Goal: Task Accomplishment & Management: Use online tool/utility

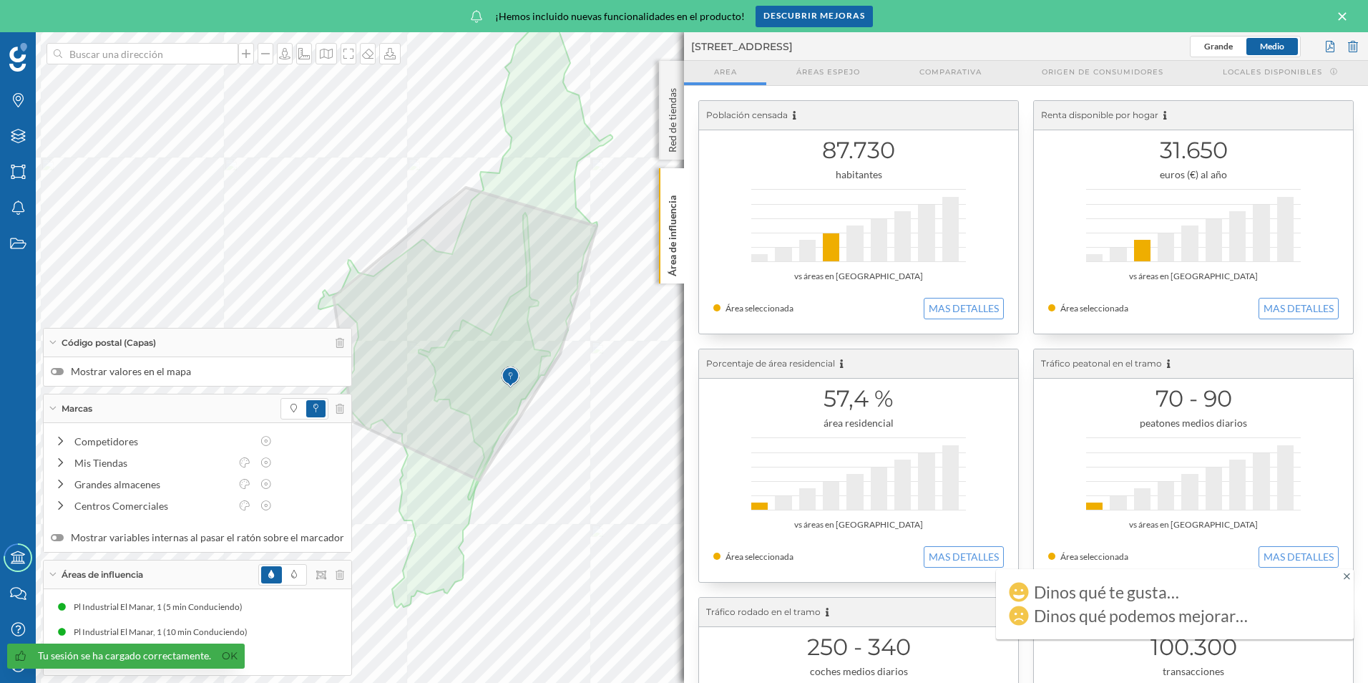
click at [49, 341] on icon at bounding box center [53, 343] width 8 height 4
click at [54, 412] on div "Marcas" at bounding box center [198, 408] width 308 height 29
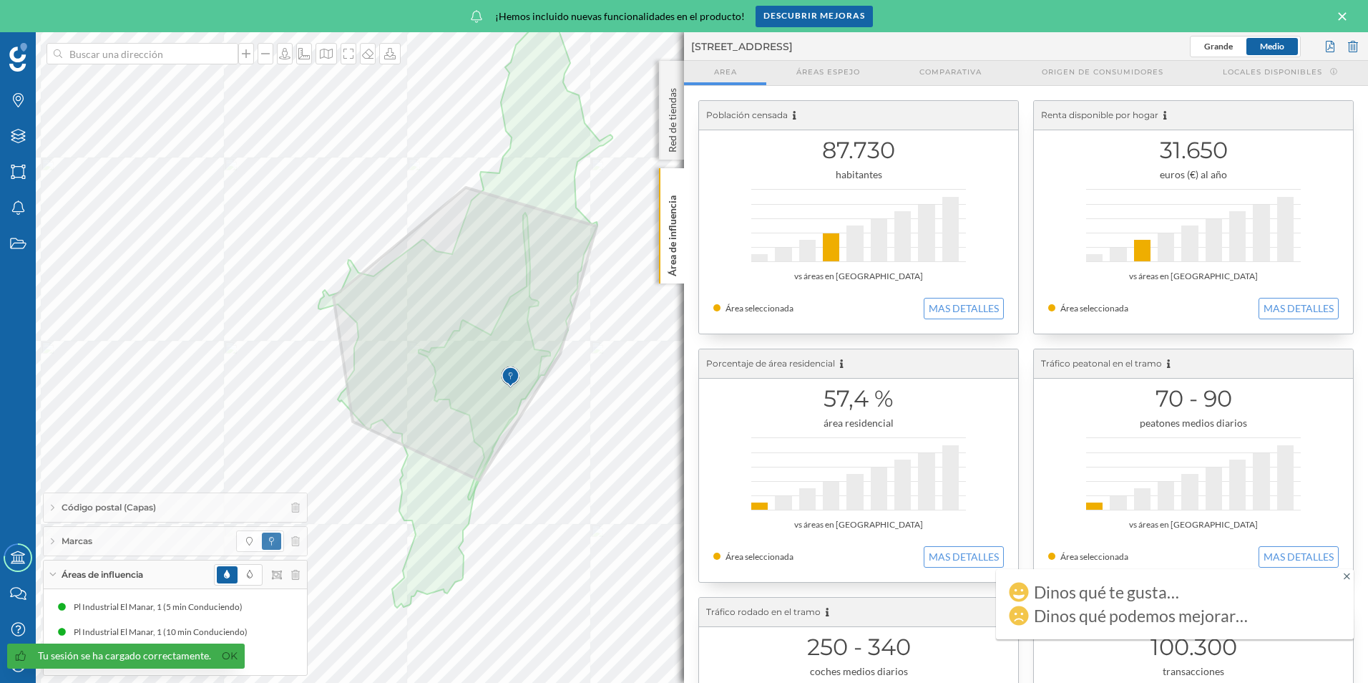
click at [54, 570] on div "Áreas de influencia" at bounding box center [175, 574] width 263 height 29
click at [804, 19] on div "Descubrir mejoras" at bounding box center [814, 15] width 117 height 21
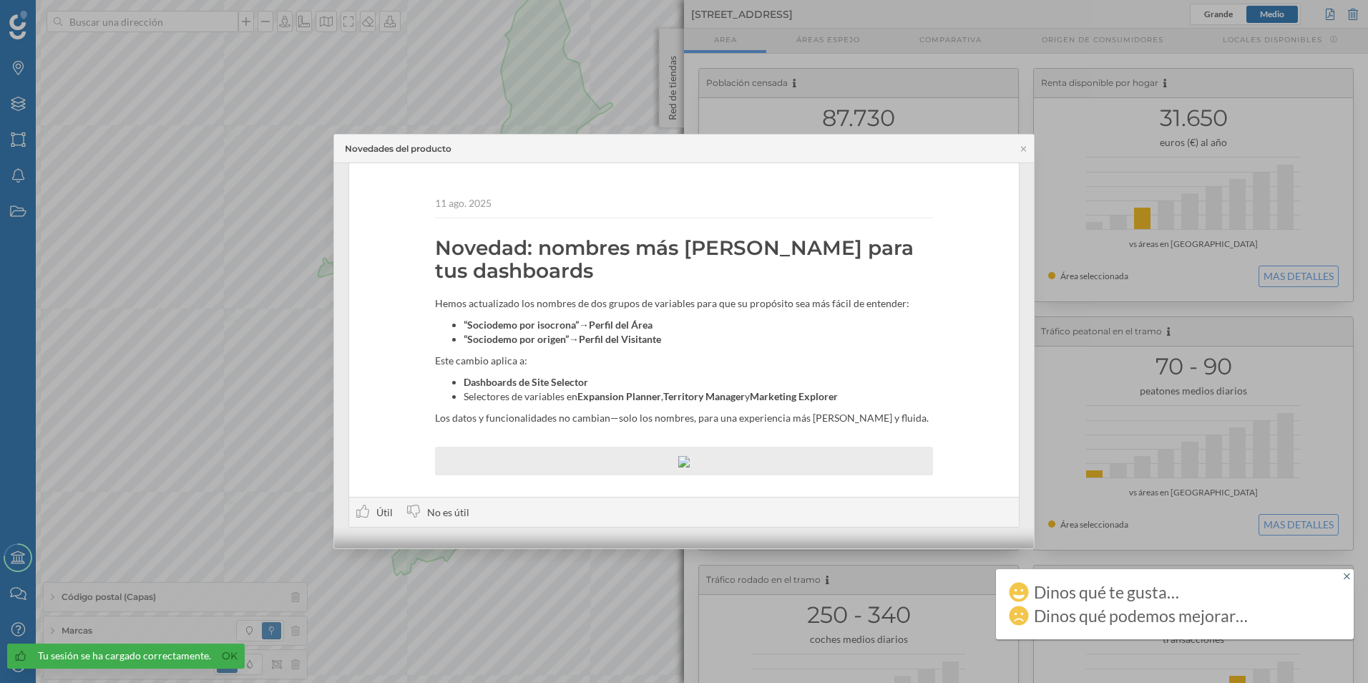
scroll to position [26, 0]
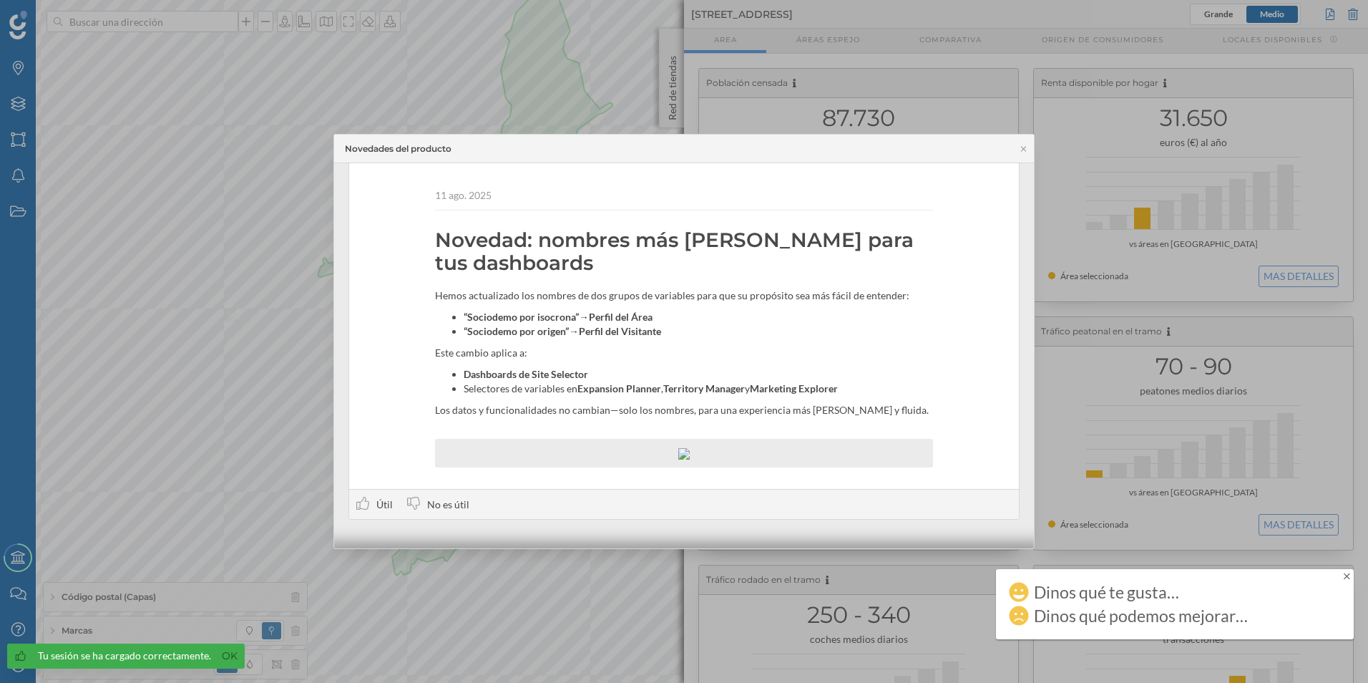
drag, startPoint x: 577, startPoint y: 245, endPoint x: 547, endPoint y: 269, distance: 38.7
click at [547, 269] on h2 "Novedad: nombres más claros para tus dashboards" at bounding box center [684, 251] width 498 height 46
drag, startPoint x: 547, startPoint y: 269, endPoint x: 693, endPoint y: 319, distance: 154.3
click at [693, 319] on li "“Sociodemo por isocrona” → Perfil del Área" at bounding box center [698, 317] width 469 height 14
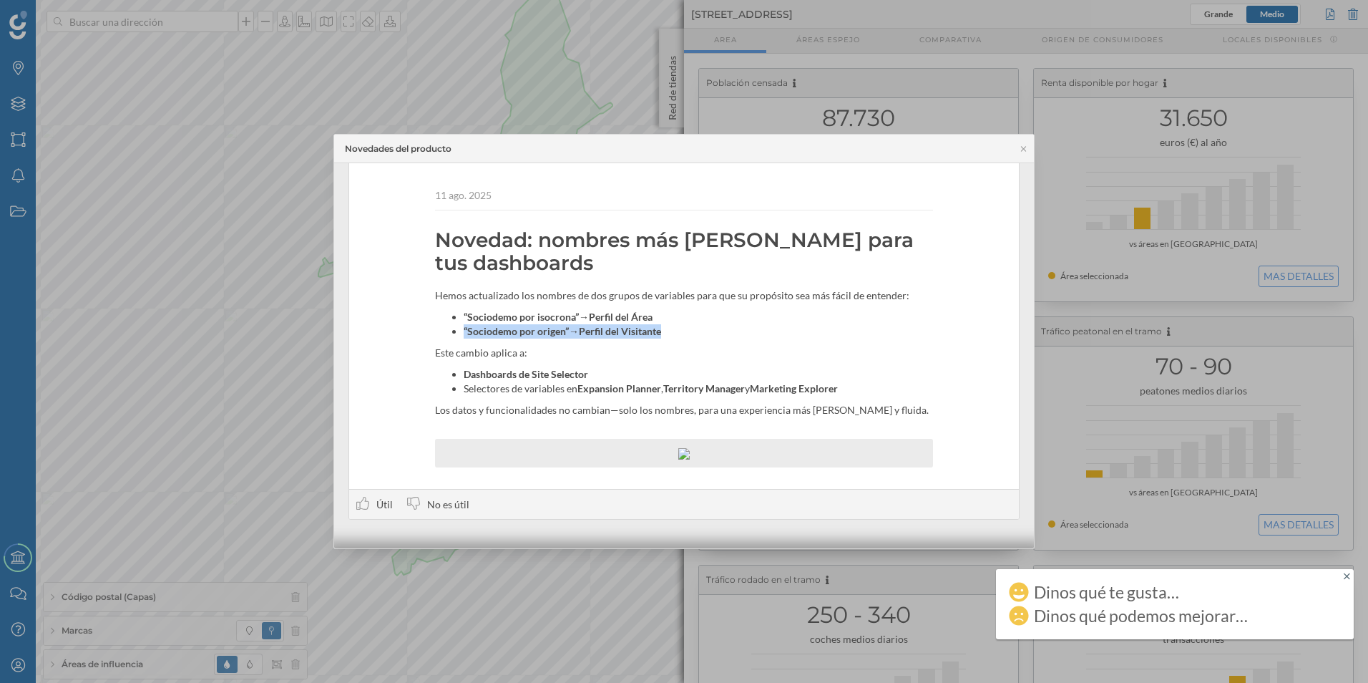
drag, startPoint x: 461, startPoint y: 331, endPoint x: 686, endPoint y: 329, distance: 225.4
click at [686, 329] on ul "“Sociodemo por isocrona” → Perfil del Área “Sociodemo por origen” → Perfil del …" at bounding box center [684, 324] width 498 height 29
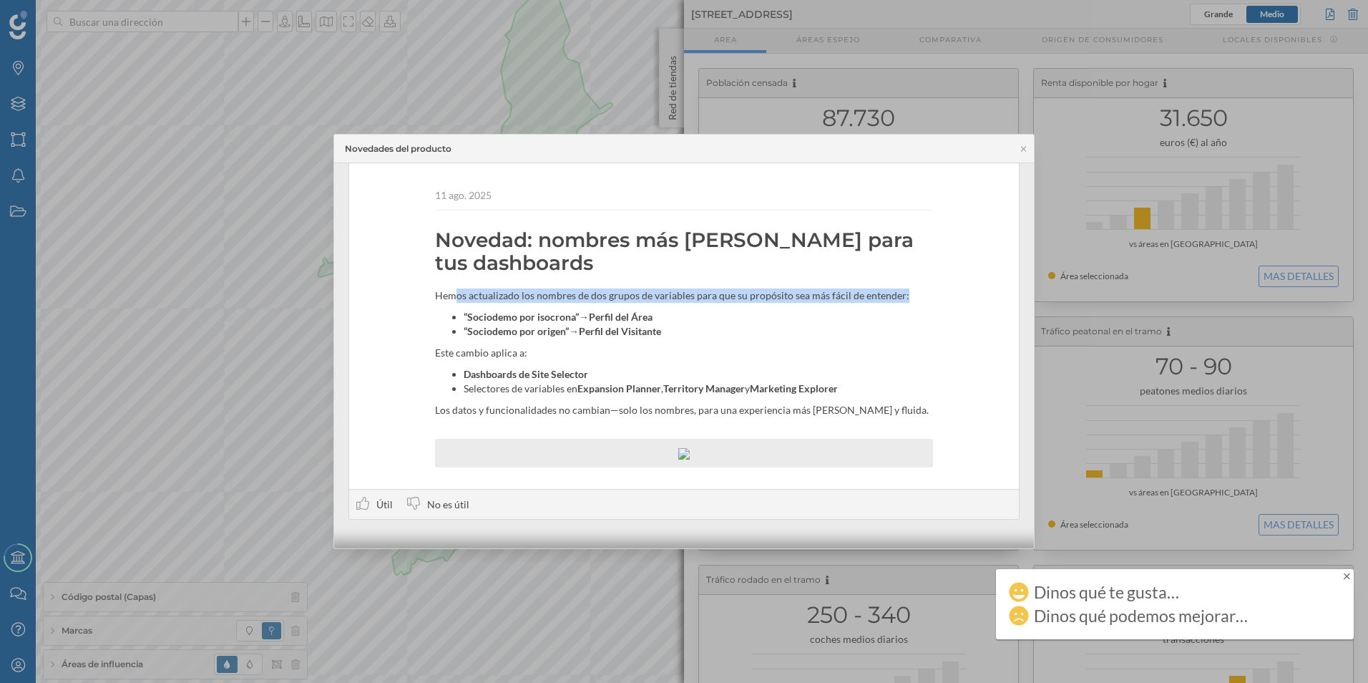
drag, startPoint x: 453, startPoint y: 298, endPoint x: 924, endPoint y: 295, distance: 470.9
click at [924, 295] on p "Hemos actualizado los nombres de dos grupos de variables para que su propósito …" at bounding box center [684, 295] width 498 height 14
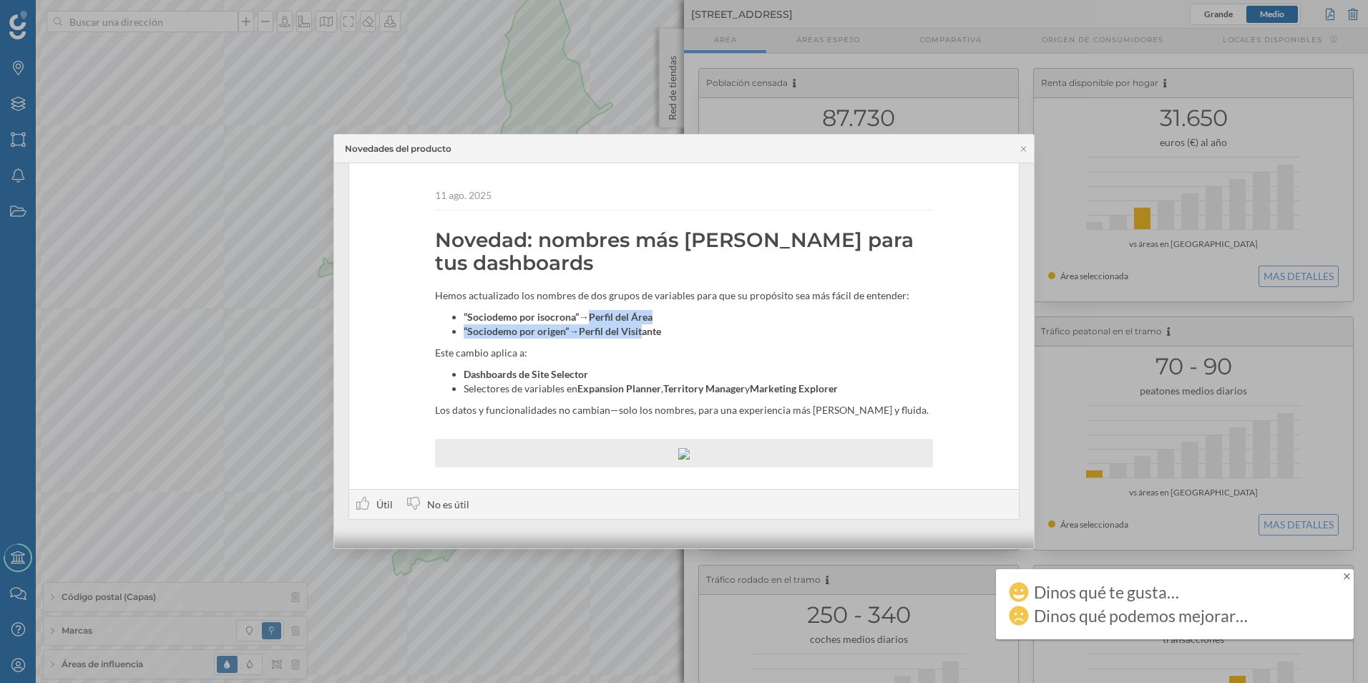
drag, startPoint x: 594, startPoint y: 316, endPoint x: 644, endPoint y: 336, distance: 54.0
click at [644, 336] on ul "“Sociodemo por isocrona” → Perfil del Área “Sociodemo por origen” → Perfil del …" at bounding box center [684, 324] width 498 height 29
drag, startPoint x: 644, startPoint y: 336, endPoint x: 682, endPoint y: 339, distance: 38.0
click at [682, 339] on div "Hemos actualizado los nombres de dos grupos de variables para que su propósito …" at bounding box center [684, 352] width 498 height 129
drag, startPoint x: 478, startPoint y: 315, endPoint x: 683, endPoint y: 316, distance: 204.7
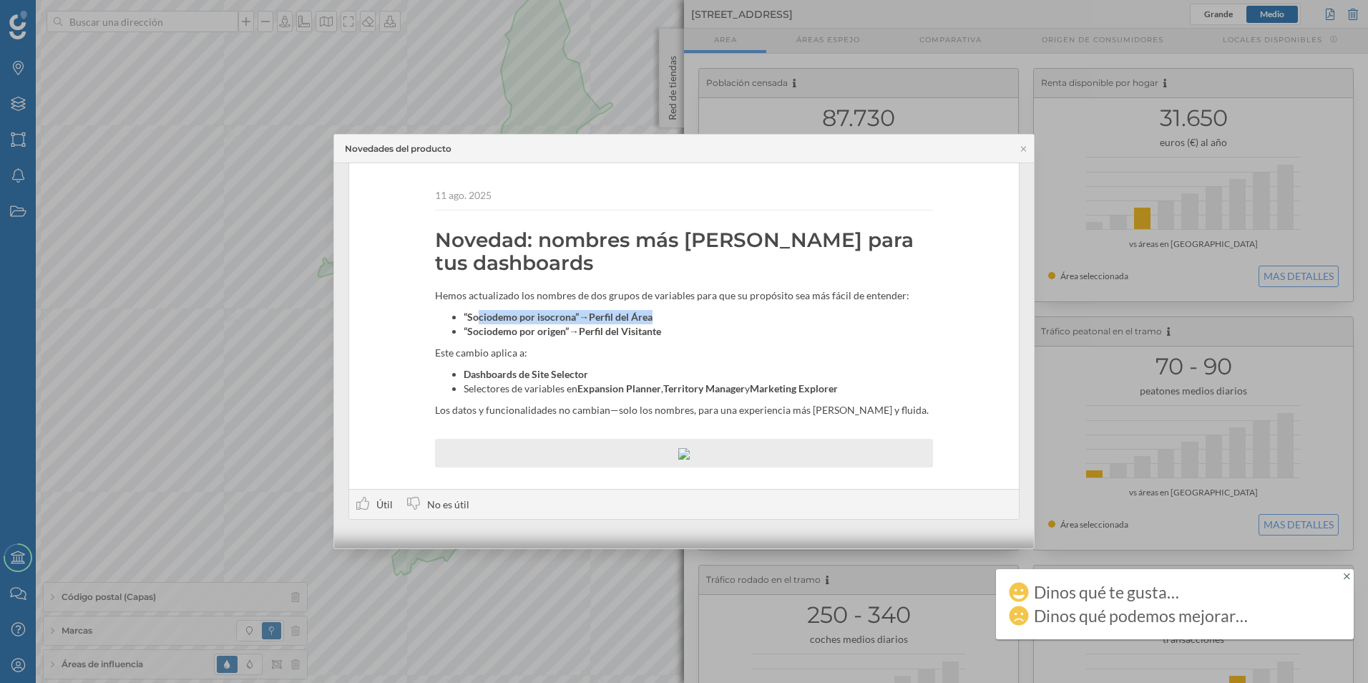
click at [683, 316] on li "“Sociodemo por isocrona” → Perfil del Área" at bounding box center [698, 317] width 469 height 14
drag, startPoint x: 494, startPoint y: 329, endPoint x: 697, endPoint y: 330, distance: 202.5
click at [697, 330] on li "“Sociodemo por origen” → Perfil del Visitante" at bounding box center [698, 331] width 469 height 14
drag, startPoint x: 697, startPoint y: 330, endPoint x: 676, endPoint y: 334, distance: 21.2
click at [676, 334] on li "“Sociodemo por origen” → Perfil del Visitante" at bounding box center [698, 331] width 469 height 14
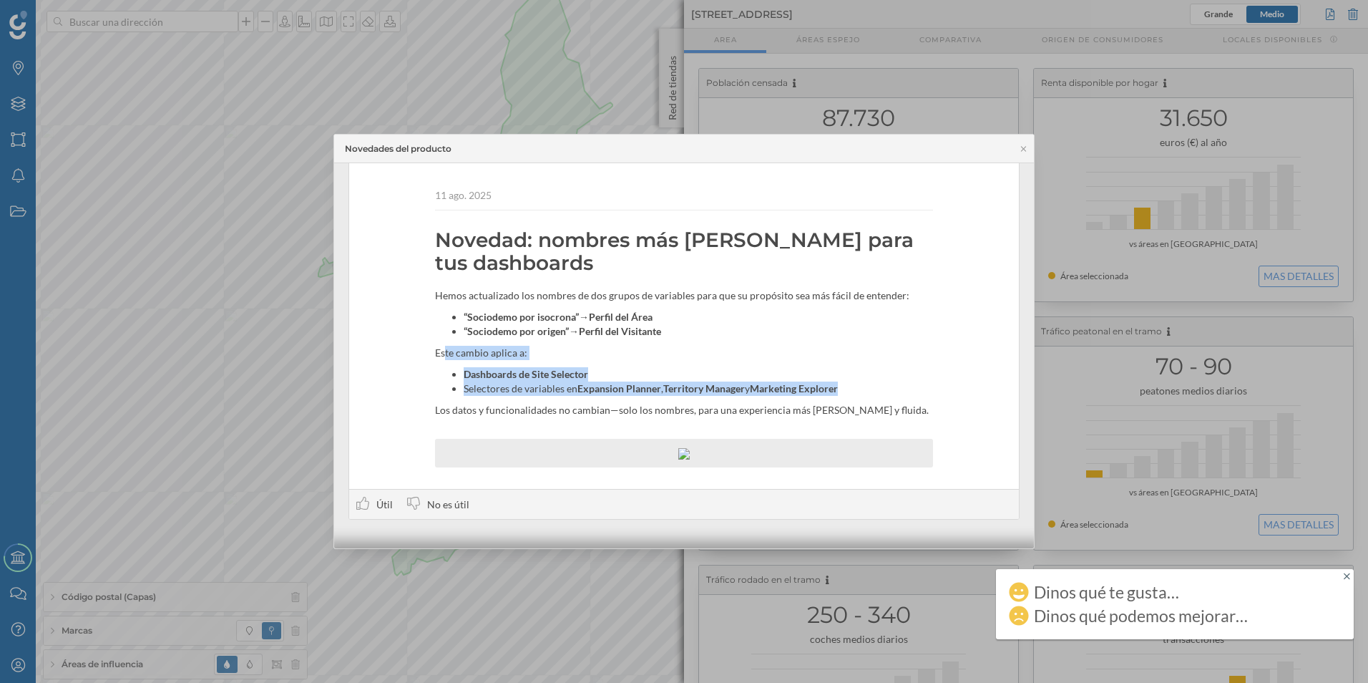
drag, startPoint x: 444, startPoint y: 351, endPoint x: 872, endPoint y: 387, distance: 428.8
click at [872, 387] on div "Hemos actualizado los nombres de dos grupos de variables para que su propósito …" at bounding box center [684, 352] width 498 height 129
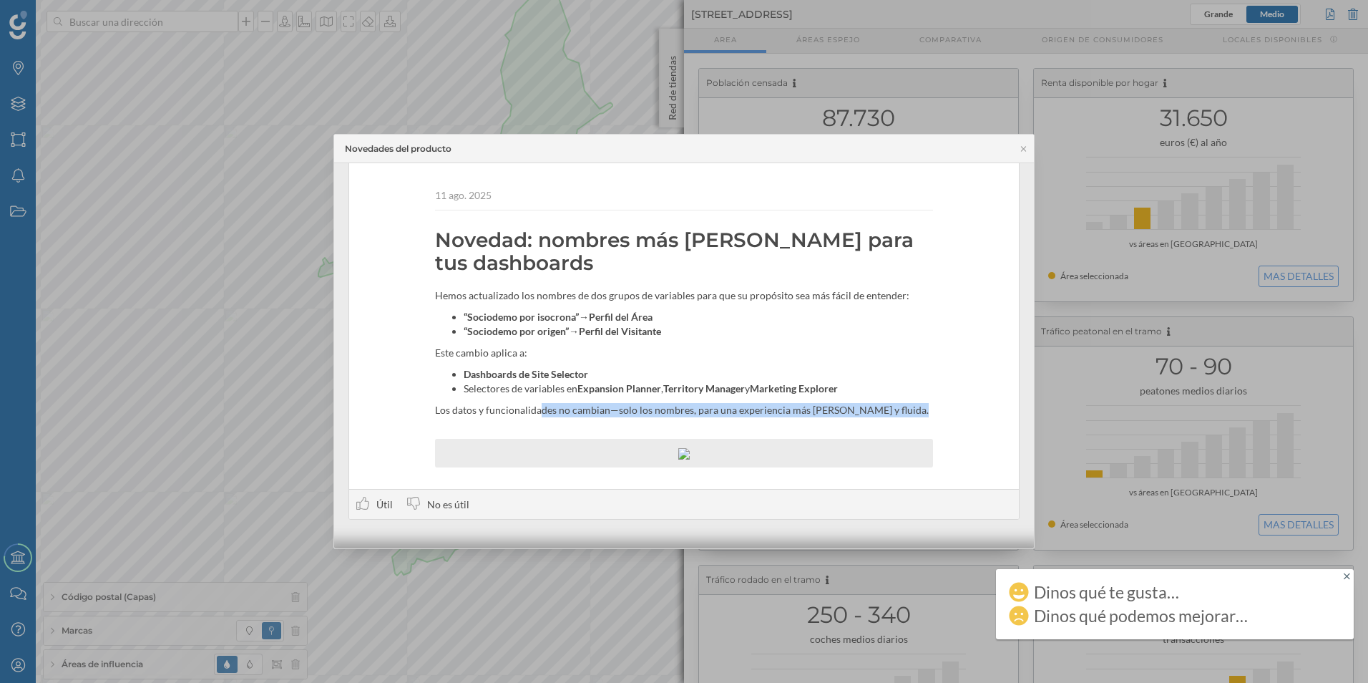
drag, startPoint x: 544, startPoint y: 411, endPoint x: 876, endPoint y: 430, distance: 332.6
click at [876, 430] on div "11 ago. 2025 Novedad: nombres más claros para tus dashboards Hemos actualizado …" at bounding box center [684, 320] width 670 height 336
click at [379, 499] on span "Útil" at bounding box center [384, 504] width 16 height 12
click at [1021, 152] on icon at bounding box center [1023, 149] width 11 height 9
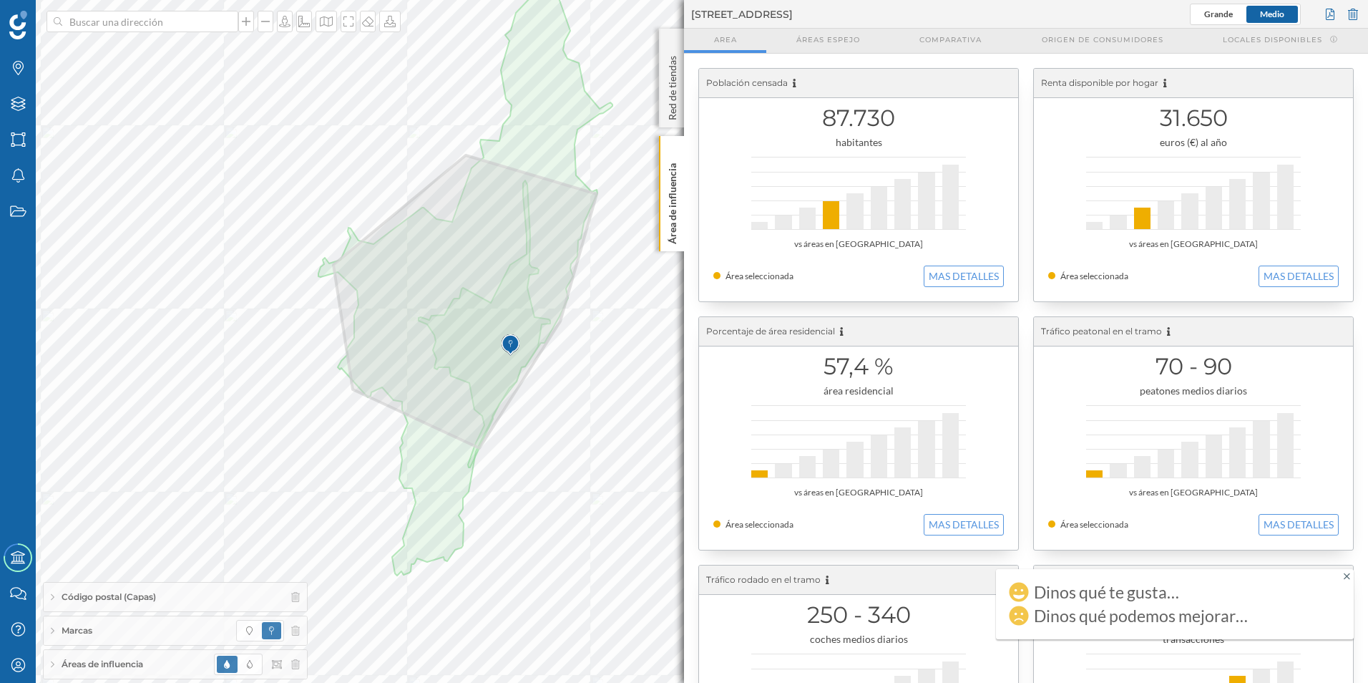
click at [1347, 575] on icon at bounding box center [1347, 575] width 6 height 6
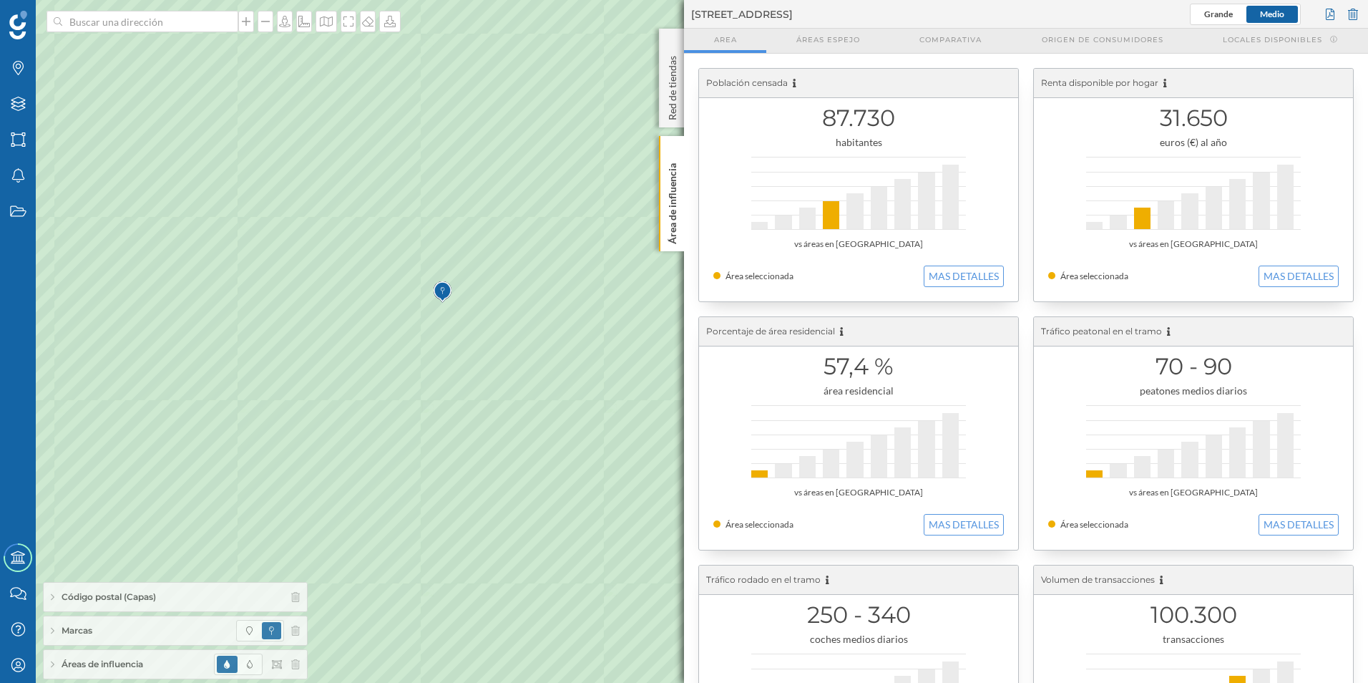
click at [442, 288] on img at bounding box center [443, 292] width 18 height 29
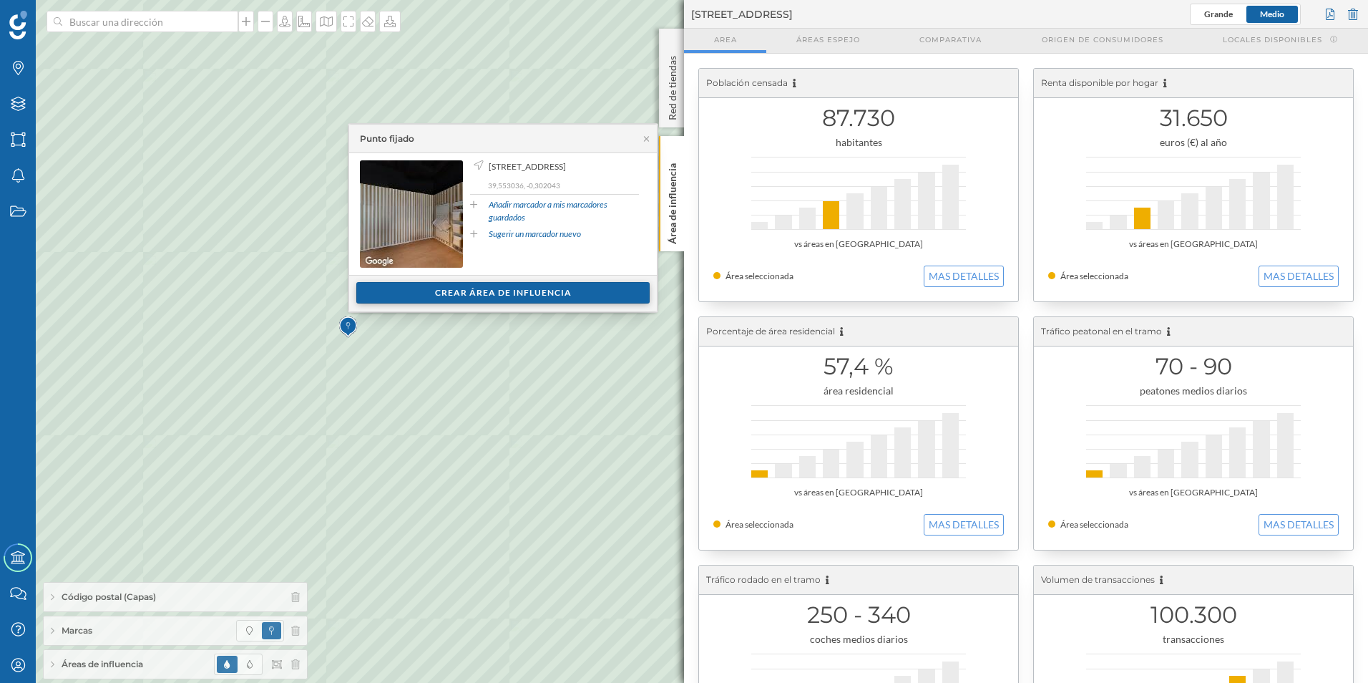
click at [419, 292] on div "Crear área de influencia" at bounding box center [502, 292] width 293 height 21
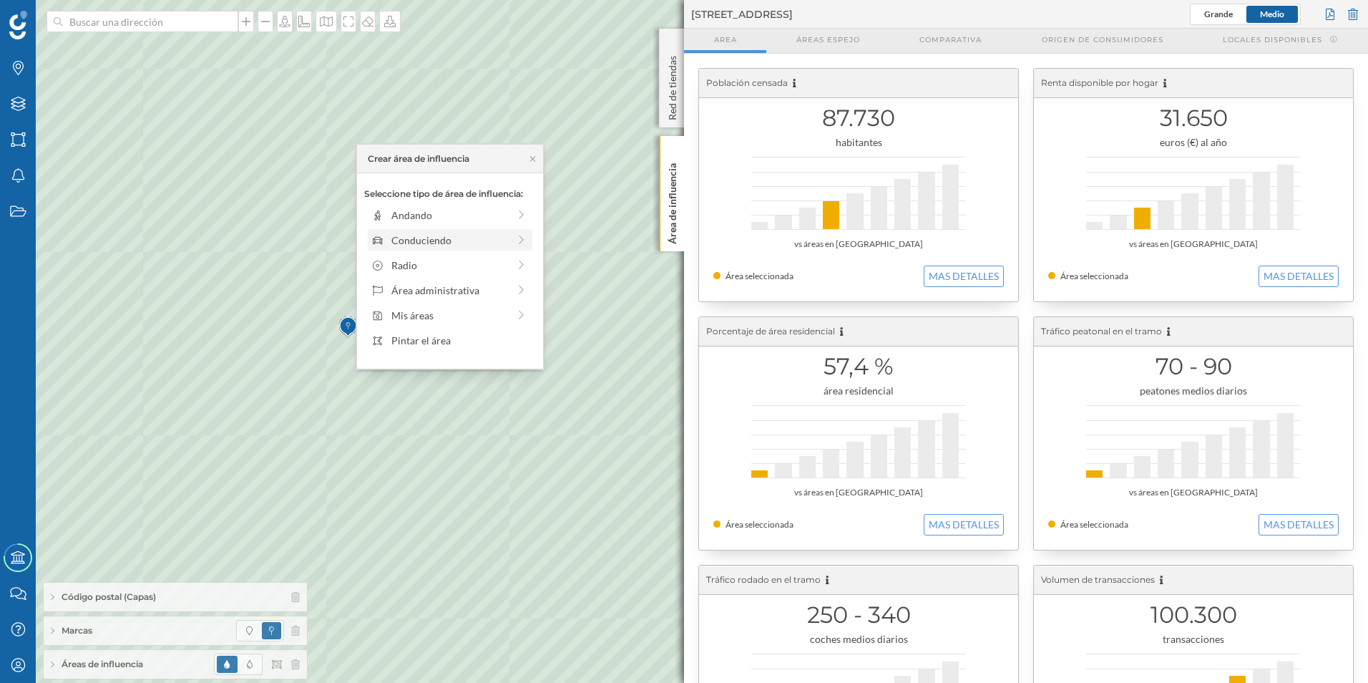
click at [424, 240] on div "Conduciendo" at bounding box center [449, 240] width 117 height 15
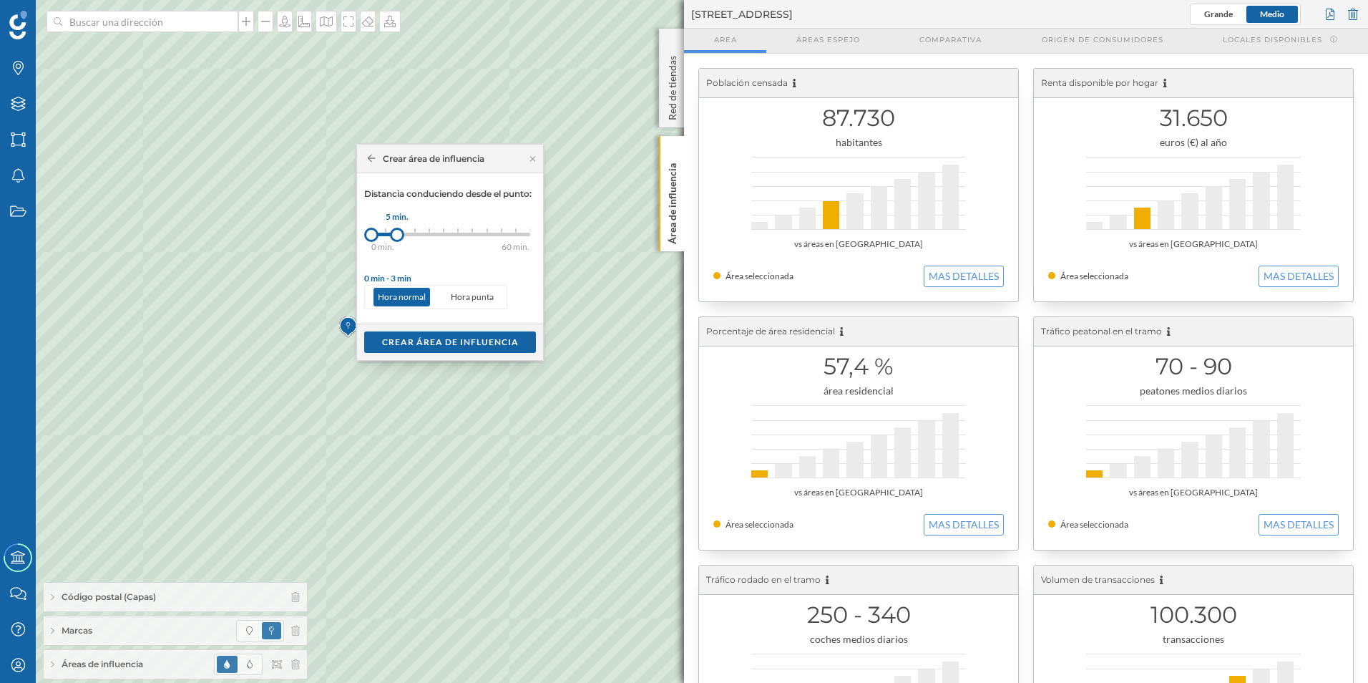
drag, startPoint x: 387, startPoint y: 238, endPoint x: 397, endPoint y: 240, distance: 10.4
click at [397, 240] on div at bounding box center [397, 235] width 14 height 14
click at [411, 338] on div "Crear área de influencia" at bounding box center [450, 341] width 172 height 21
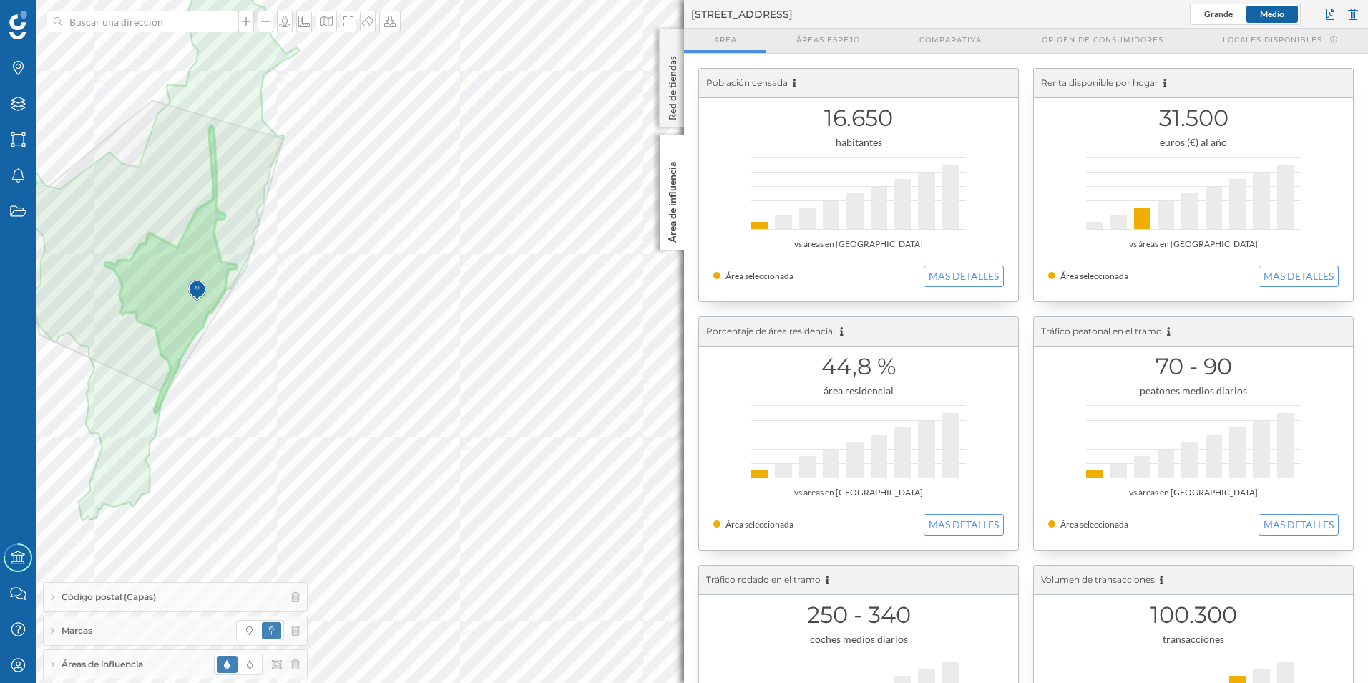
click at [674, 112] on p "Red de tiendas" at bounding box center [673, 85] width 14 height 70
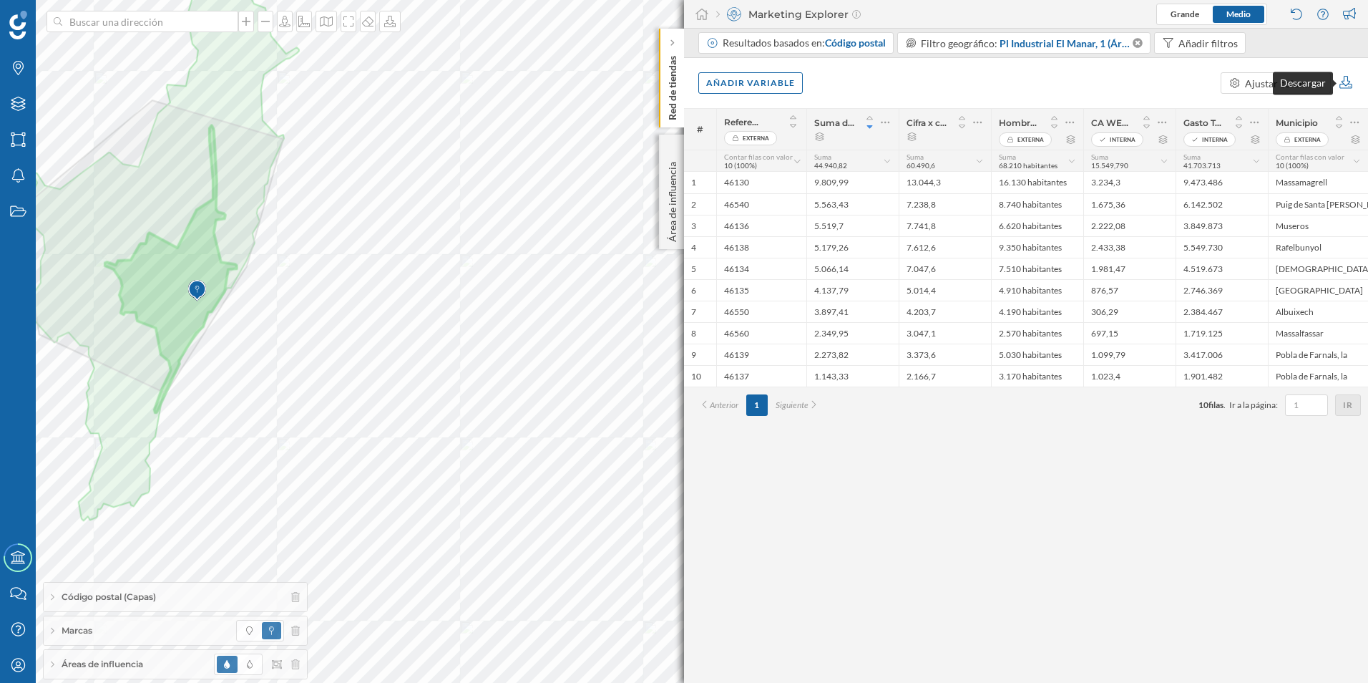
click at [1348, 82] on icon at bounding box center [1346, 82] width 16 height 13
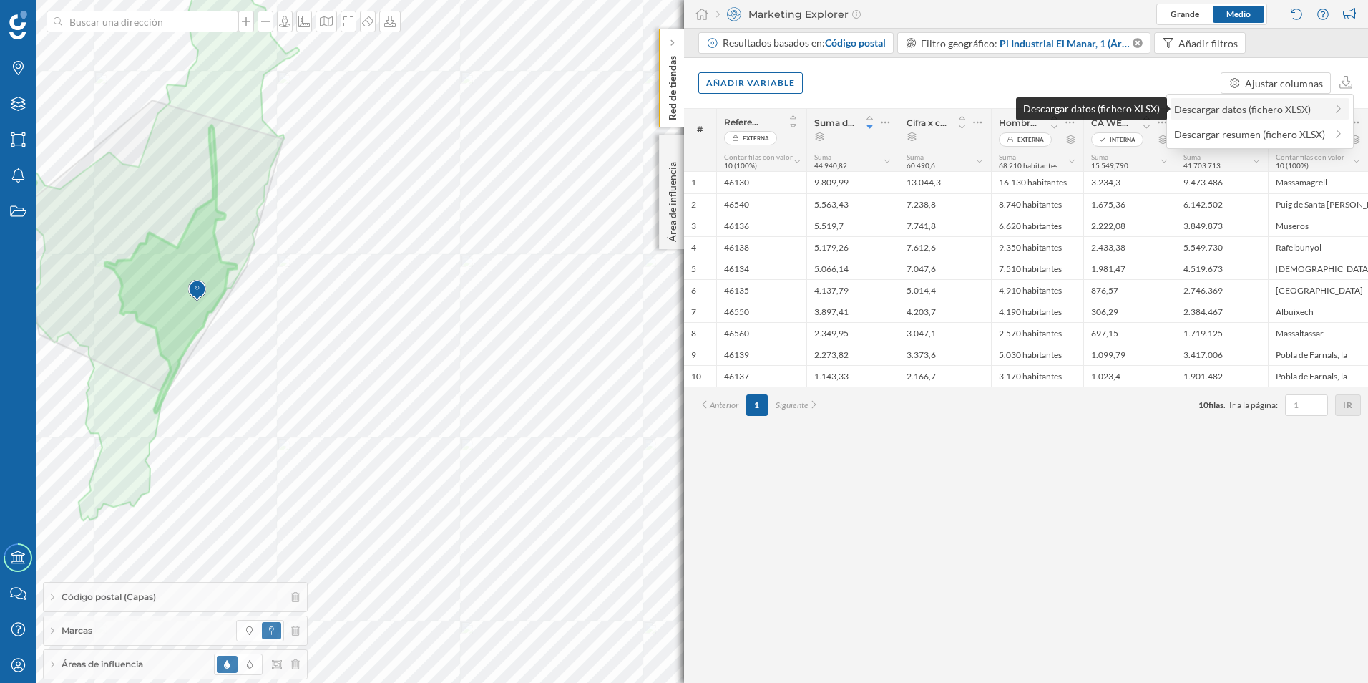
click at [1287, 109] on div "Descargar datos (fichero XLSX)" at bounding box center [1249, 109] width 151 height 15
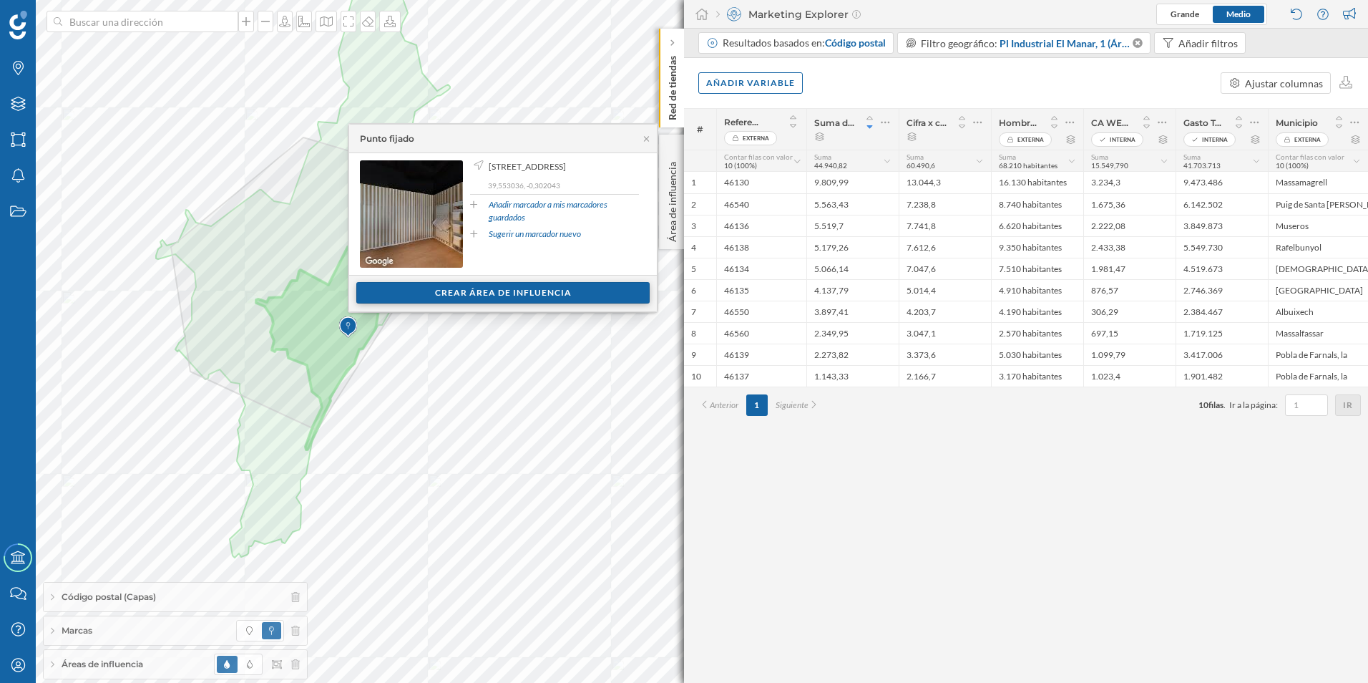
click at [443, 291] on div "Crear área de influencia" at bounding box center [502, 292] width 293 height 21
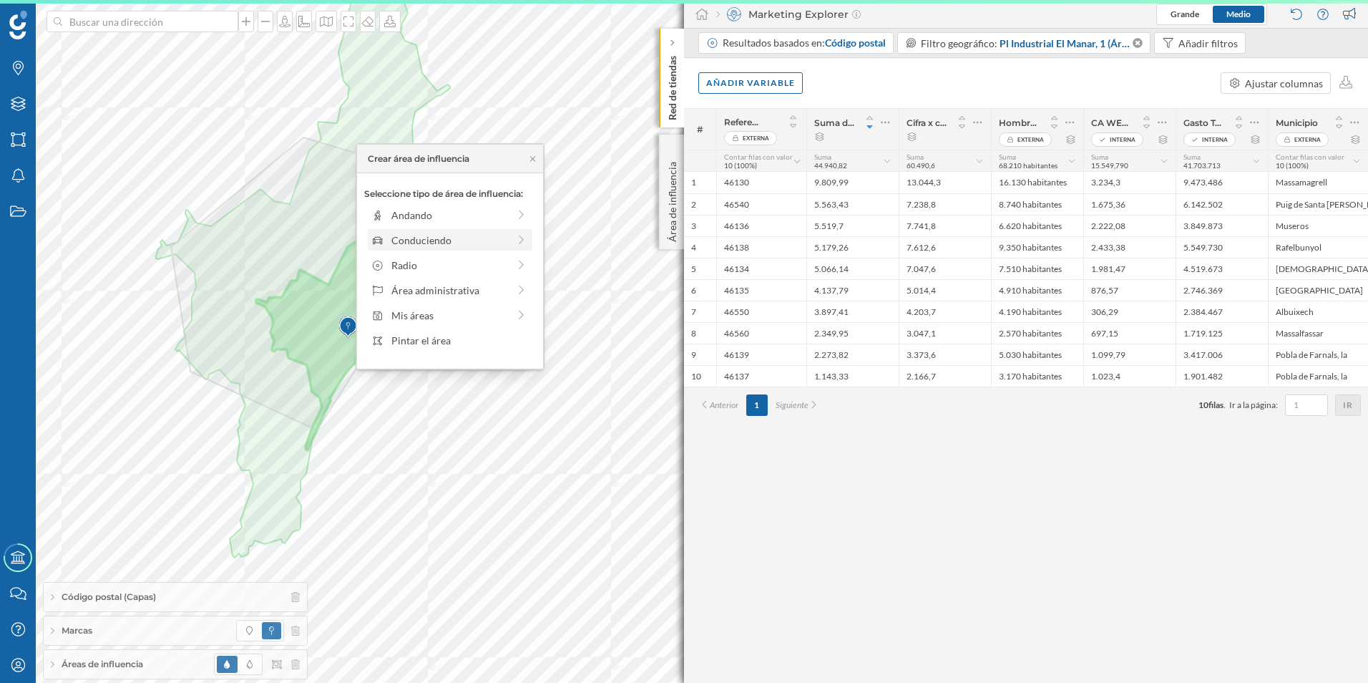
click at [455, 240] on div "Conduciendo" at bounding box center [449, 240] width 117 height 15
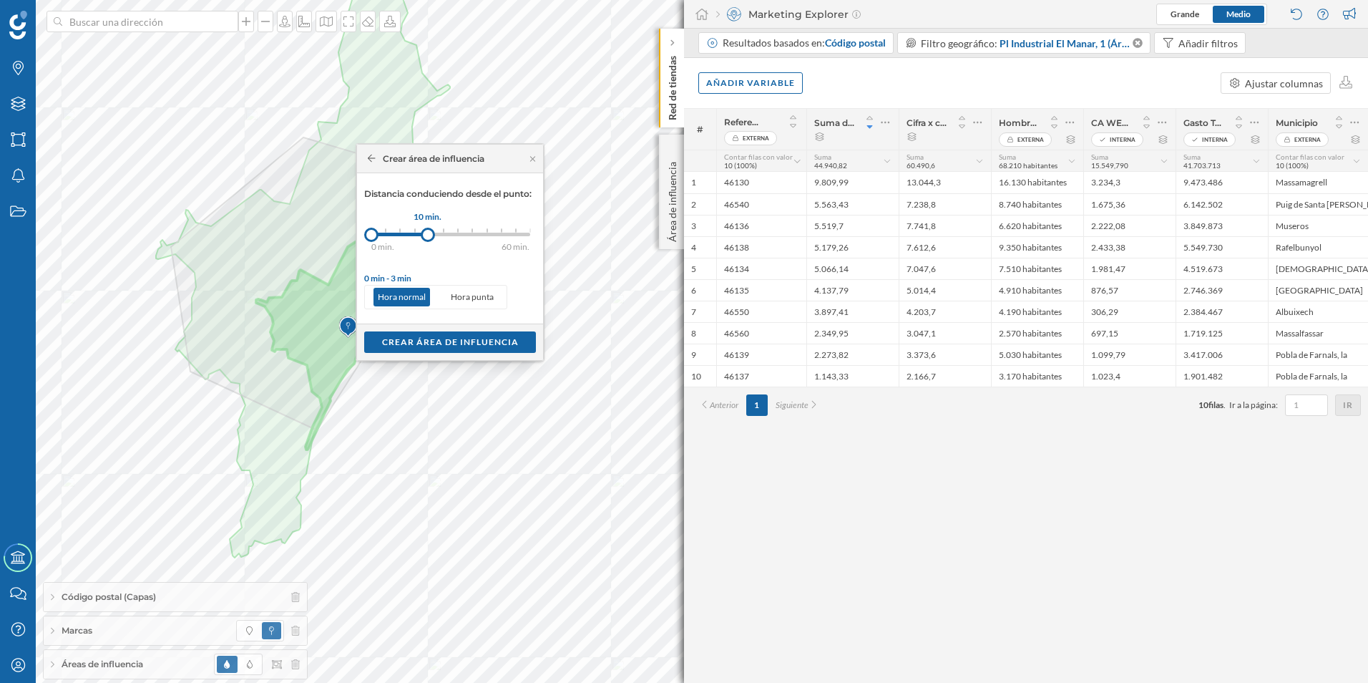
drag, startPoint x: 387, startPoint y: 239, endPoint x: 428, endPoint y: 240, distance: 40.8
click at [428, 240] on div at bounding box center [428, 235] width 14 height 14
click at [424, 341] on div "Crear área de influencia" at bounding box center [450, 341] width 172 height 21
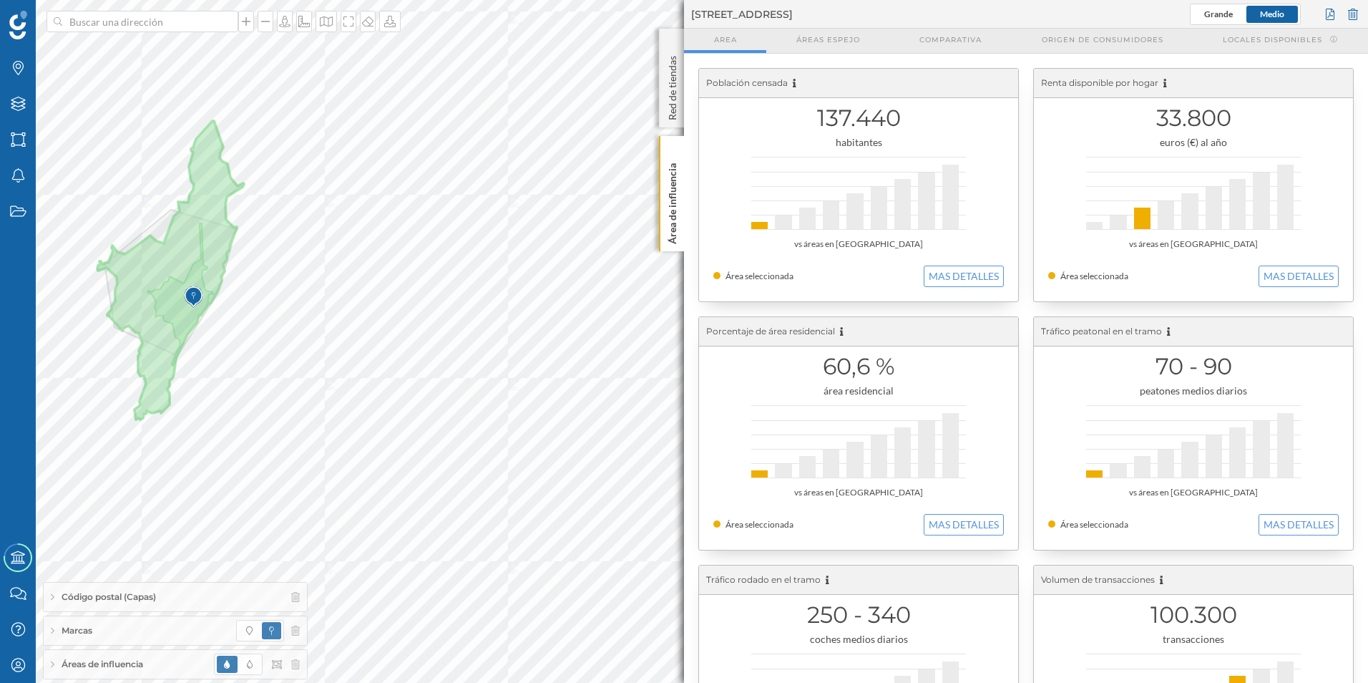
click at [89, 664] on span "Áreas de influencia" at bounding box center [103, 664] width 82 height 13
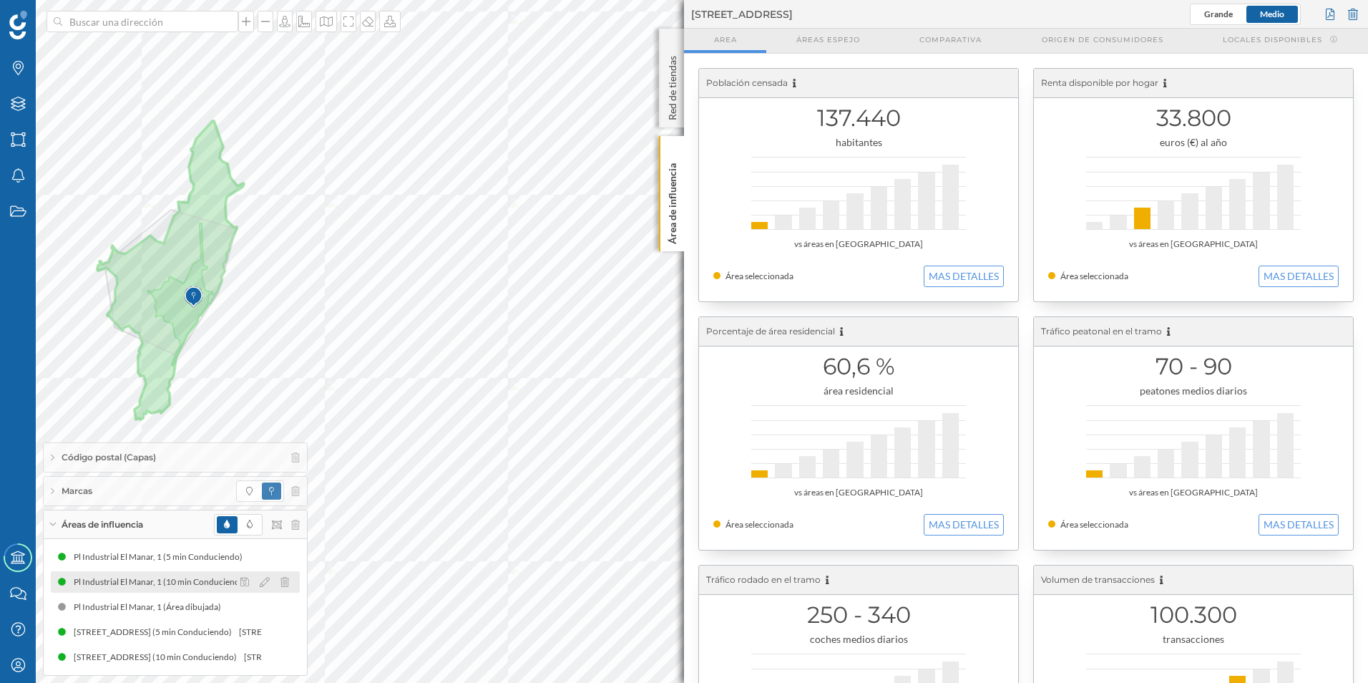
click at [182, 583] on div "Pl Industrial El Manar, 1 (10 min Conduciendo)" at bounding box center [164, 582] width 181 height 14
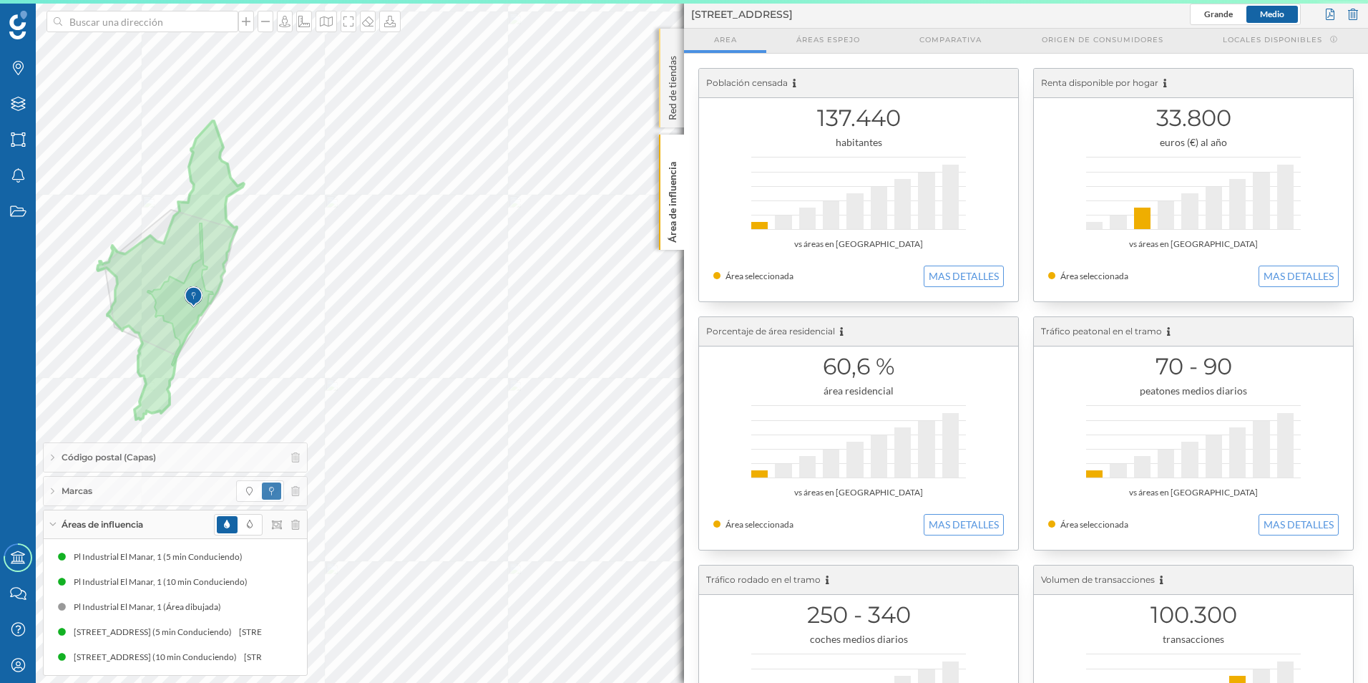
click at [671, 96] on p "Red de tiendas" at bounding box center [673, 85] width 14 height 70
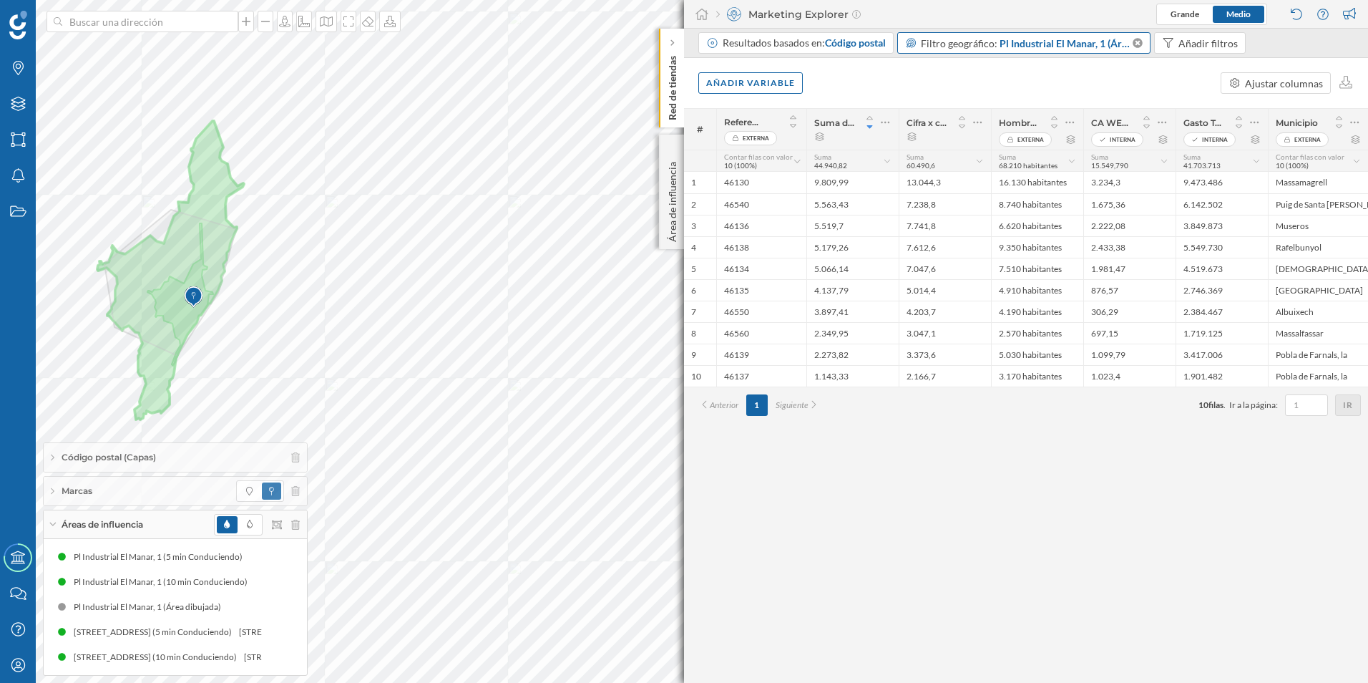
click at [1143, 41] on div "Filtro geográfico: Pl Industrial El Manar, 1 (Área dibujada)" at bounding box center [1024, 42] width 254 height 21
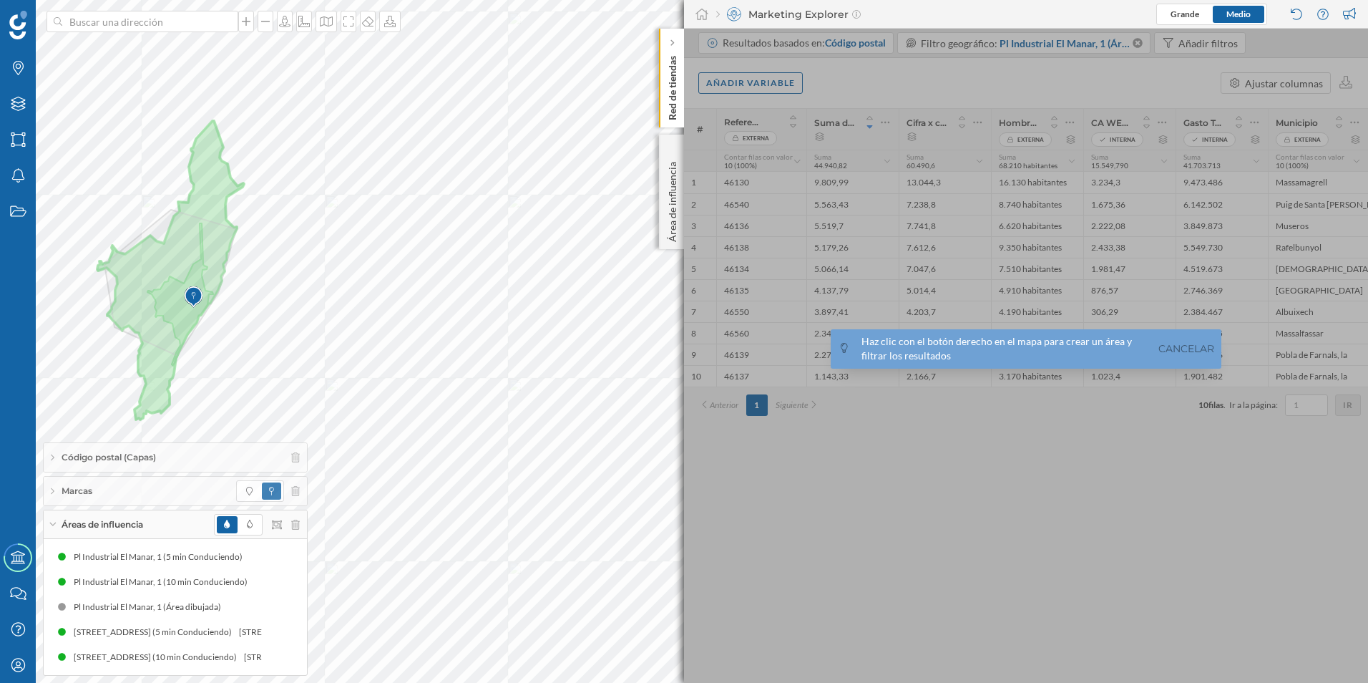
click at [1170, 338] on div "Haz clic con el botón derecho en el mapa para crear un área y filtrar los resul…" at bounding box center [1026, 348] width 391 height 39
drag, startPoint x: 1170, startPoint y: 338, endPoint x: 1112, endPoint y: 466, distance: 139.9
click at [1112, 466] on div at bounding box center [1026, 356] width 684 height 654
click at [1171, 351] on link "Cancelar" at bounding box center [1186, 349] width 63 height 16
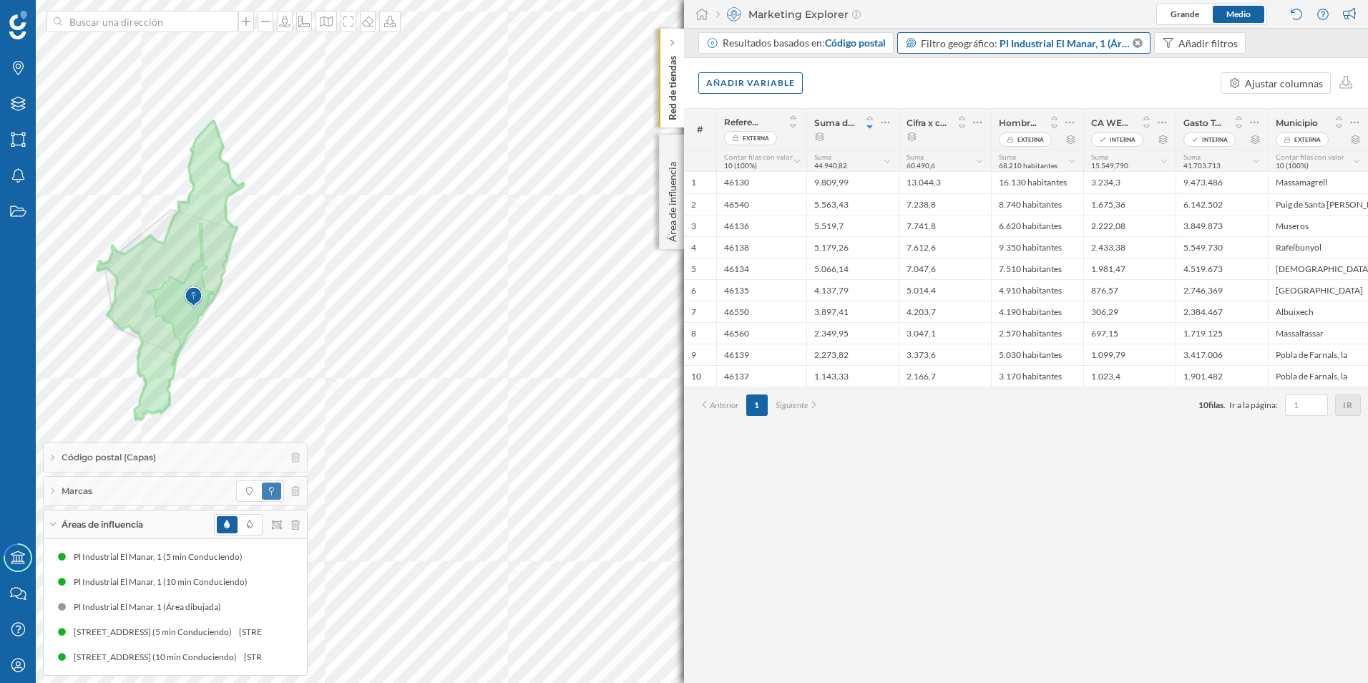
click at [960, 42] on span "Filtro geográfico:" at bounding box center [959, 43] width 77 height 12
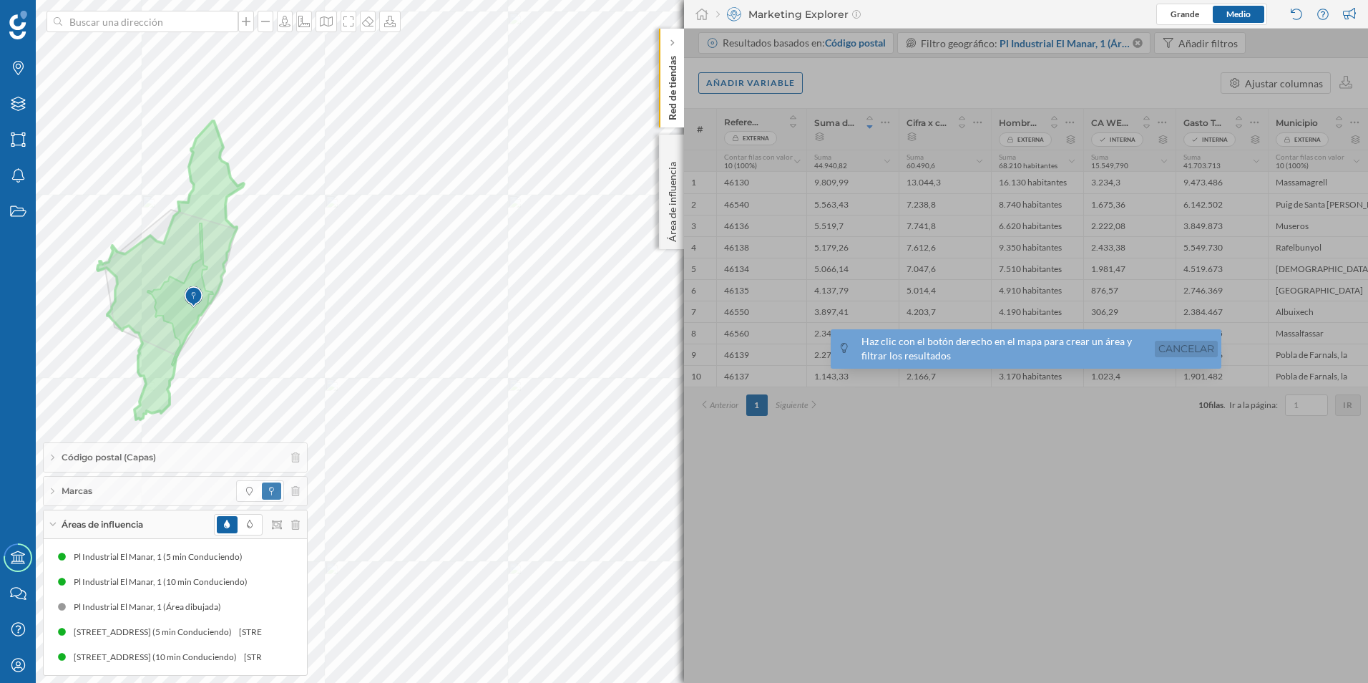
click at [1193, 345] on link "Cancelar" at bounding box center [1186, 349] width 63 height 16
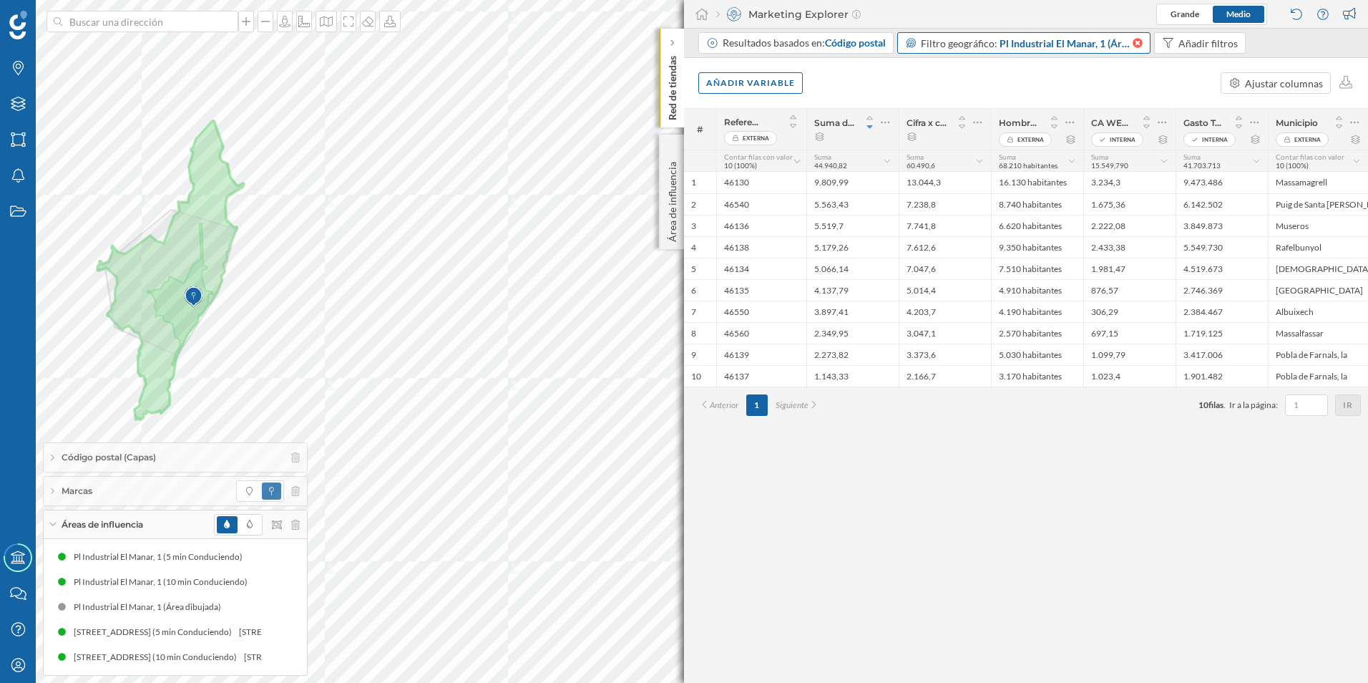
click at [1139, 43] on icon at bounding box center [1138, 43] width 10 height 10
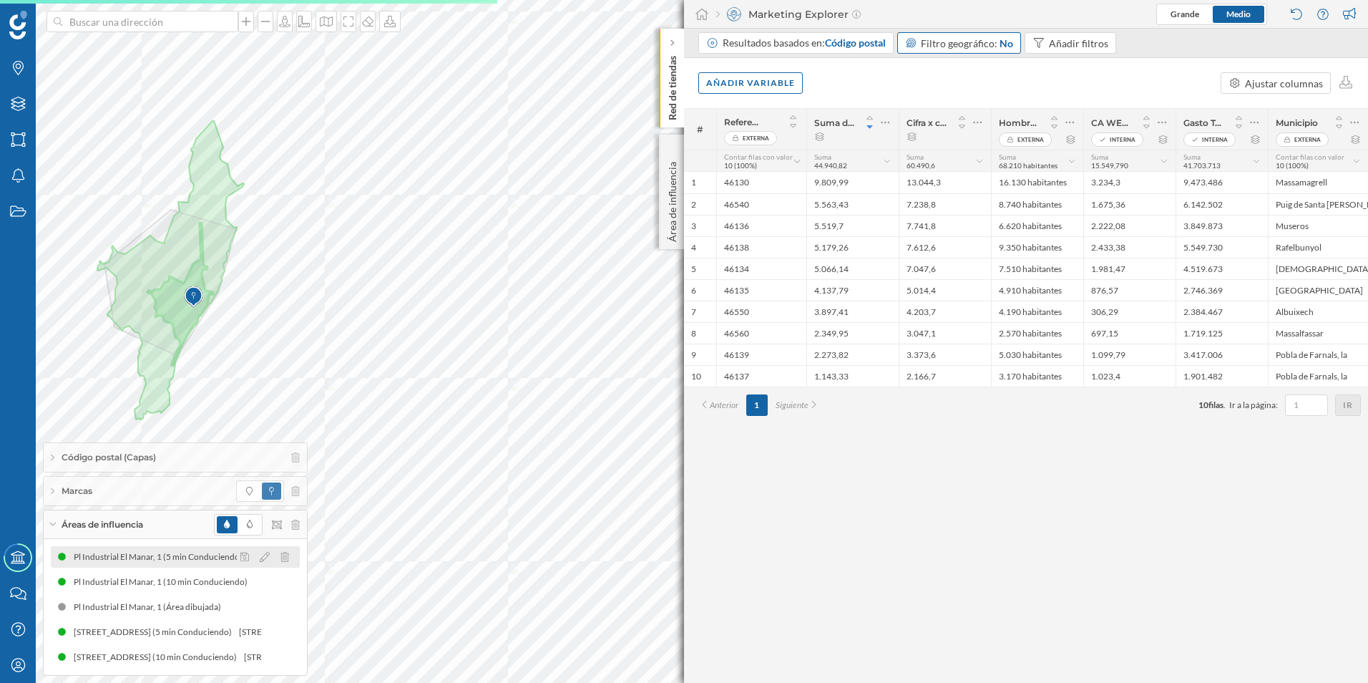
click at [199, 563] on div "Pl Industrial El Manar, 1 (5 min Conduciendo)" at bounding box center [162, 557] width 176 height 14
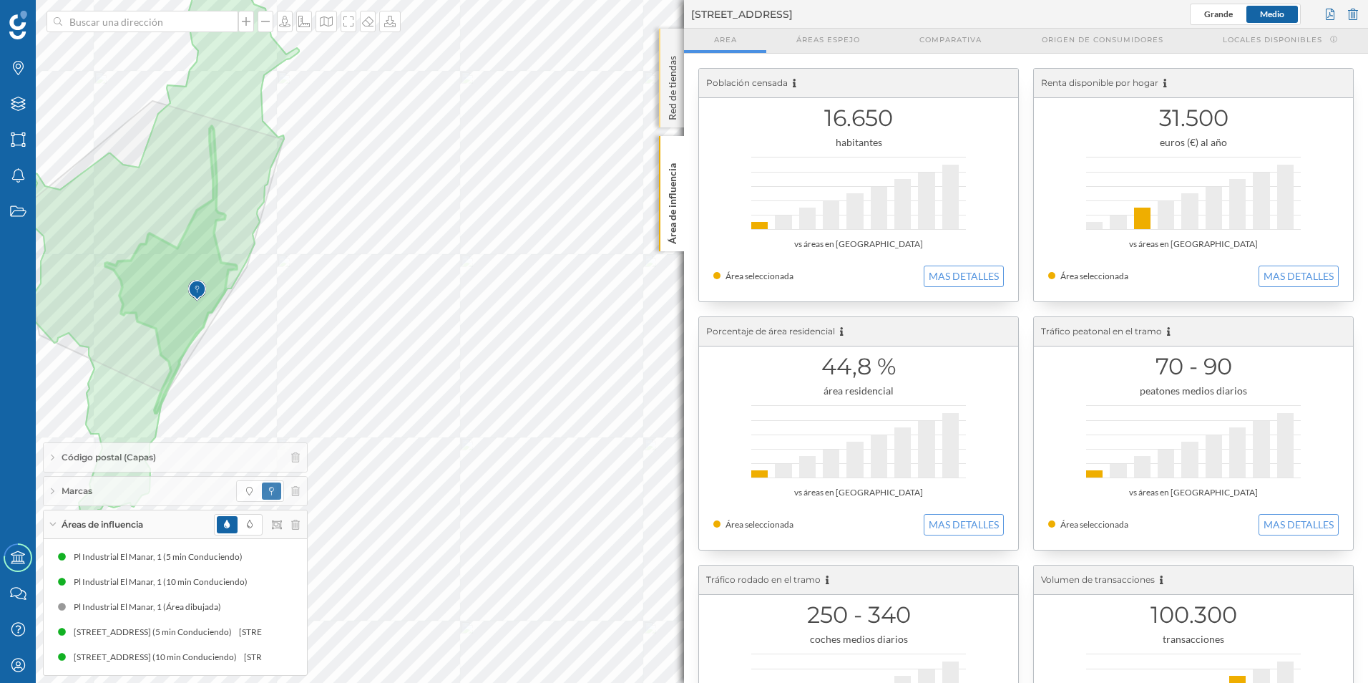
click at [666, 102] on p "Red de tiendas" at bounding box center [673, 85] width 14 height 70
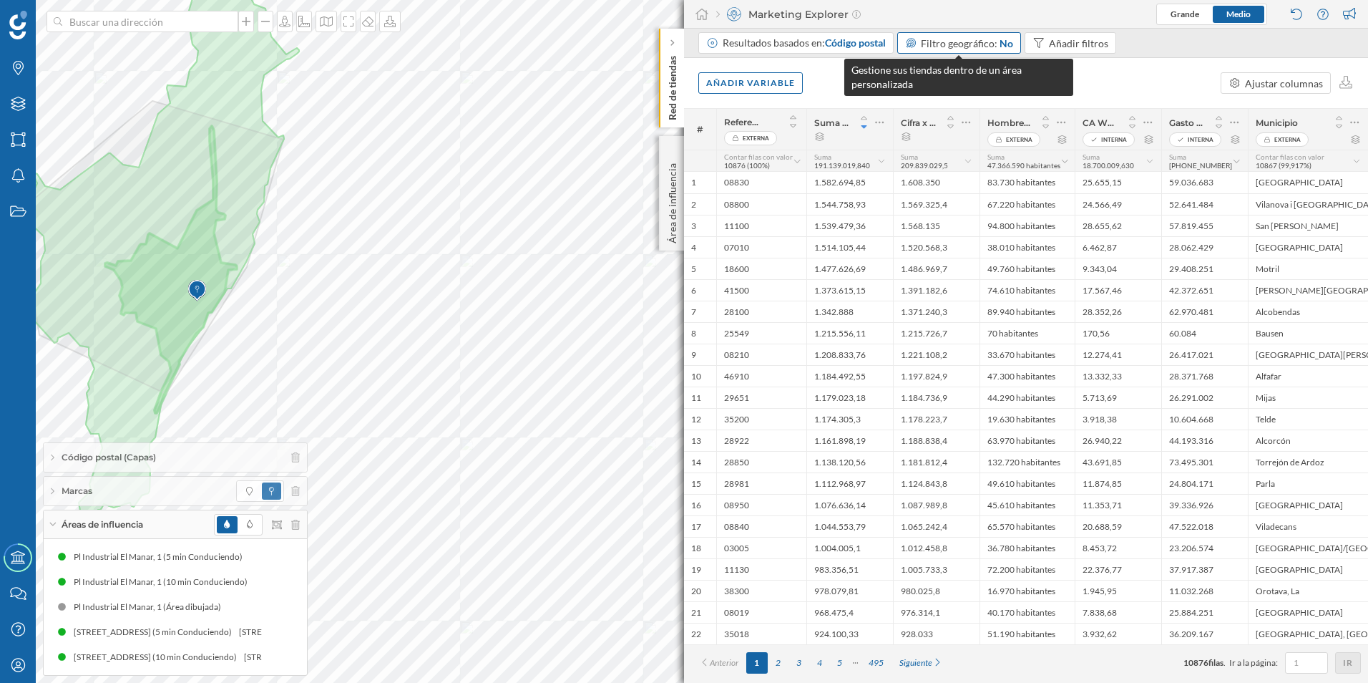
click at [965, 38] on span "Filtro geográfico:" at bounding box center [959, 43] width 77 height 12
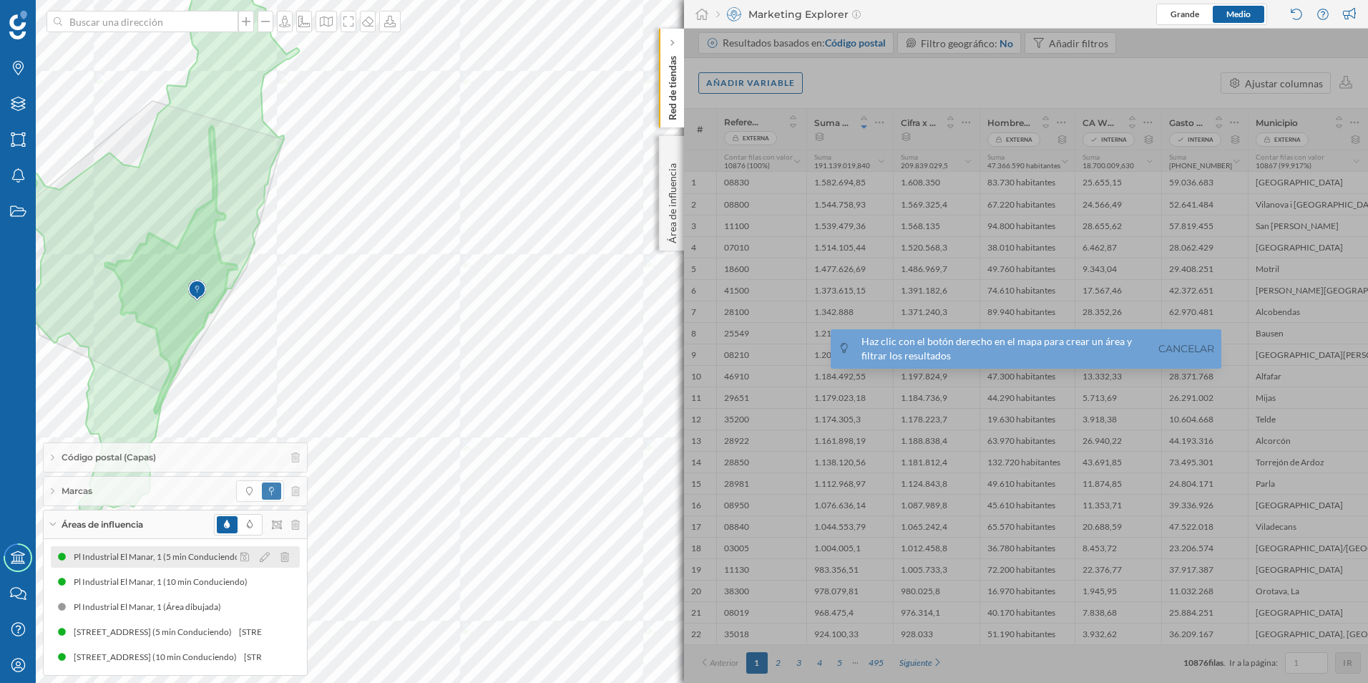
click at [130, 551] on div "Pl Industrial El Manar, 1 (5 min Conduciendo)" at bounding box center [162, 557] width 176 height 14
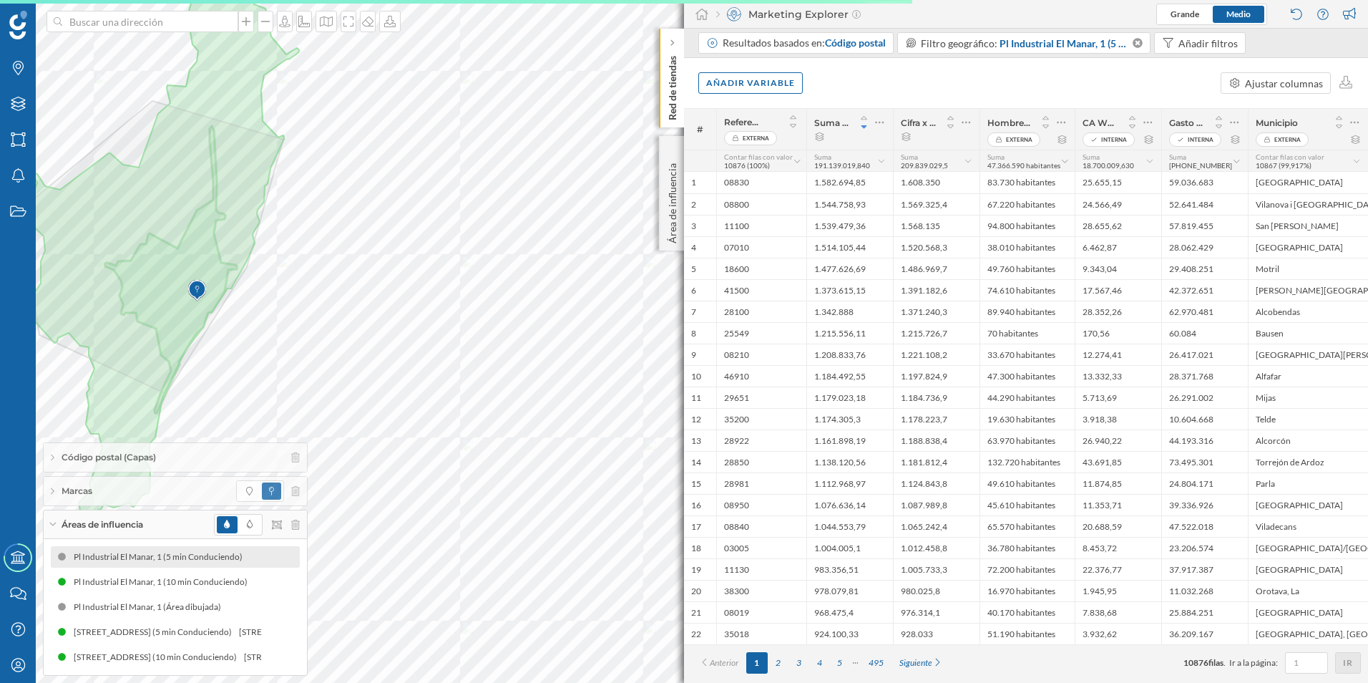
click at [155, 555] on div "Pl Industrial El Manar, 1 (5 min Conduciendo)" at bounding box center [162, 557] width 176 height 14
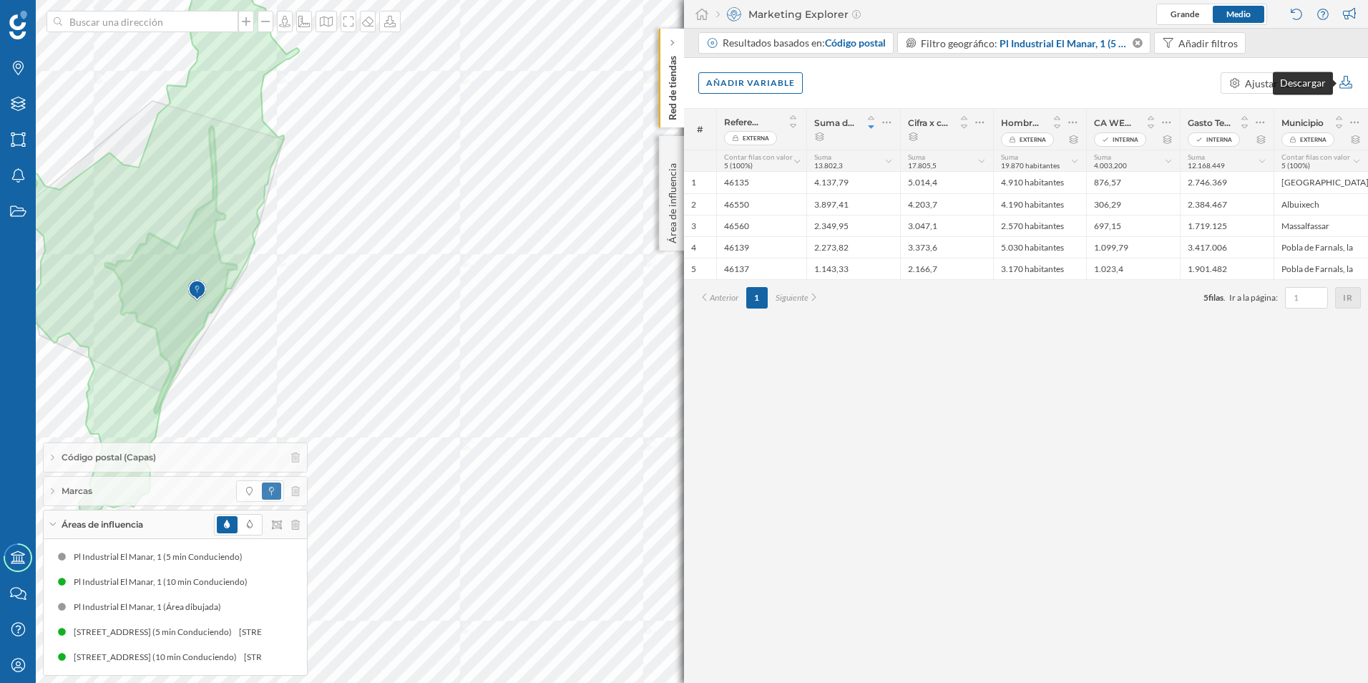
click at [1342, 81] on icon at bounding box center [1346, 82] width 13 height 13
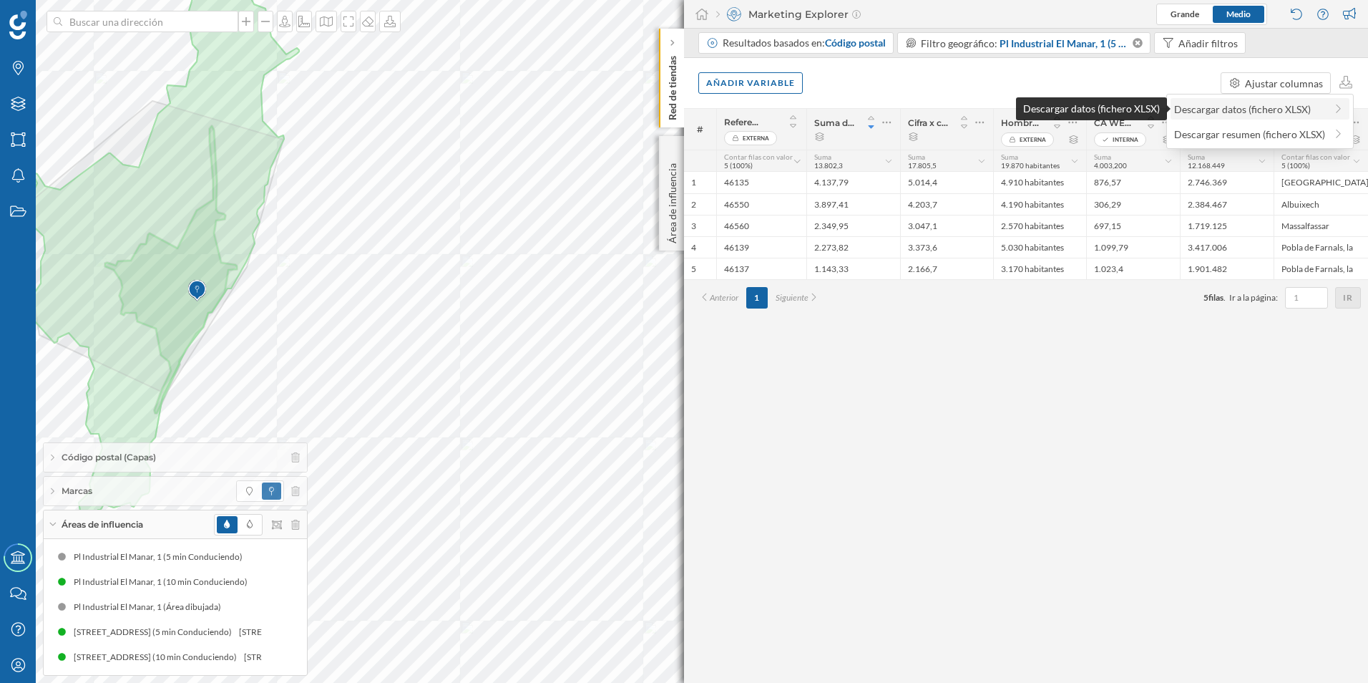
click at [1277, 113] on div "Descargar datos (fichero XLSX)" at bounding box center [1249, 109] width 151 height 15
drag, startPoint x: 918, startPoint y: 87, endPoint x: 944, endPoint y: 75, distance: 28.5
click at [918, 87] on div "Añadir variable Ajustar columnas" at bounding box center [1026, 83] width 684 height 50
click at [1139, 42] on icon at bounding box center [1137, 43] width 12 height 10
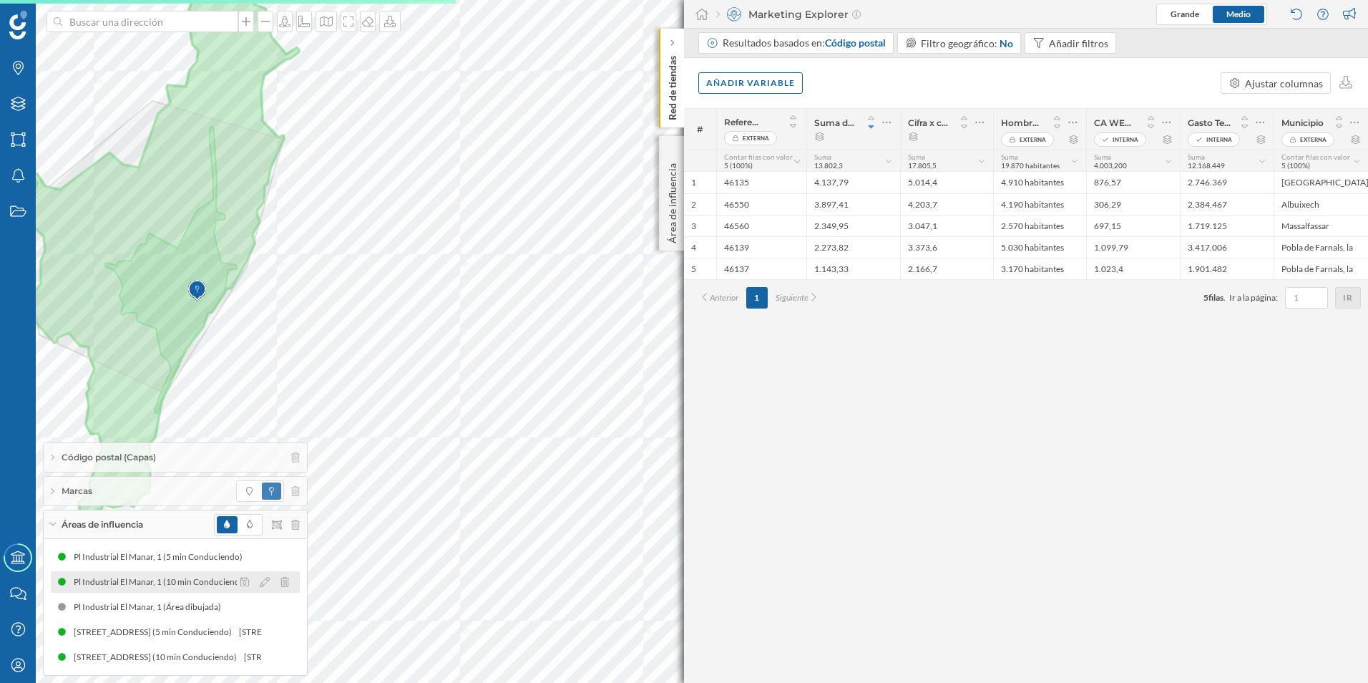
click at [185, 580] on div "Pl Industrial El Manar, 1 (10 min Conduciendo)" at bounding box center [164, 582] width 181 height 14
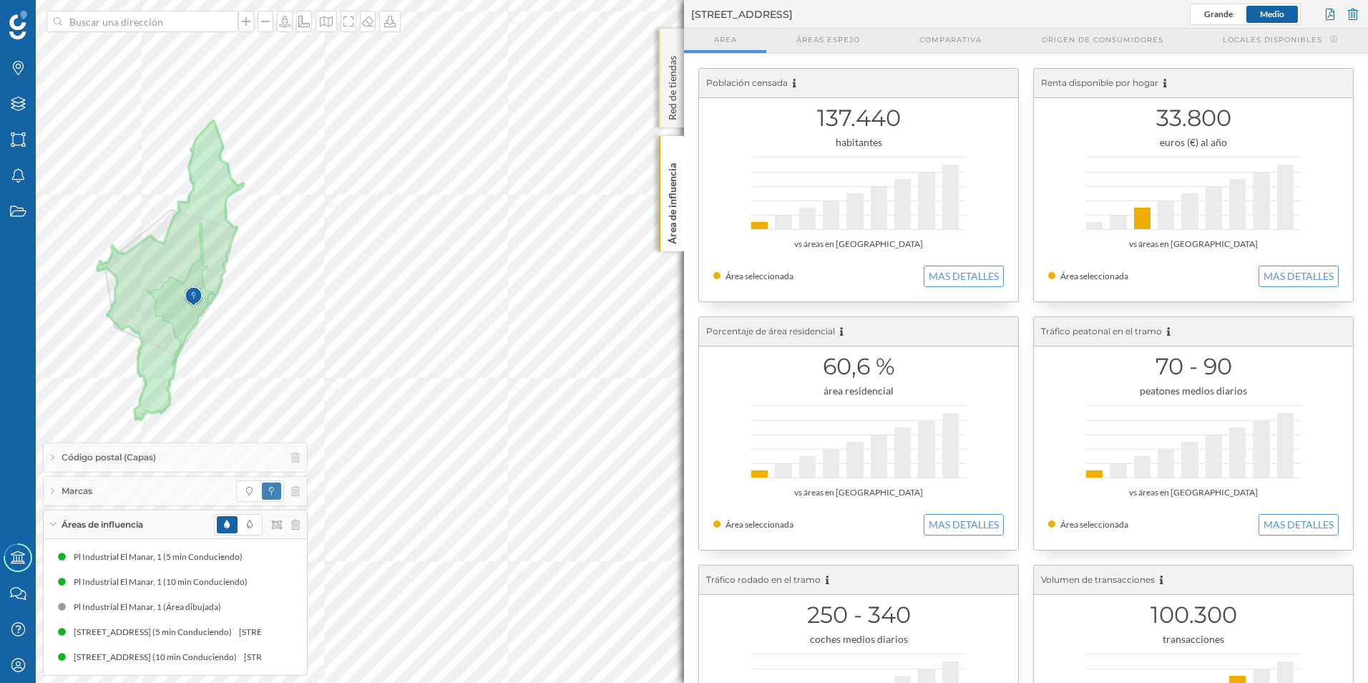
click at [674, 102] on p "Red de tiendas" at bounding box center [673, 85] width 14 height 70
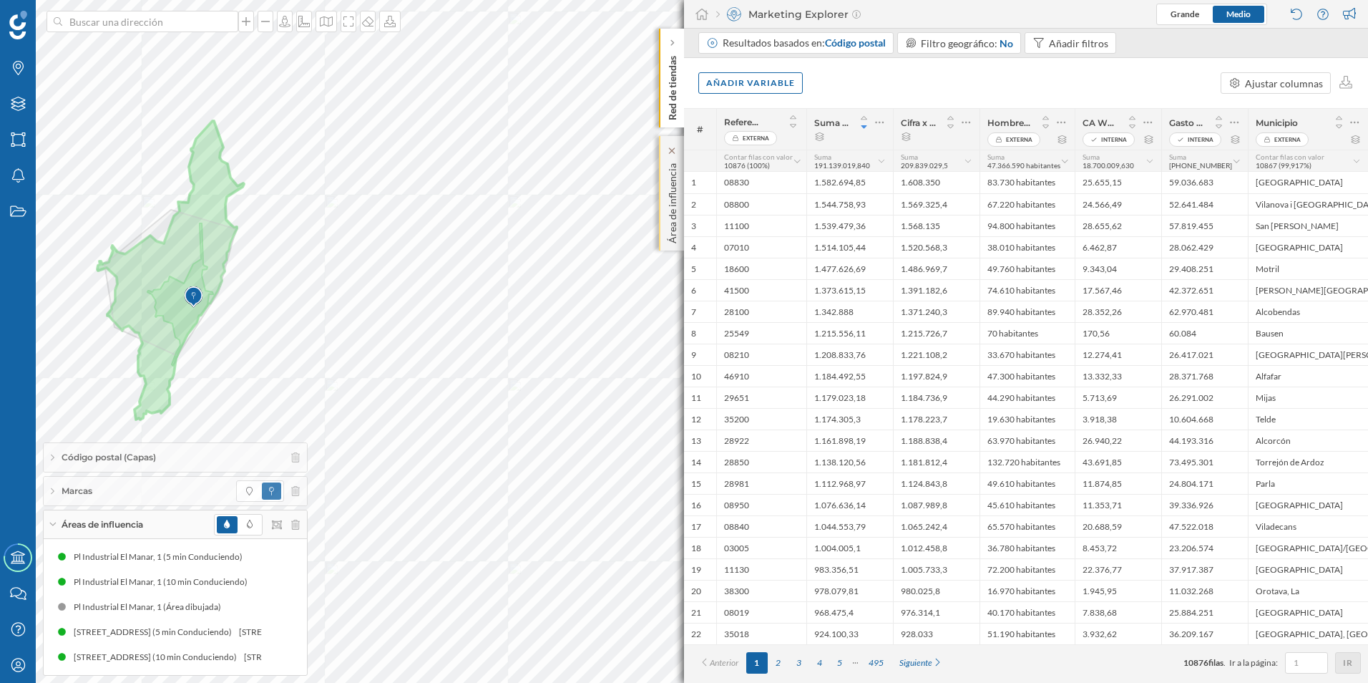
click at [667, 197] on p "Área de influencia" at bounding box center [673, 200] width 14 height 86
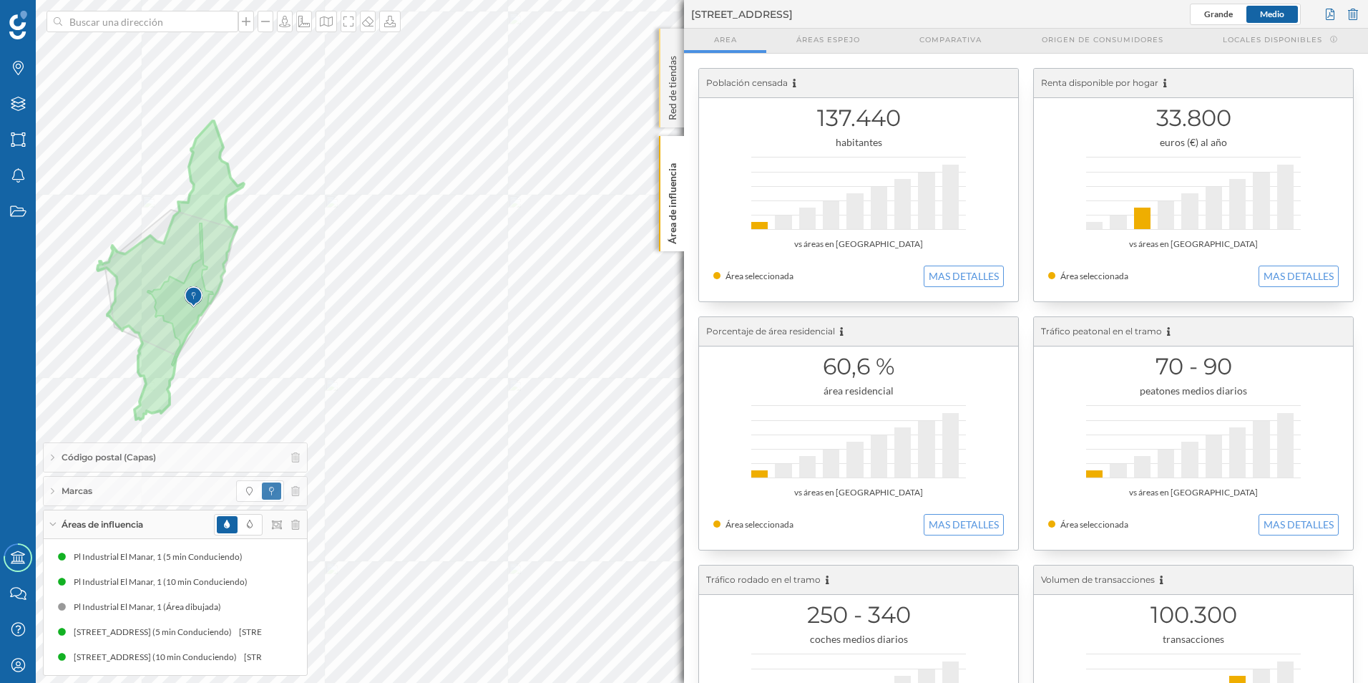
click at [668, 122] on div "Red de tiendas" at bounding box center [671, 78] width 25 height 99
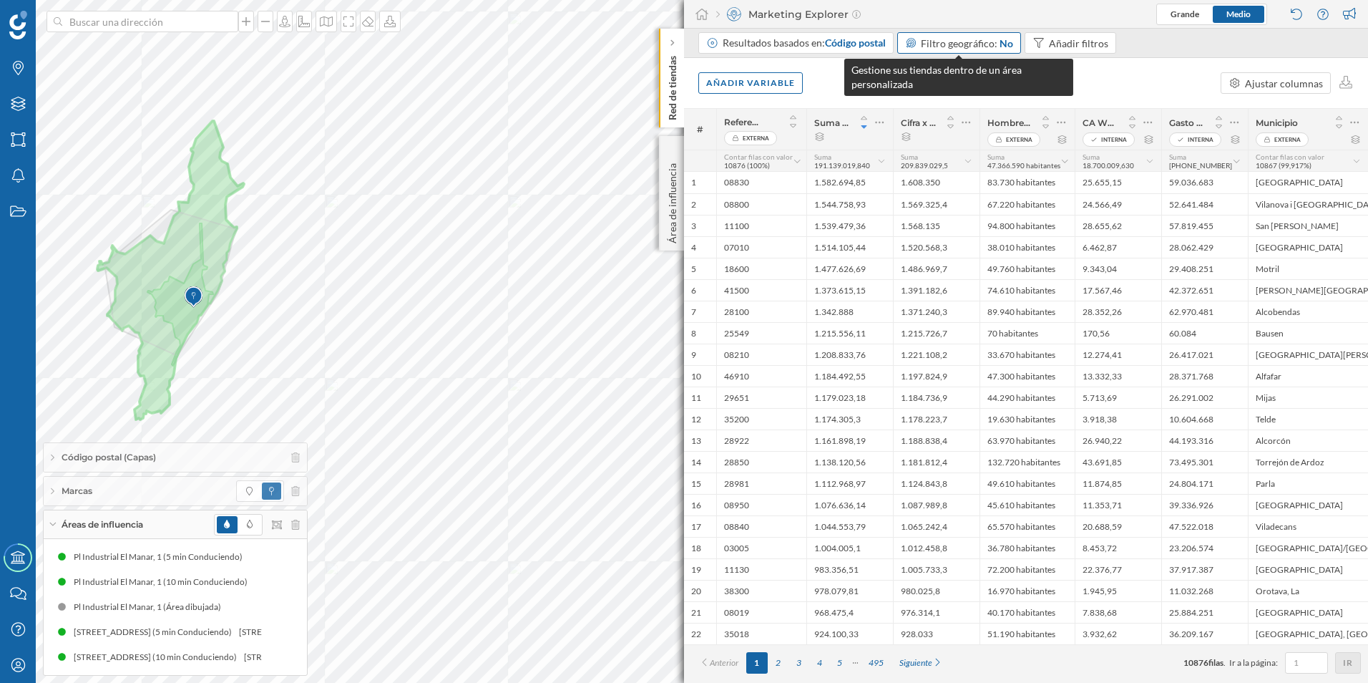
click at [945, 43] on span "Filtro geográfico:" at bounding box center [959, 43] width 77 height 12
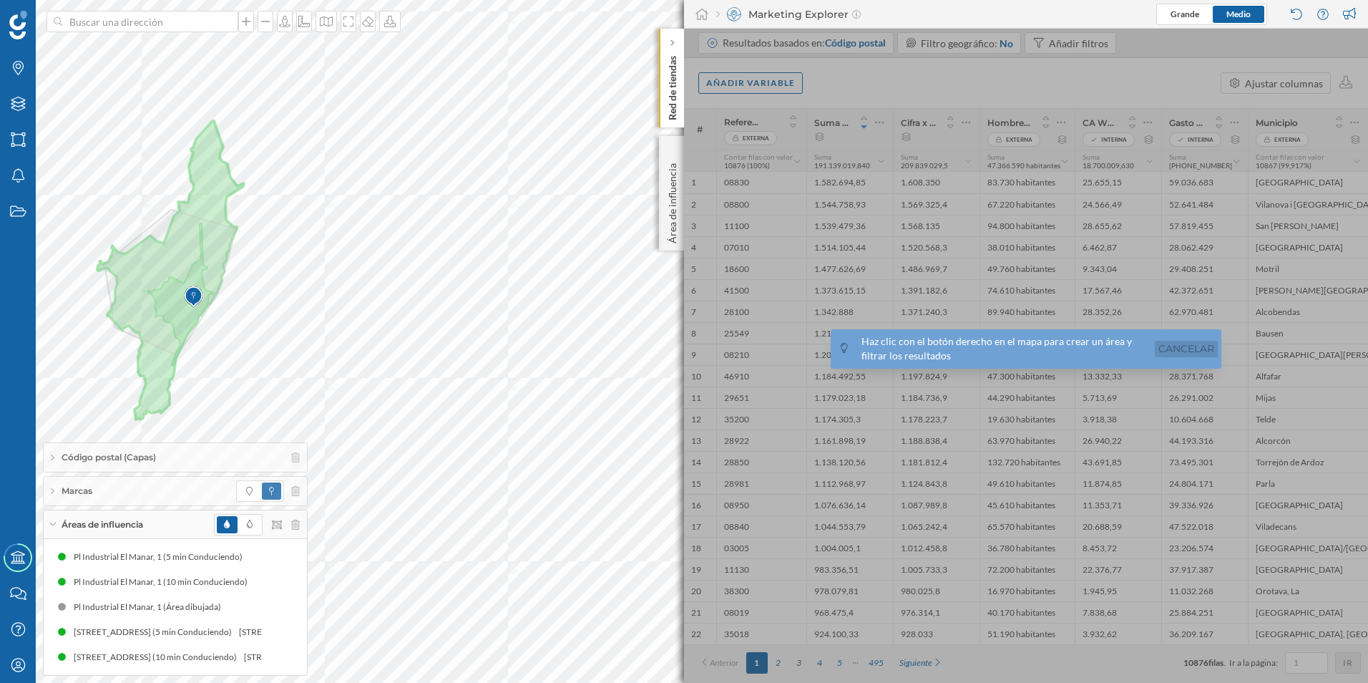
click at [1197, 353] on link "Cancelar" at bounding box center [1186, 349] width 63 height 16
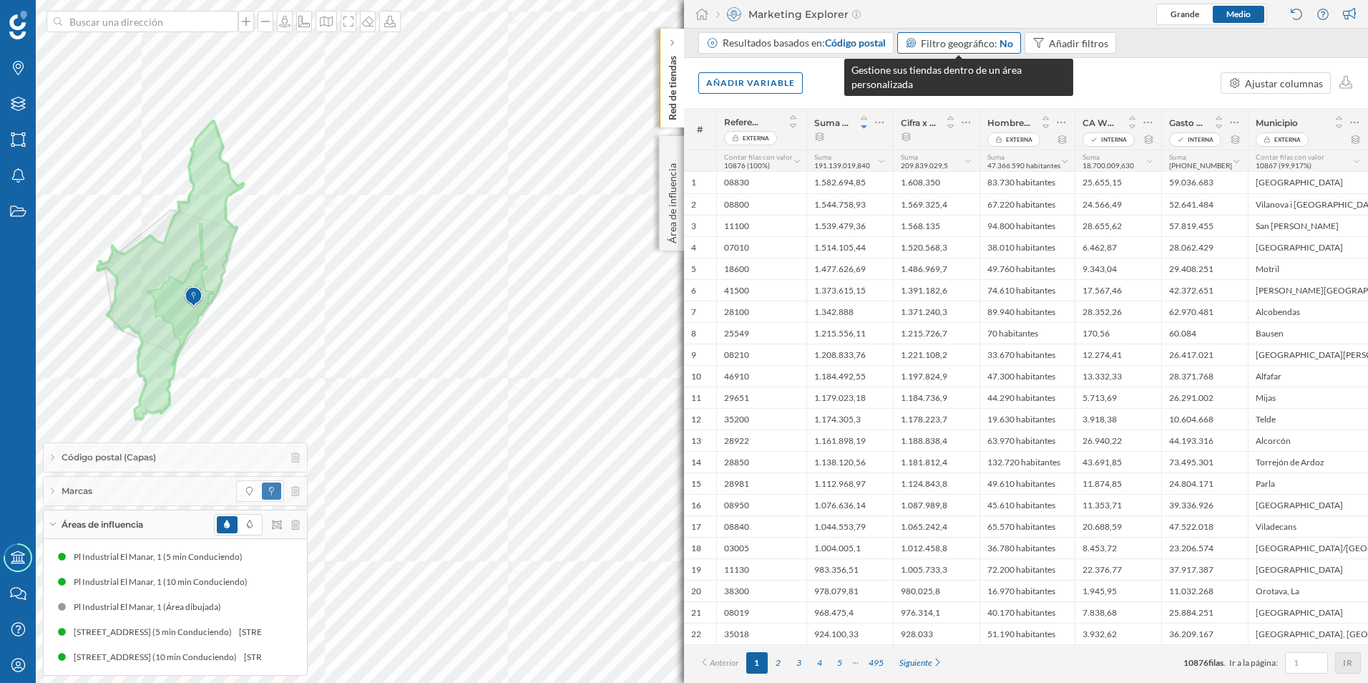
click at [945, 47] on span "Filtro geográfico:" at bounding box center [959, 43] width 77 height 12
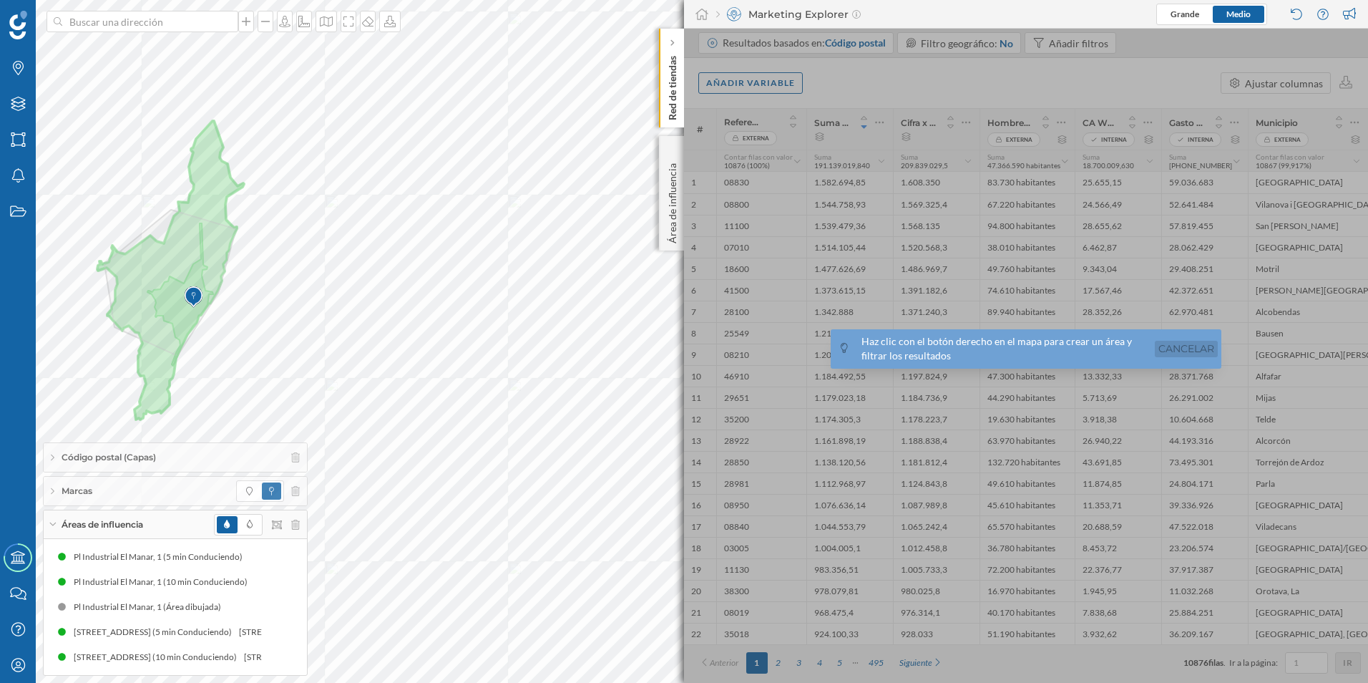
click at [1207, 351] on link "Cancelar" at bounding box center [1186, 349] width 63 height 16
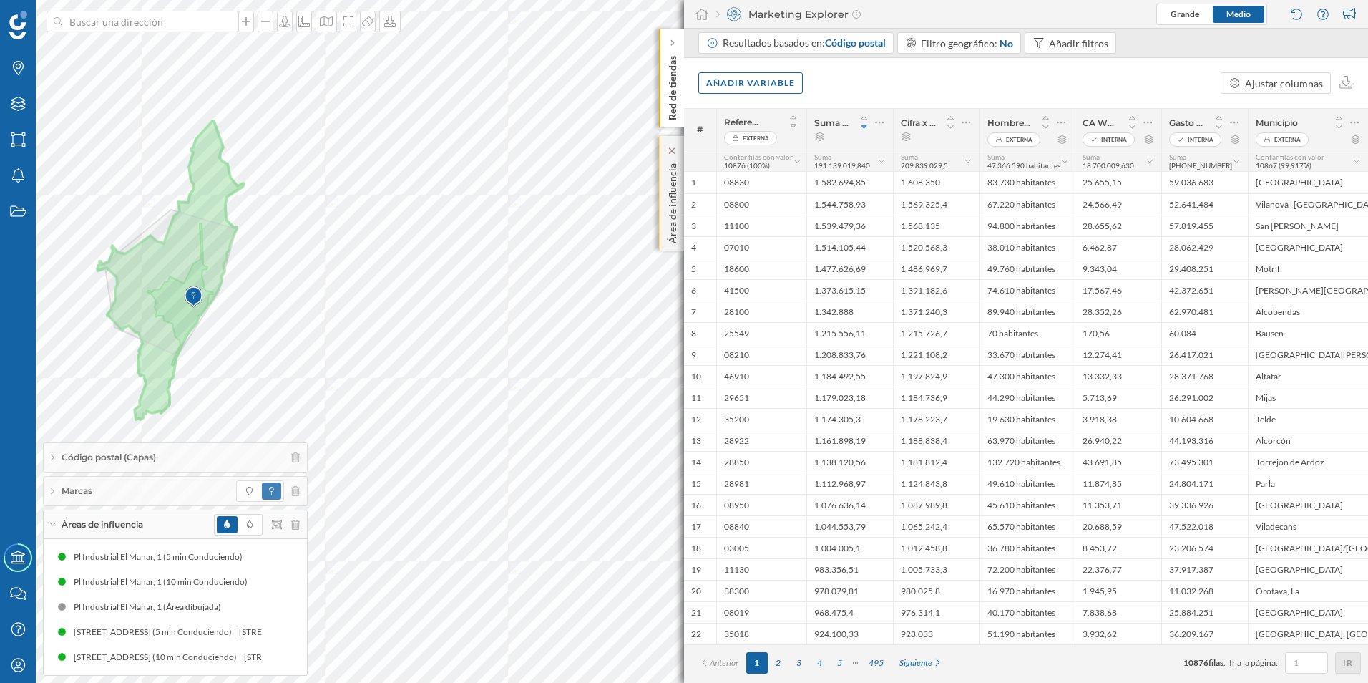
drag, startPoint x: 675, startPoint y: 193, endPoint x: 682, endPoint y: 192, distance: 7.3
click at [675, 195] on p "Área de influencia" at bounding box center [673, 200] width 14 height 86
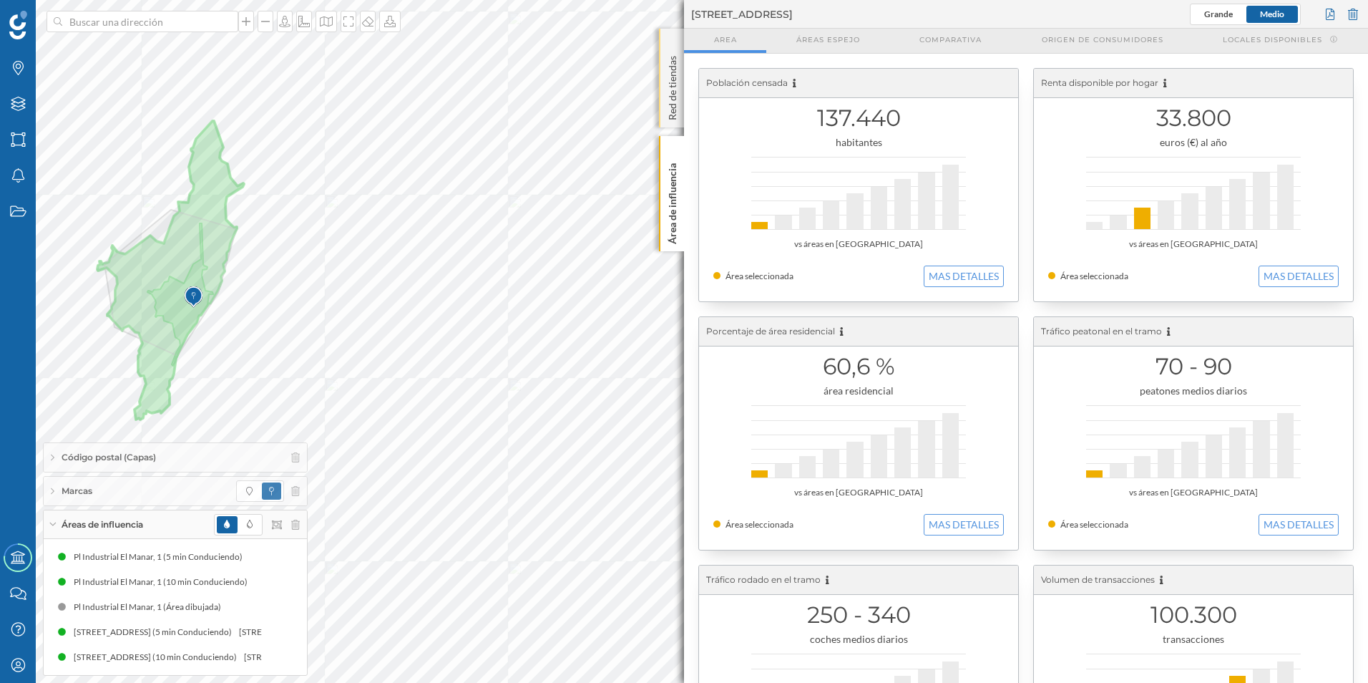
click at [663, 107] on div "Red de tiendas" at bounding box center [671, 78] width 25 height 99
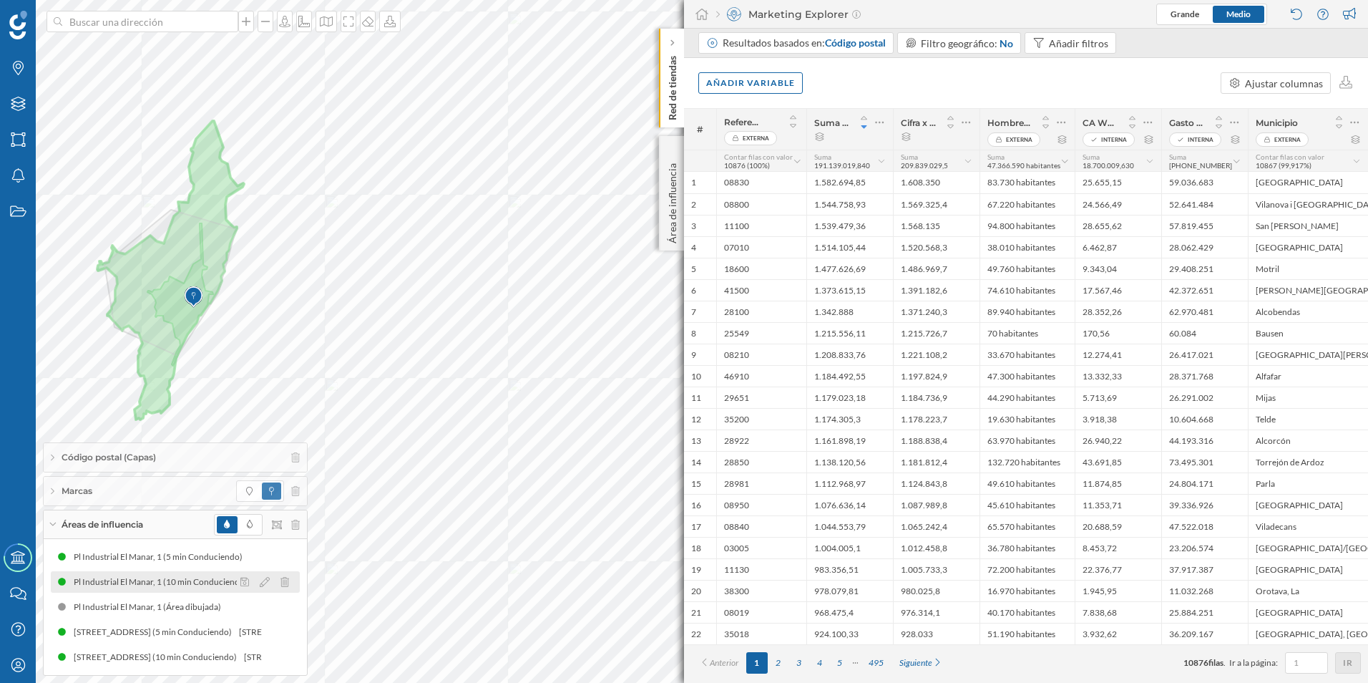
click at [202, 582] on div "Pl Industrial El Manar, 1 (10 min Conduciendo)" at bounding box center [164, 582] width 181 height 14
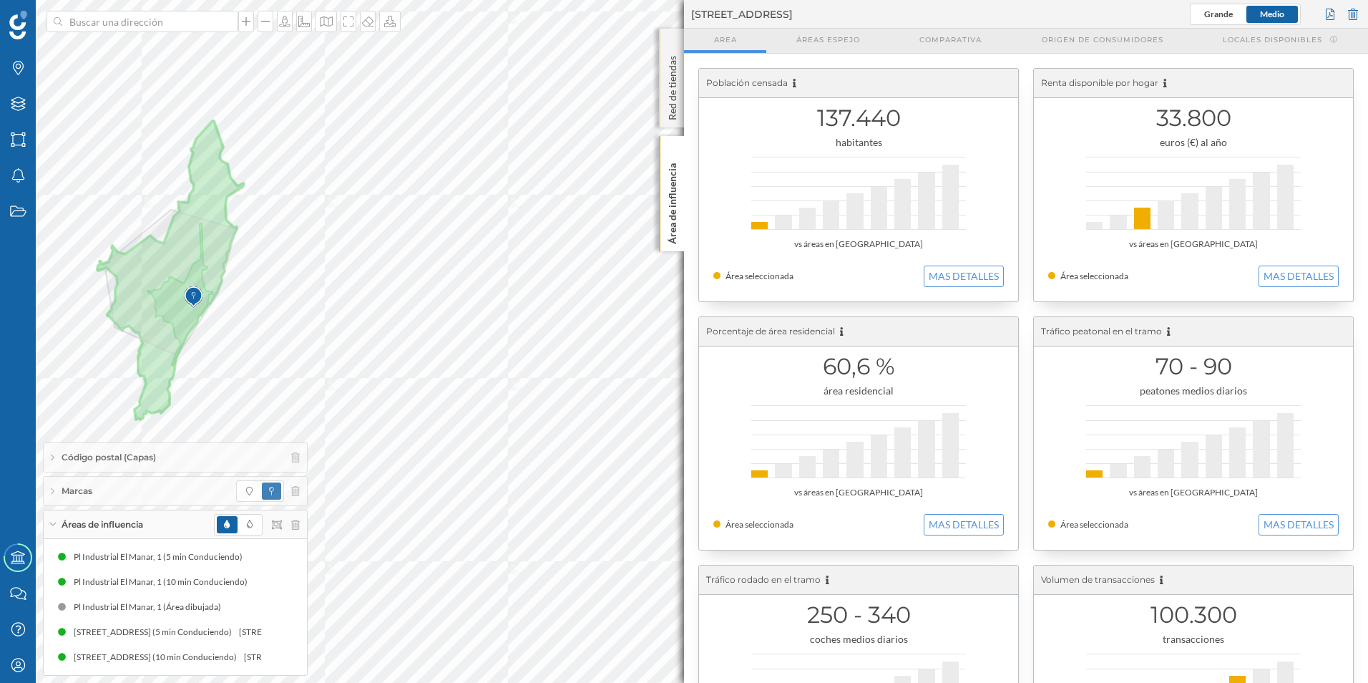
click at [667, 118] on p "Red de tiendas" at bounding box center [673, 85] width 14 height 70
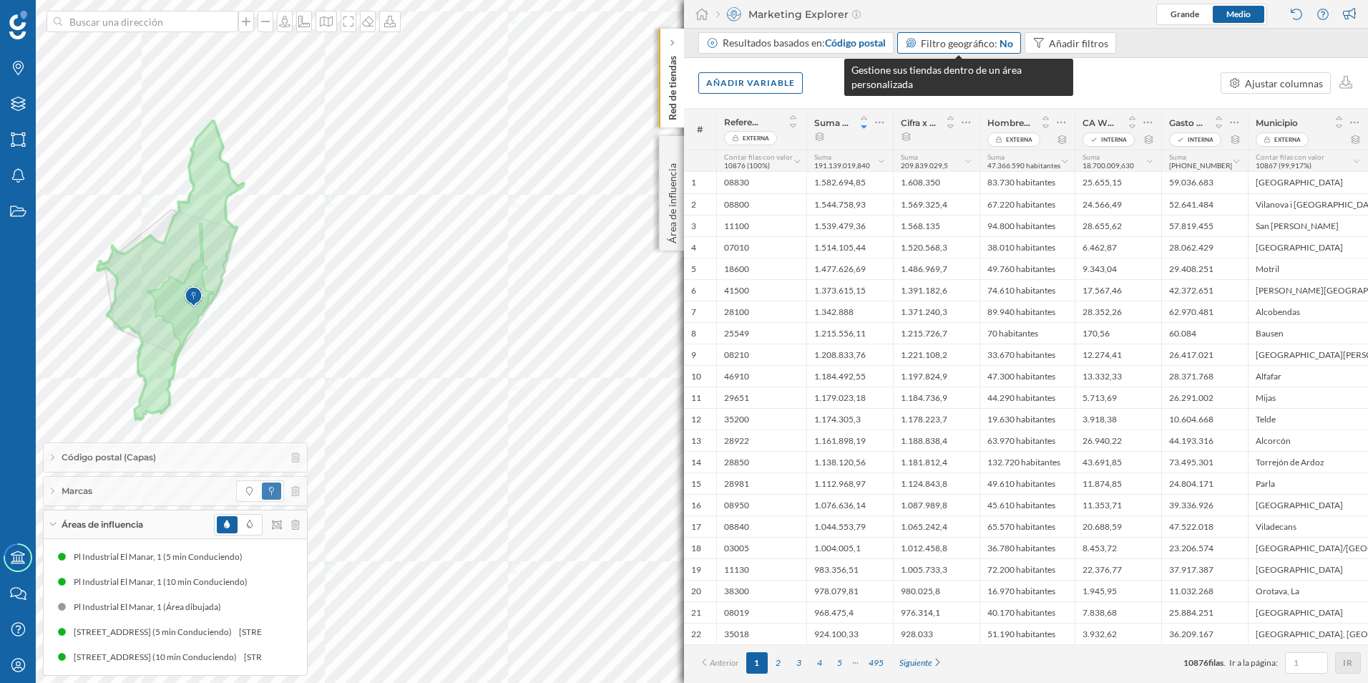
click at [935, 47] on span "Filtro geográfico:" at bounding box center [959, 43] width 77 height 12
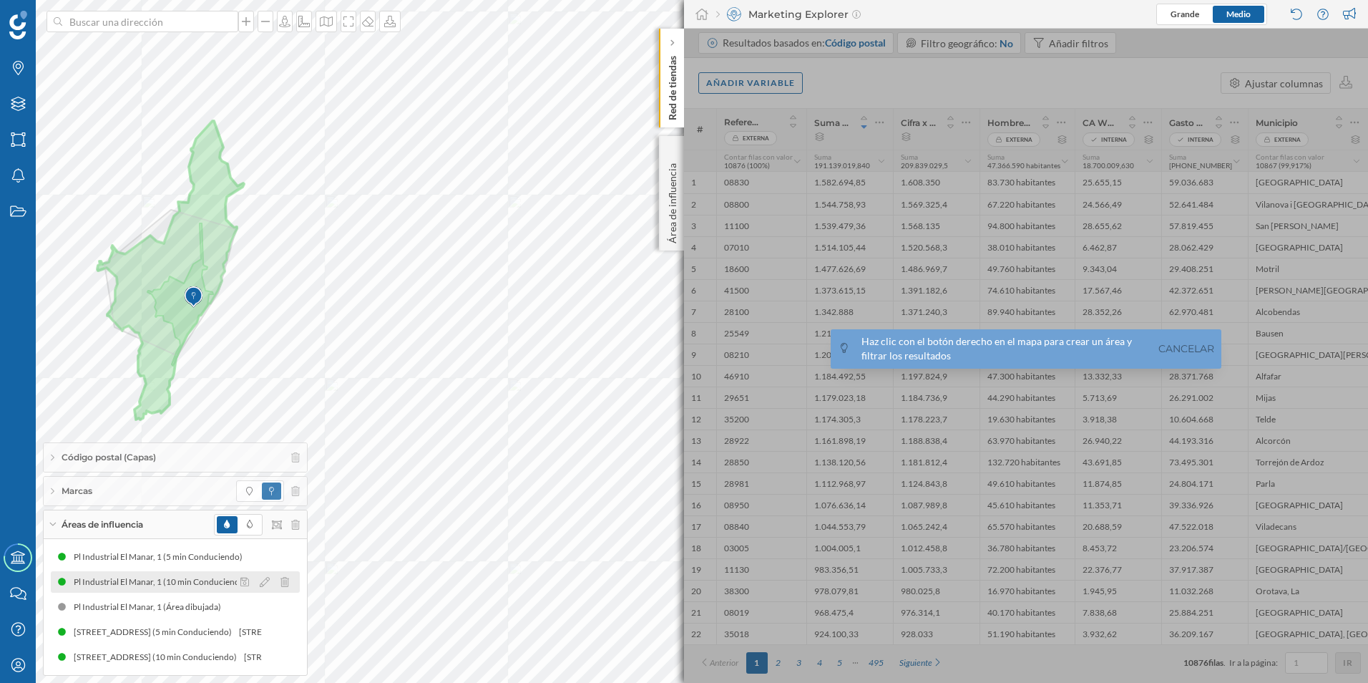
click at [105, 577] on div "Pl Industrial El Manar, 1 (10 min Conduciendo)" at bounding box center [164, 582] width 181 height 14
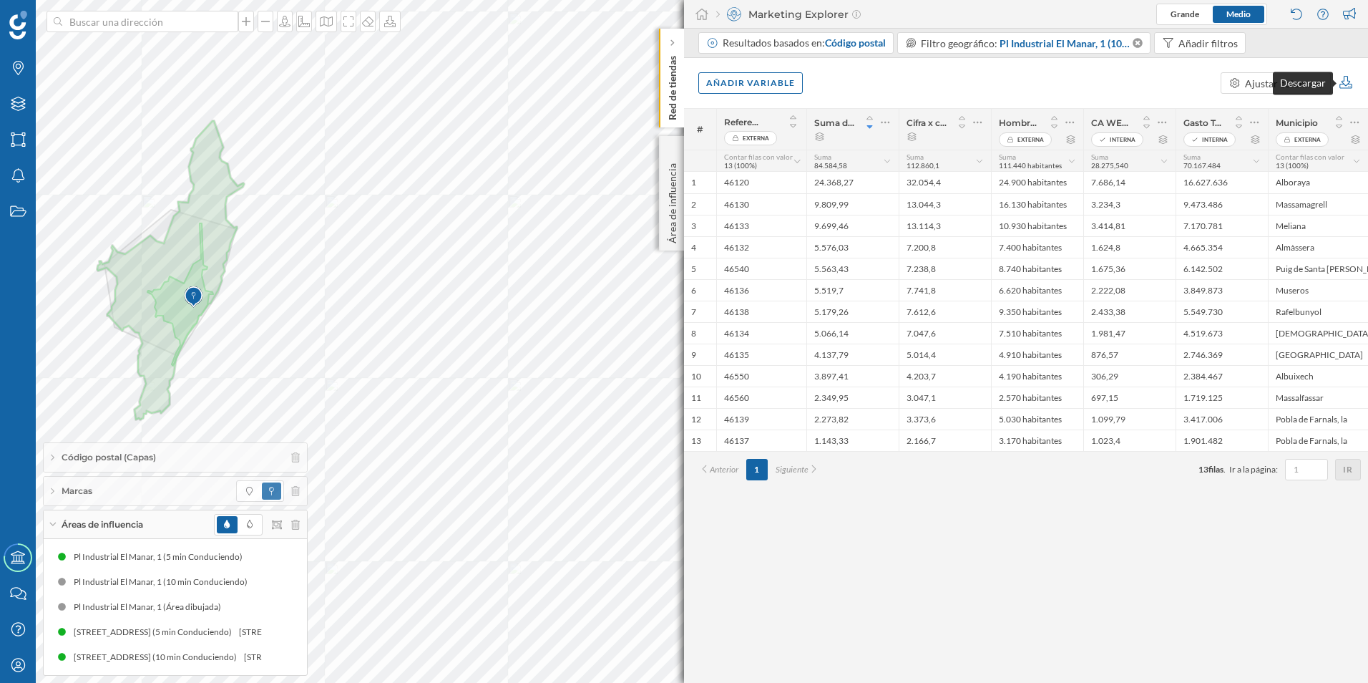
click at [1347, 88] on icon at bounding box center [1346, 82] width 13 height 13
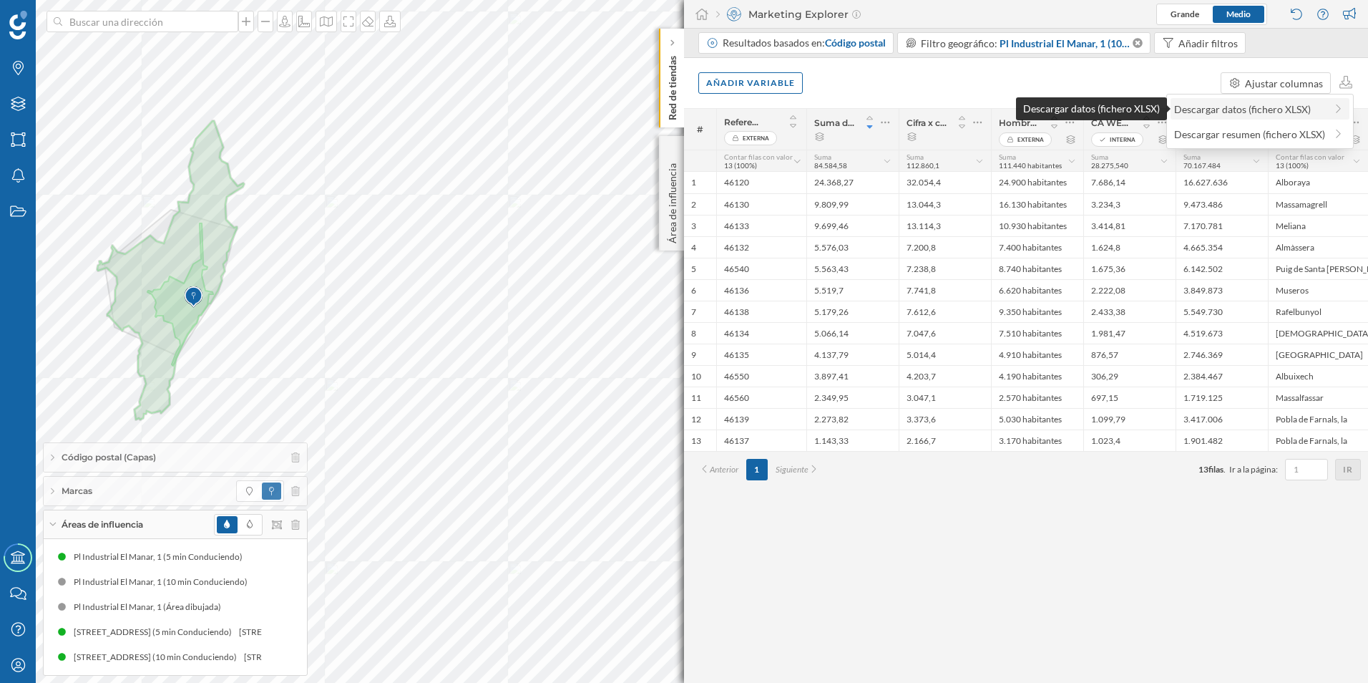
click at [1270, 111] on div "Descargar datos (fichero XLSX)" at bounding box center [1249, 109] width 151 height 15
click at [1136, 42] on icon at bounding box center [1137, 43] width 12 height 10
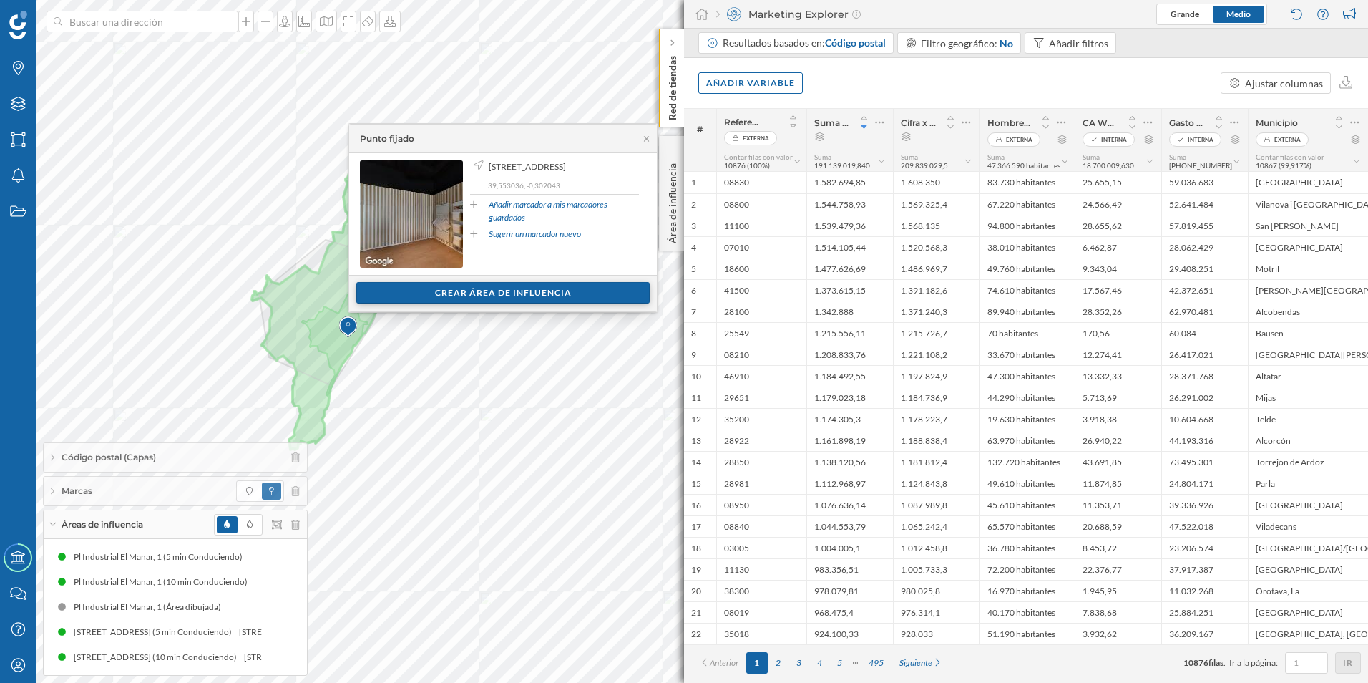
click at [460, 291] on div "Crear área de influencia" at bounding box center [502, 292] width 293 height 21
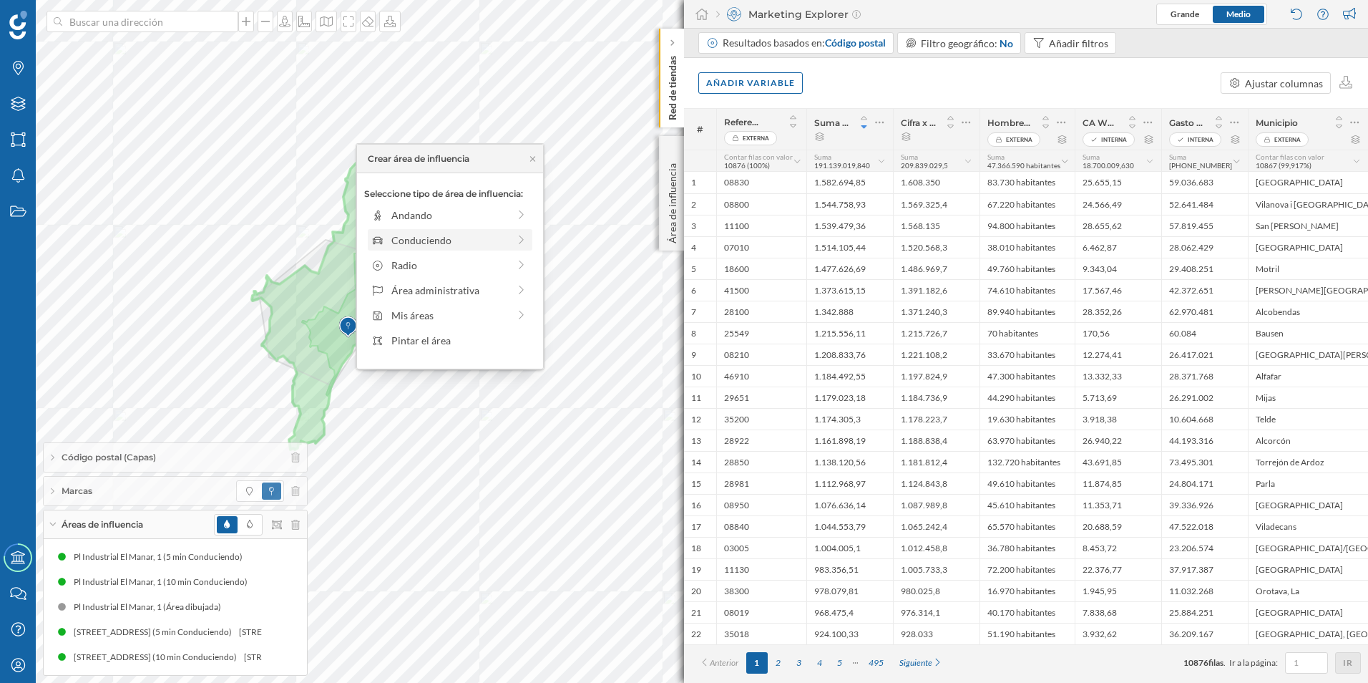
click at [468, 240] on div "Conduciendo" at bounding box center [449, 240] width 117 height 15
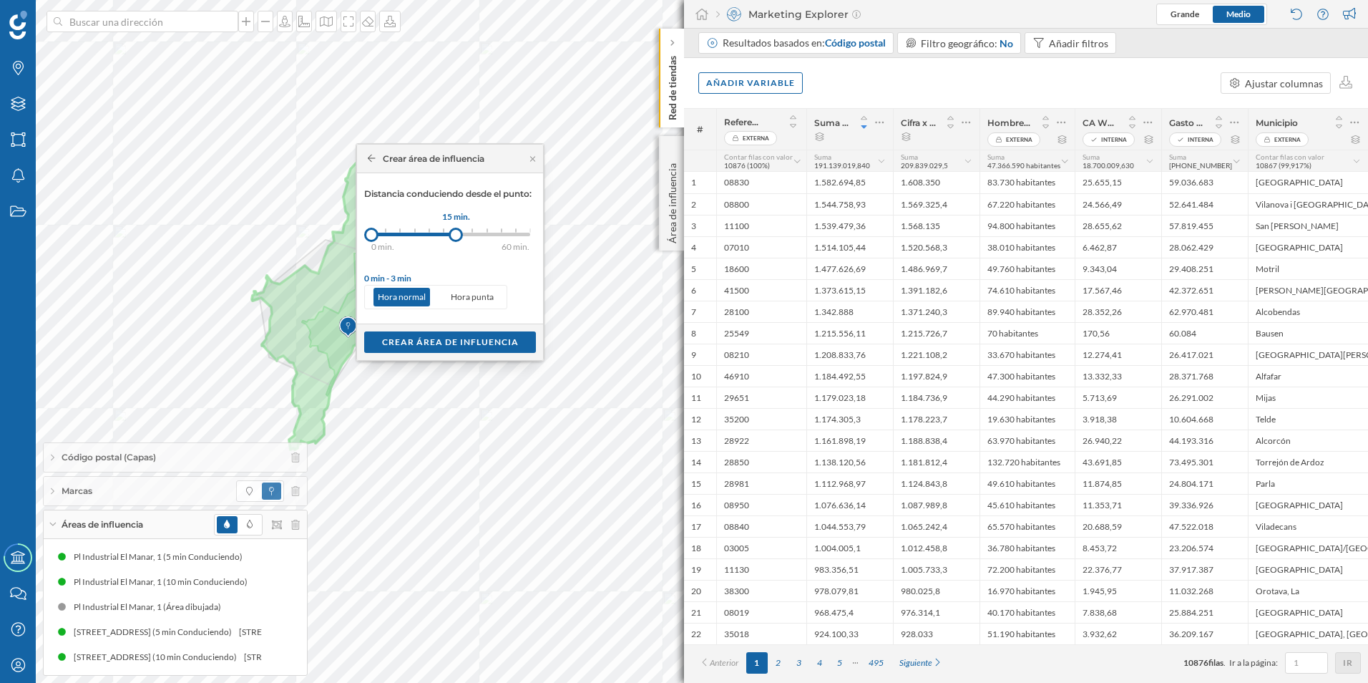
drag, startPoint x: 385, startPoint y: 235, endPoint x: 457, endPoint y: 238, distance: 71.6
click at [457, 238] on div at bounding box center [456, 235] width 14 height 14
click at [456, 335] on div "Crear área de influencia" at bounding box center [450, 341] width 172 height 21
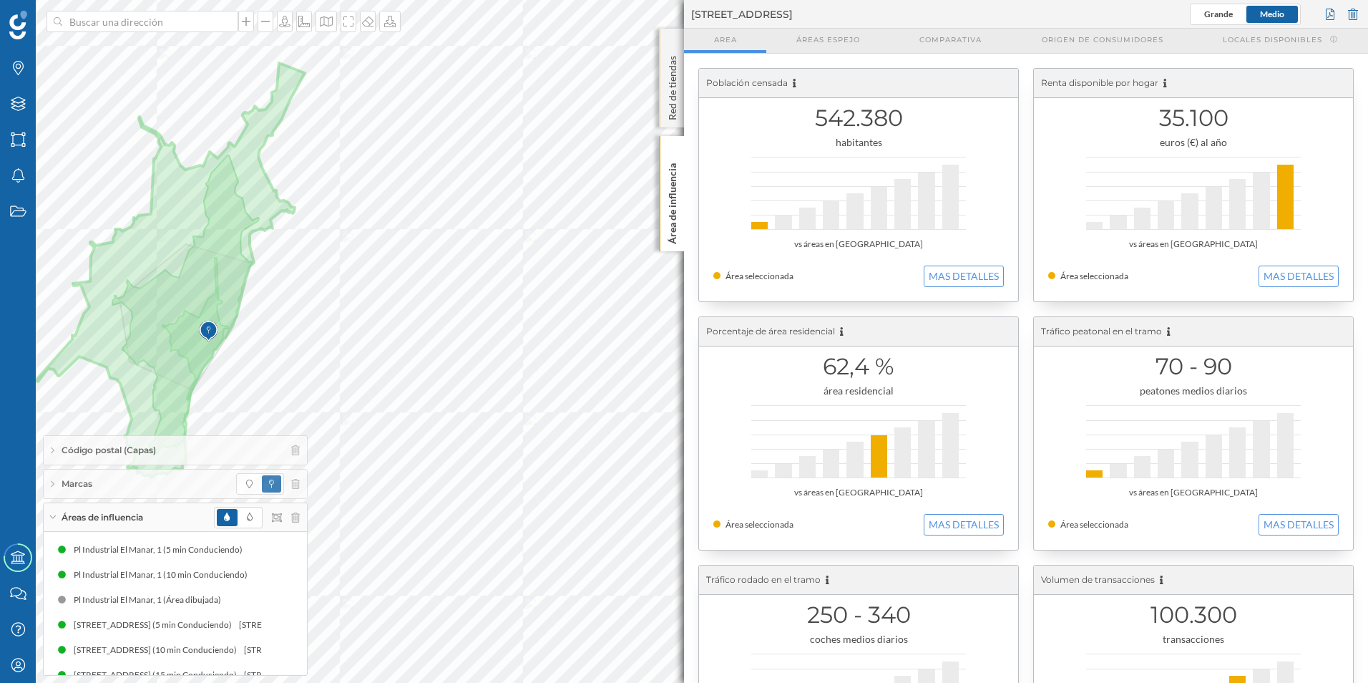
click at [676, 96] on p "Red de tiendas" at bounding box center [673, 85] width 14 height 70
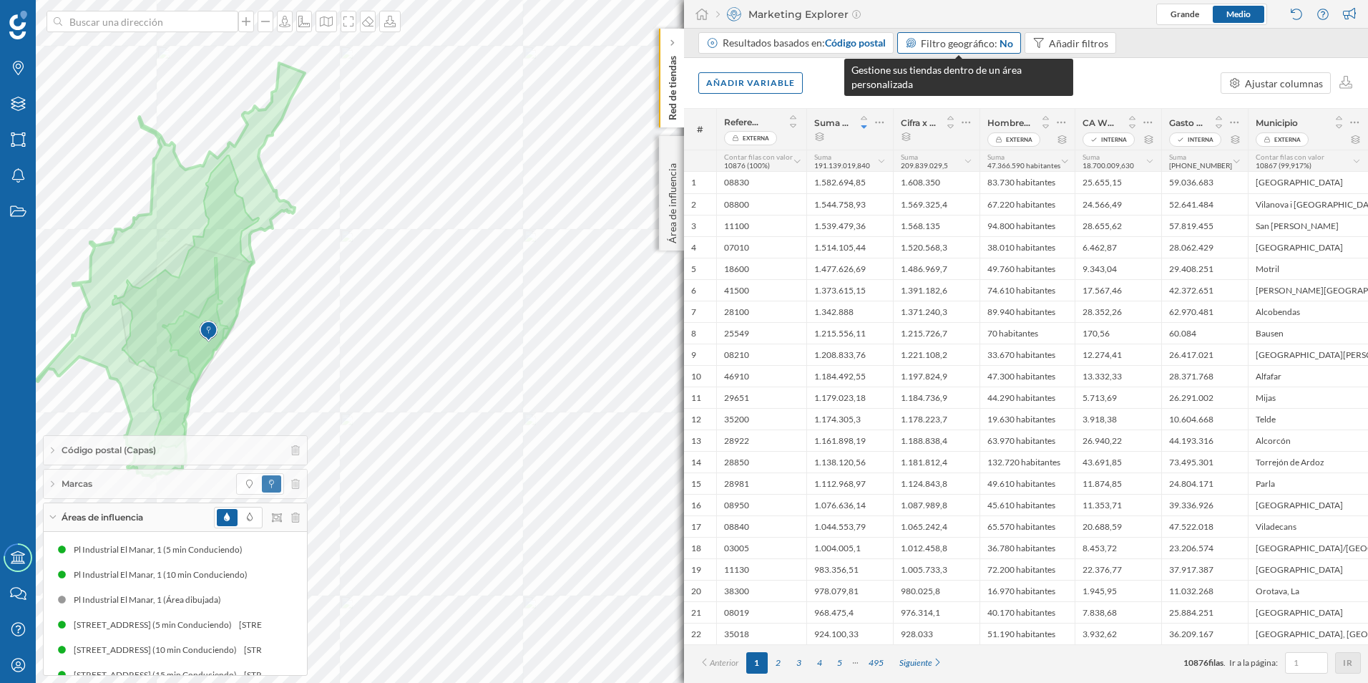
click at [963, 44] on span "Filtro geográfico:" at bounding box center [959, 43] width 77 height 12
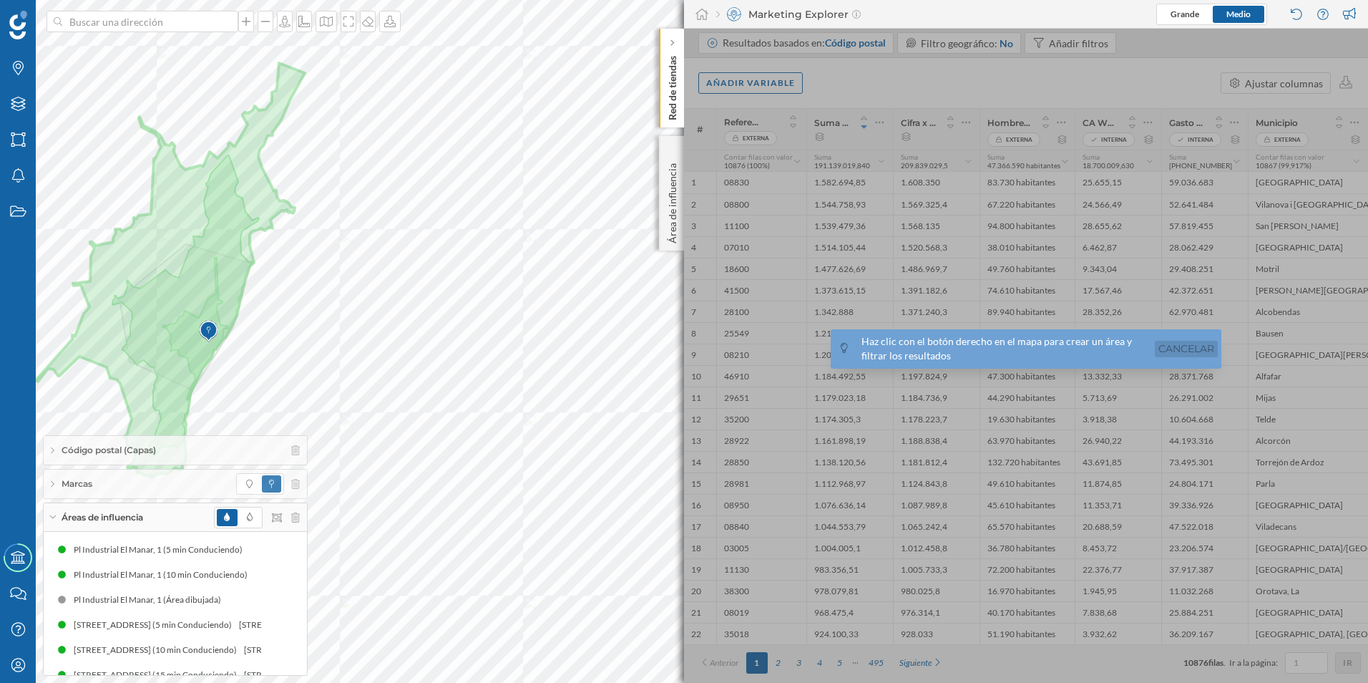
click at [1197, 344] on link "Cancelar" at bounding box center [1186, 349] width 63 height 16
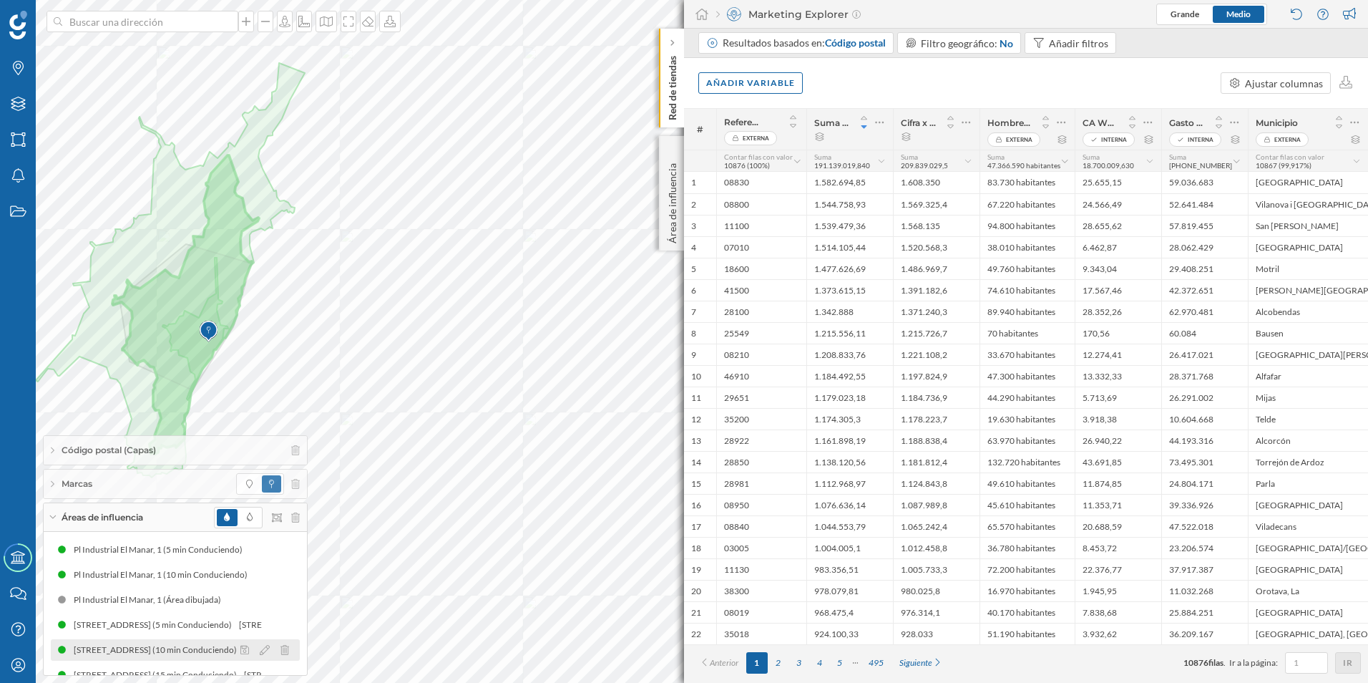
scroll to position [18, 0]
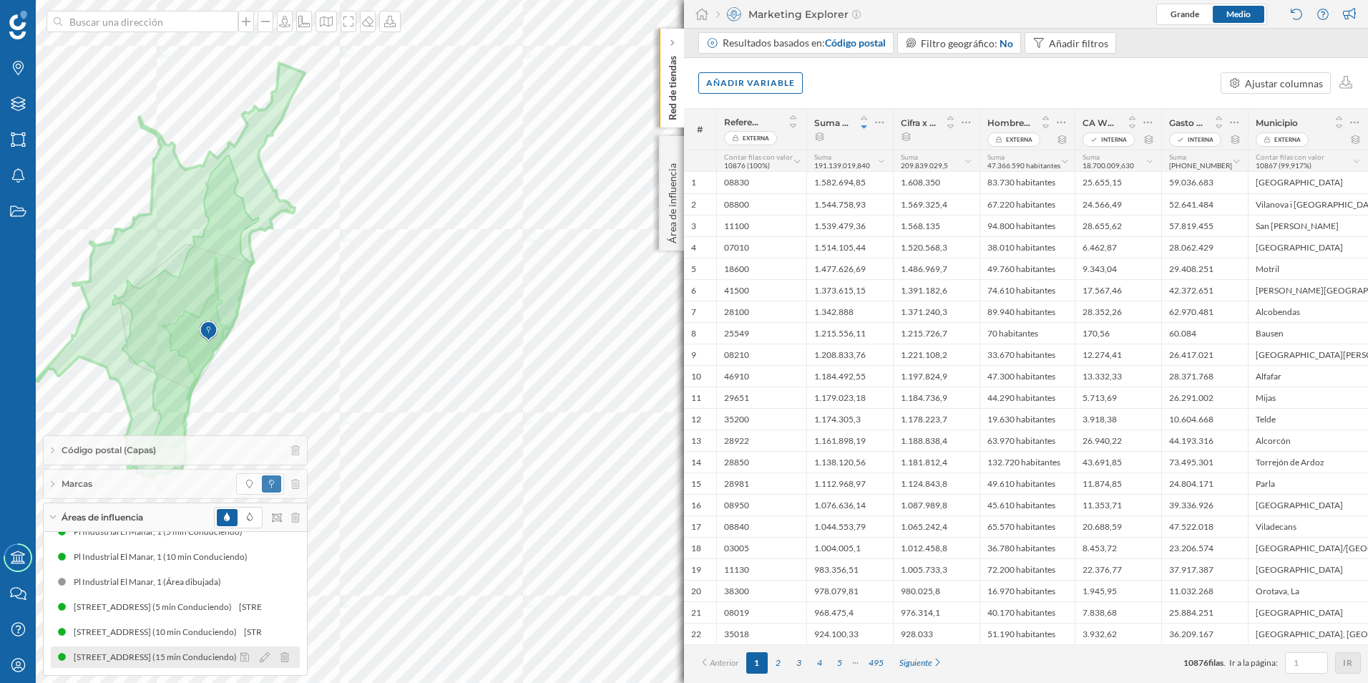
click at [150, 656] on div "[STREET_ADDRESS] (15 min Conduciendo)" at bounding box center [157, 657] width 170 height 14
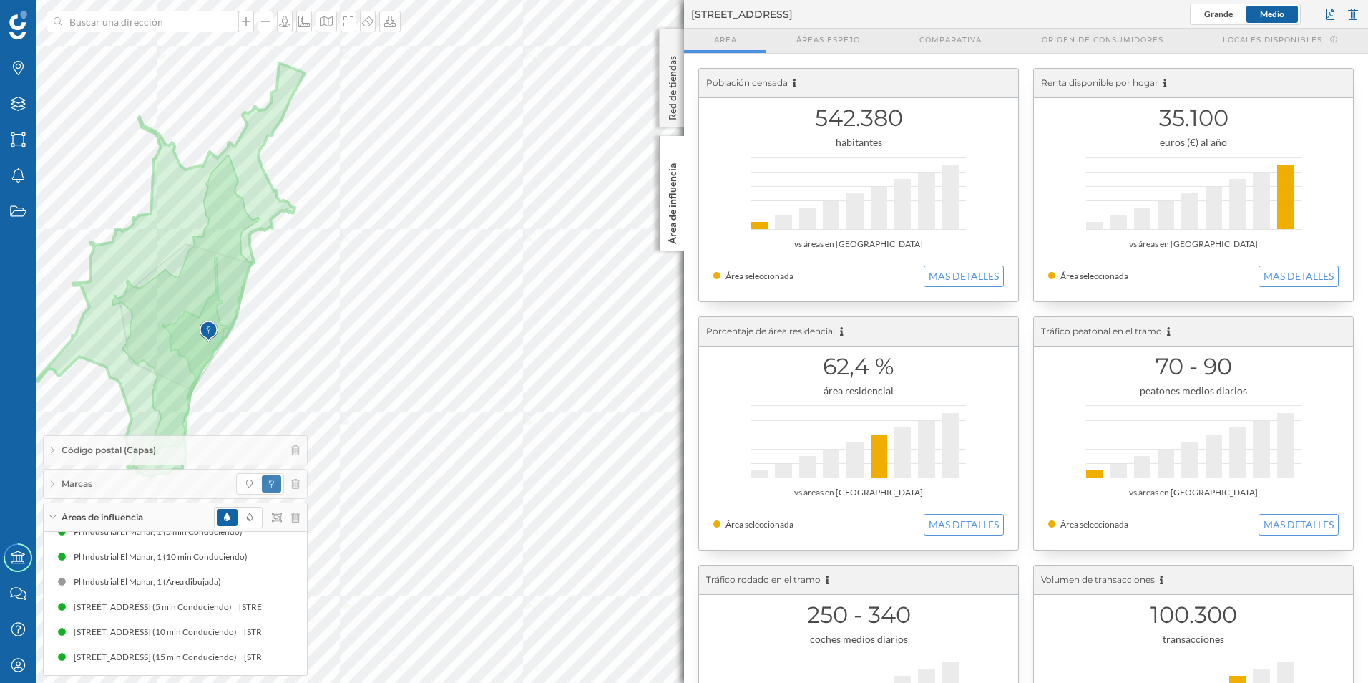
click at [664, 100] on div "Red de tiendas" at bounding box center [671, 78] width 25 height 99
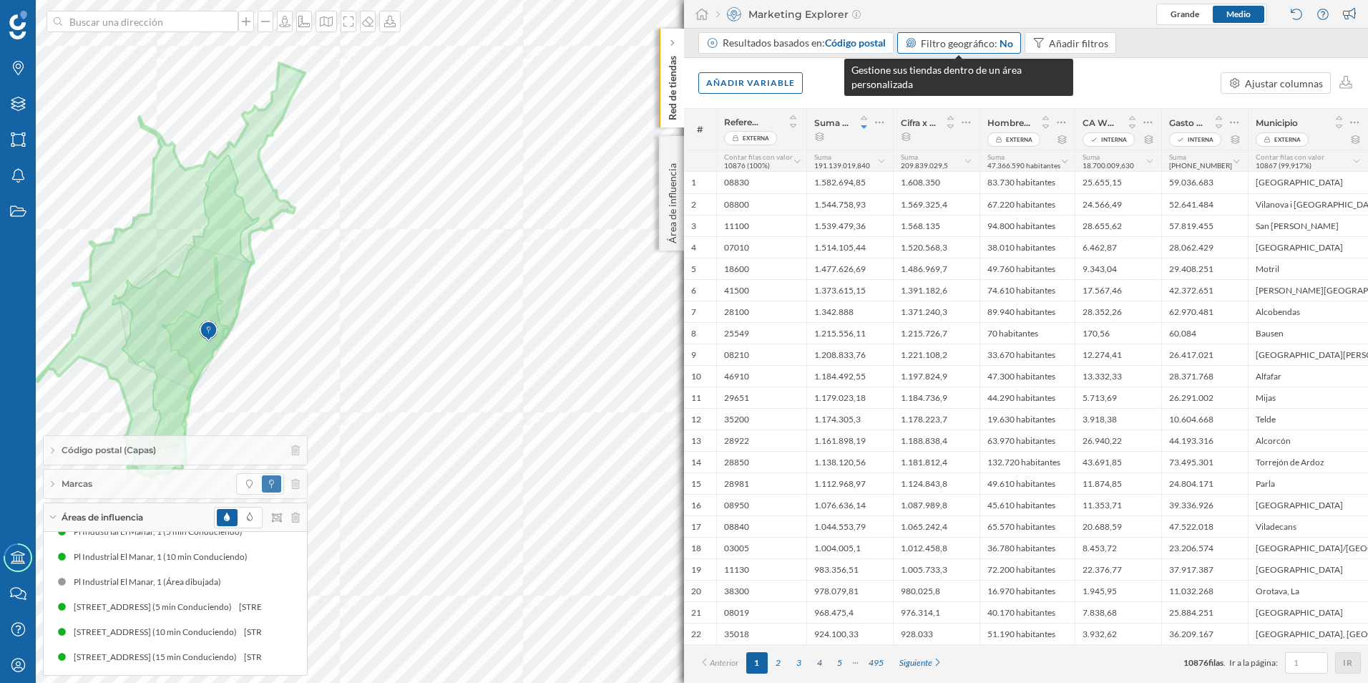
click at [981, 40] on span "Filtro geográfico:" at bounding box center [959, 43] width 77 height 12
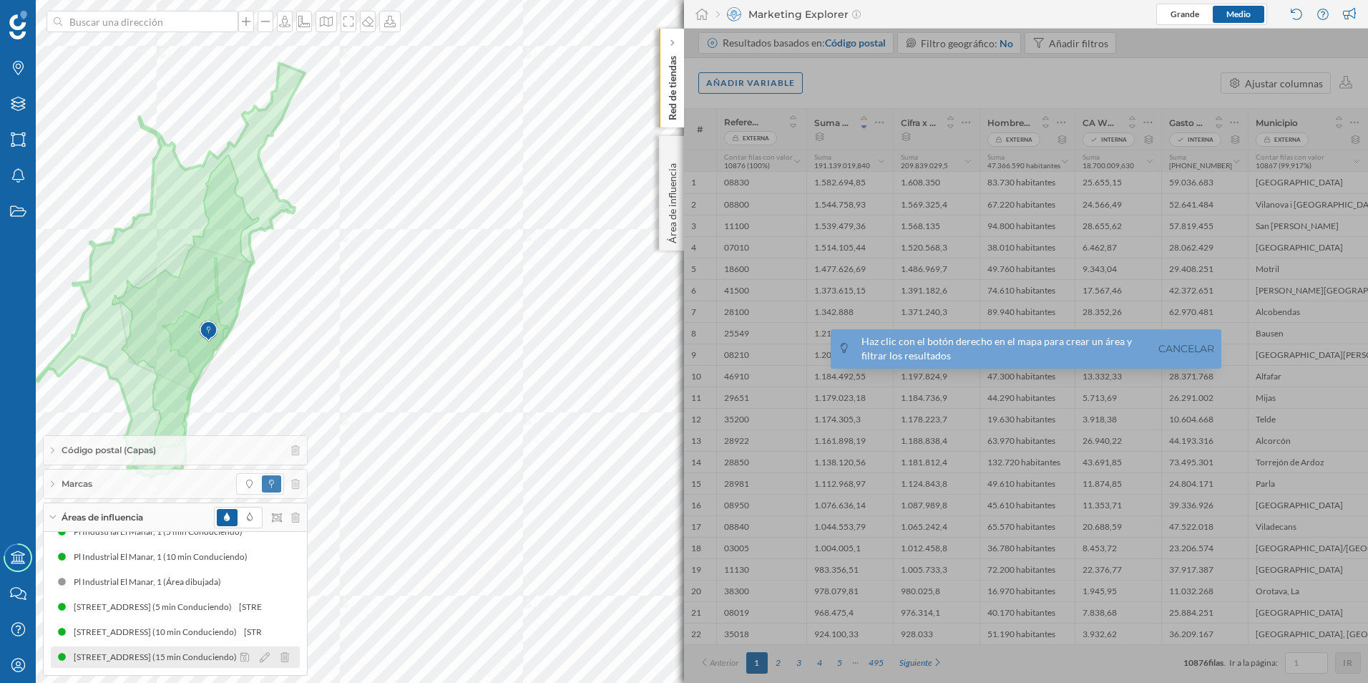
click at [135, 658] on div "[STREET_ADDRESS] (15 min Conduciendo)" at bounding box center [142, 657] width 170 height 14
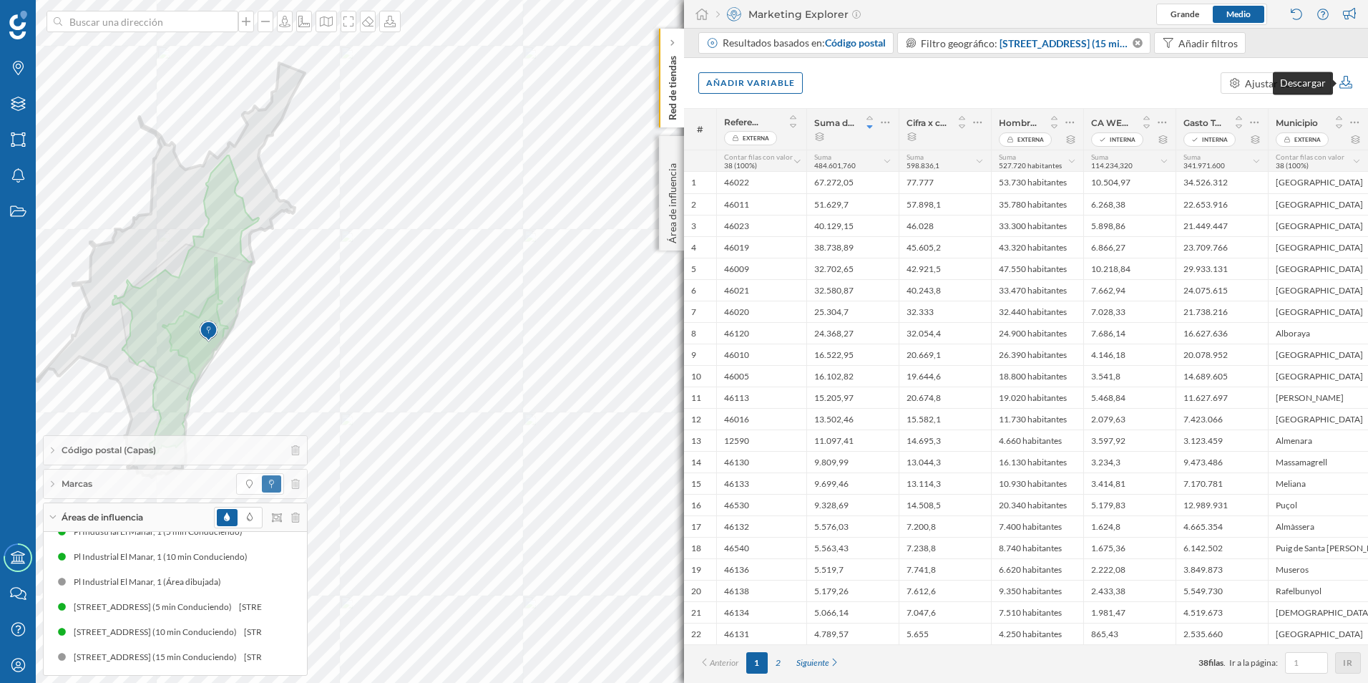
click at [1344, 81] on icon at bounding box center [1346, 82] width 13 height 13
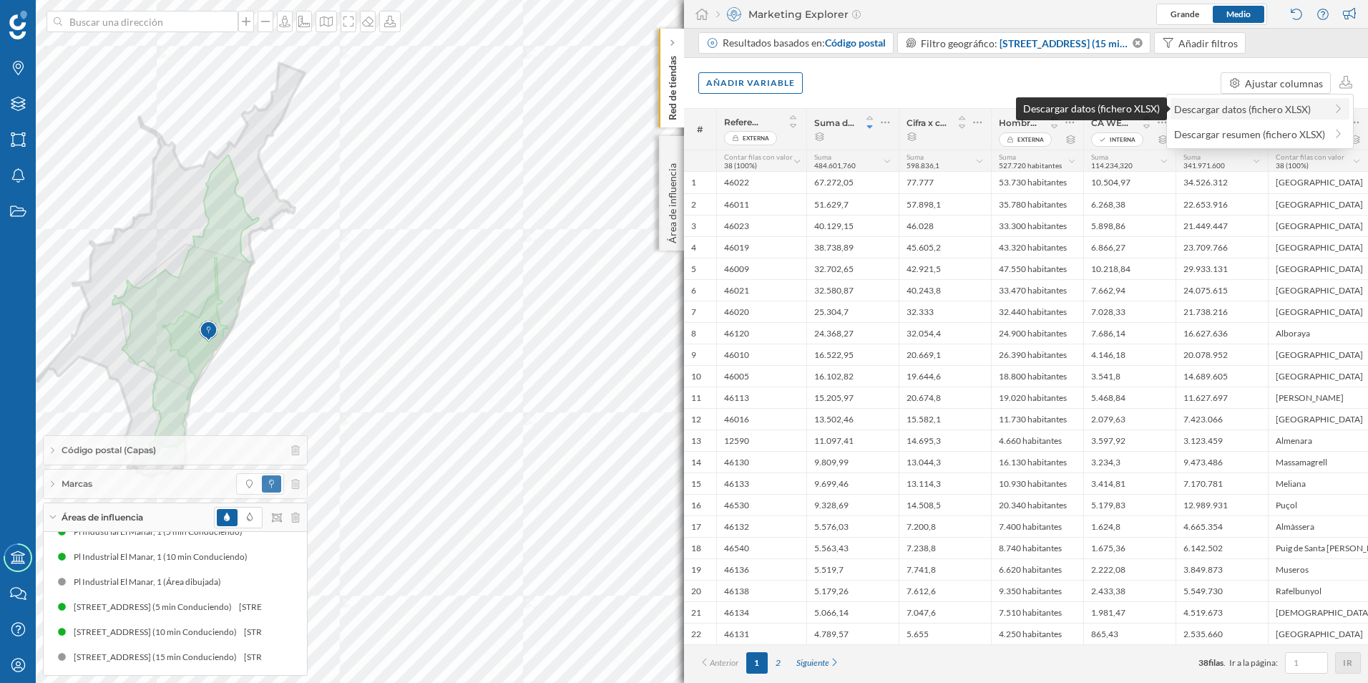
click at [1268, 110] on div "Descargar datos (fichero XLSX)" at bounding box center [1249, 109] width 151 height 15
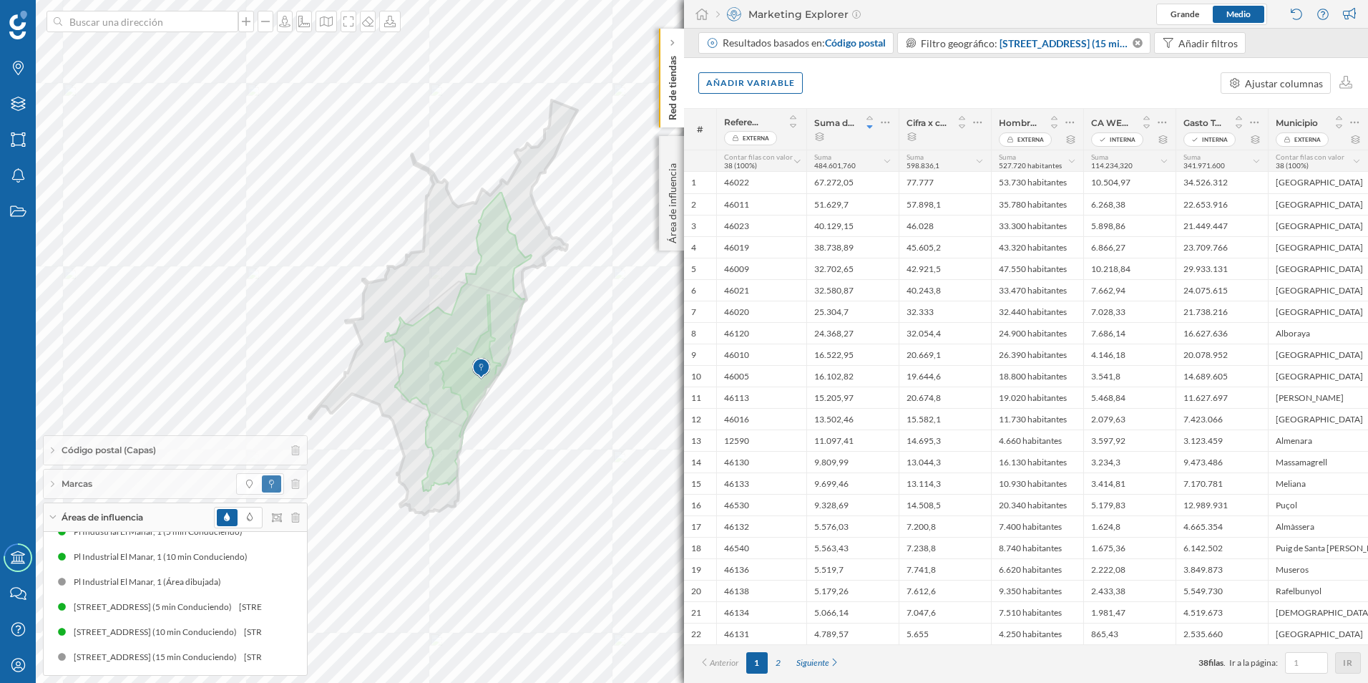
click at [50, 517] on icon at bounding box center [53, 517] width 8 height 4
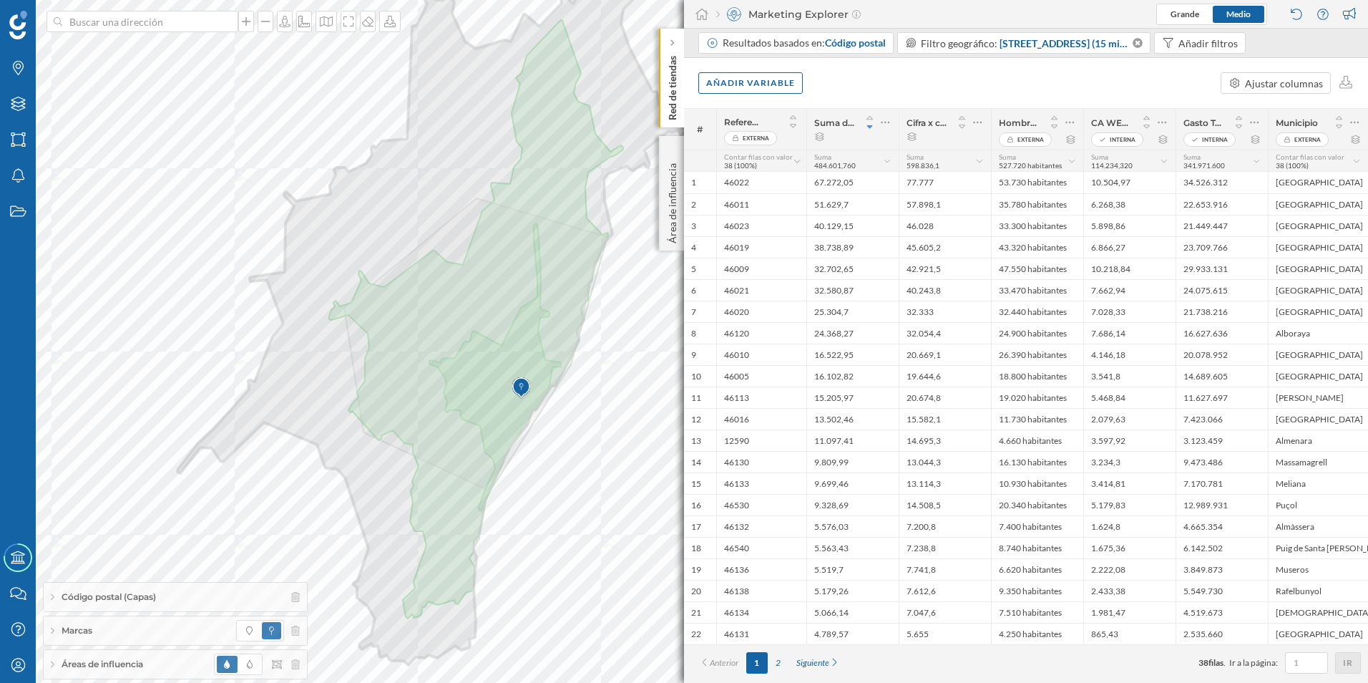
click at [110, 659] on span "Áreas de influencia" at bounding box center [103, 664] width 82 height 13
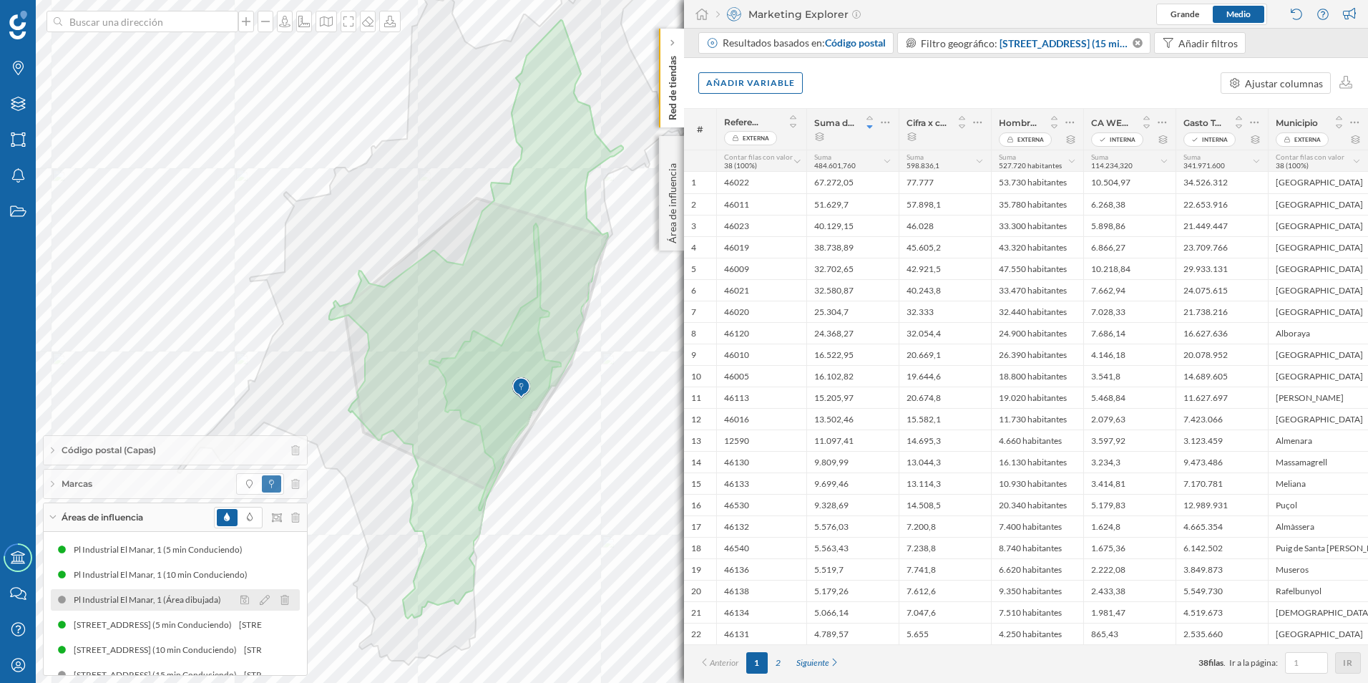
click at [155, 598] on div "Pl Industrial El Manar, 1 (Área dibujada)" at bounding box center [151, 600] width 155 height 14
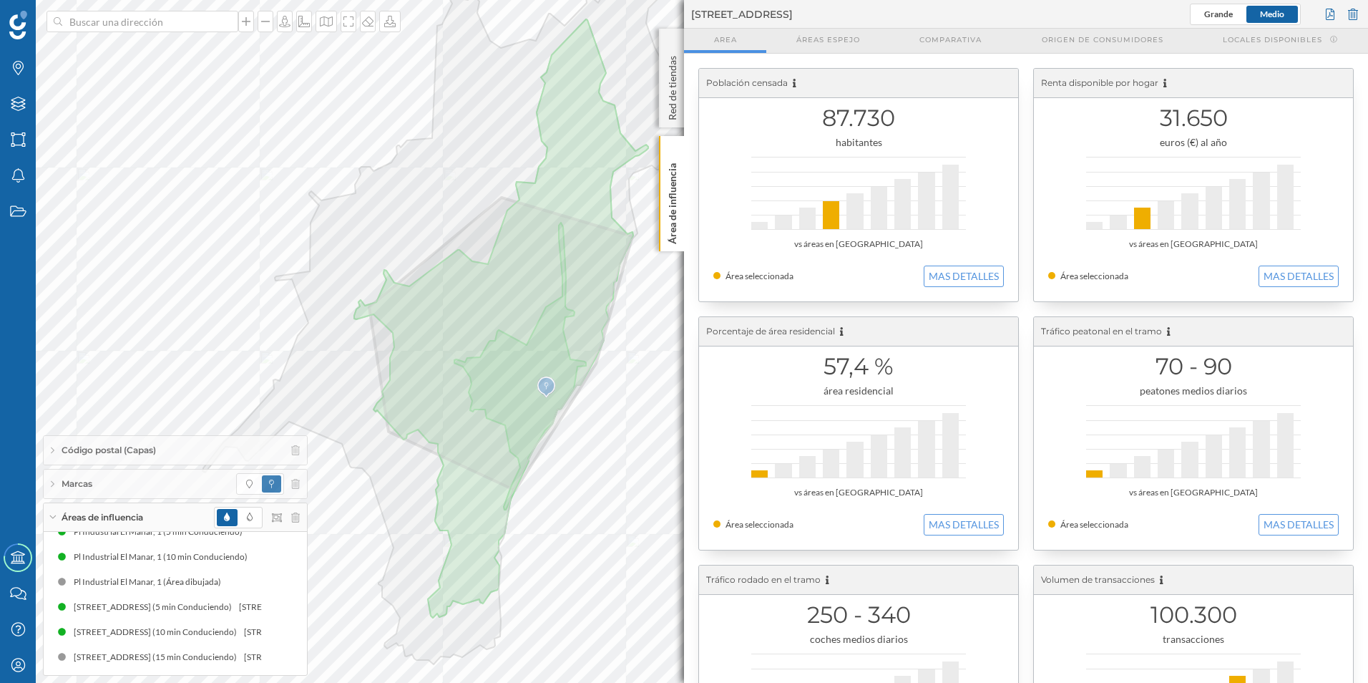
click at [684, 256] on div "Marcas Capas Áreas Notificaciones Estados Academy Contacta con nosotros Centro …" at bounding box center [684, 341] width 1368 height 683
click at [125, 579] on div "Pl Industrial El Manar, 1 (Área dibujada)" at bounding box center [151, 582] width 155 height 14
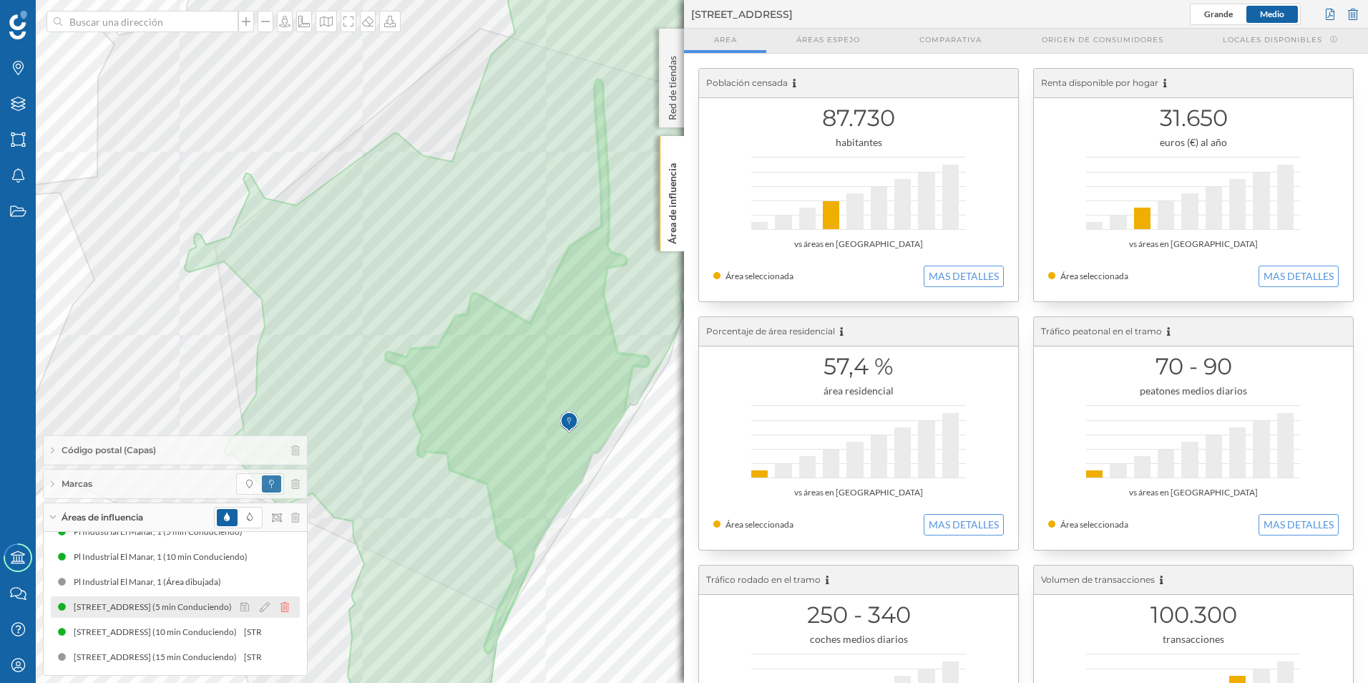
click at [281, 606] on icon at bounding box center [285, 607] width 9 height 10
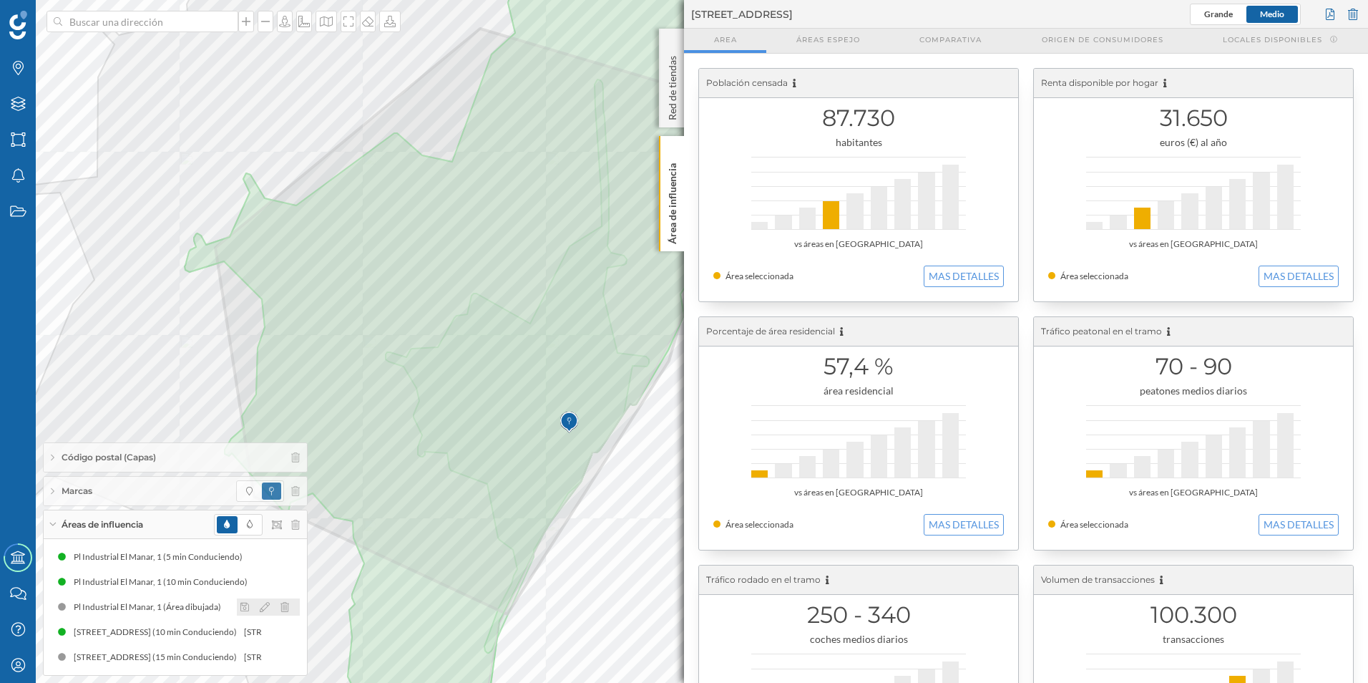
scroll to position [0, 0]
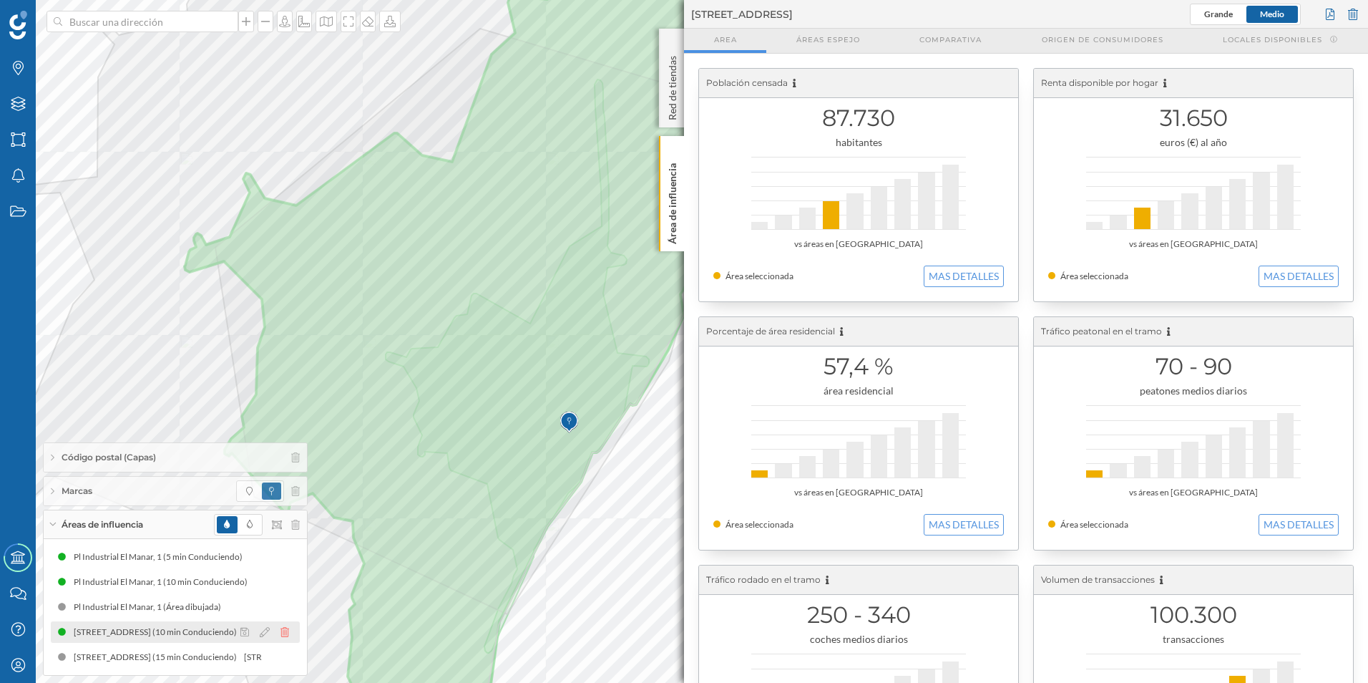
click at [284, 630] on icon at bounding box center [285, 632] width 9 height 10
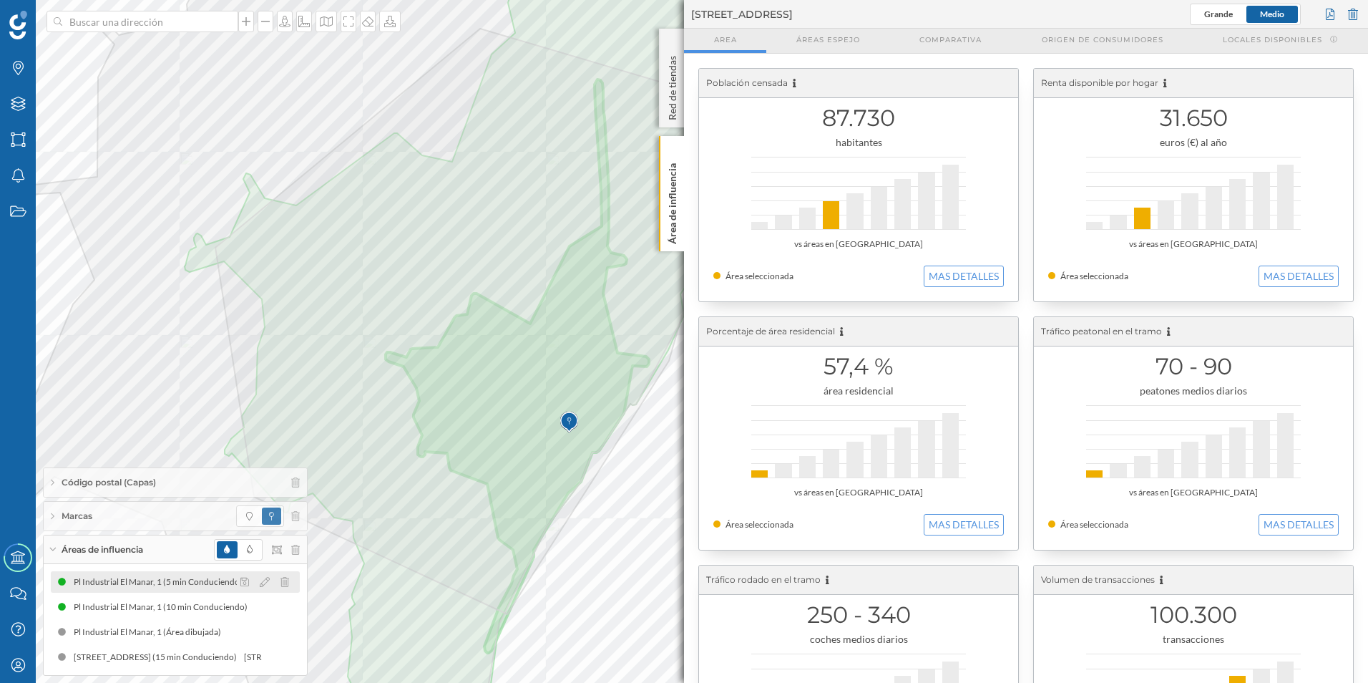
click at [204, 578] on div "Pl Industrial El Manar, 1 (5 min Conduciendo)" at bounding box center [162, 582] width 176 height 14
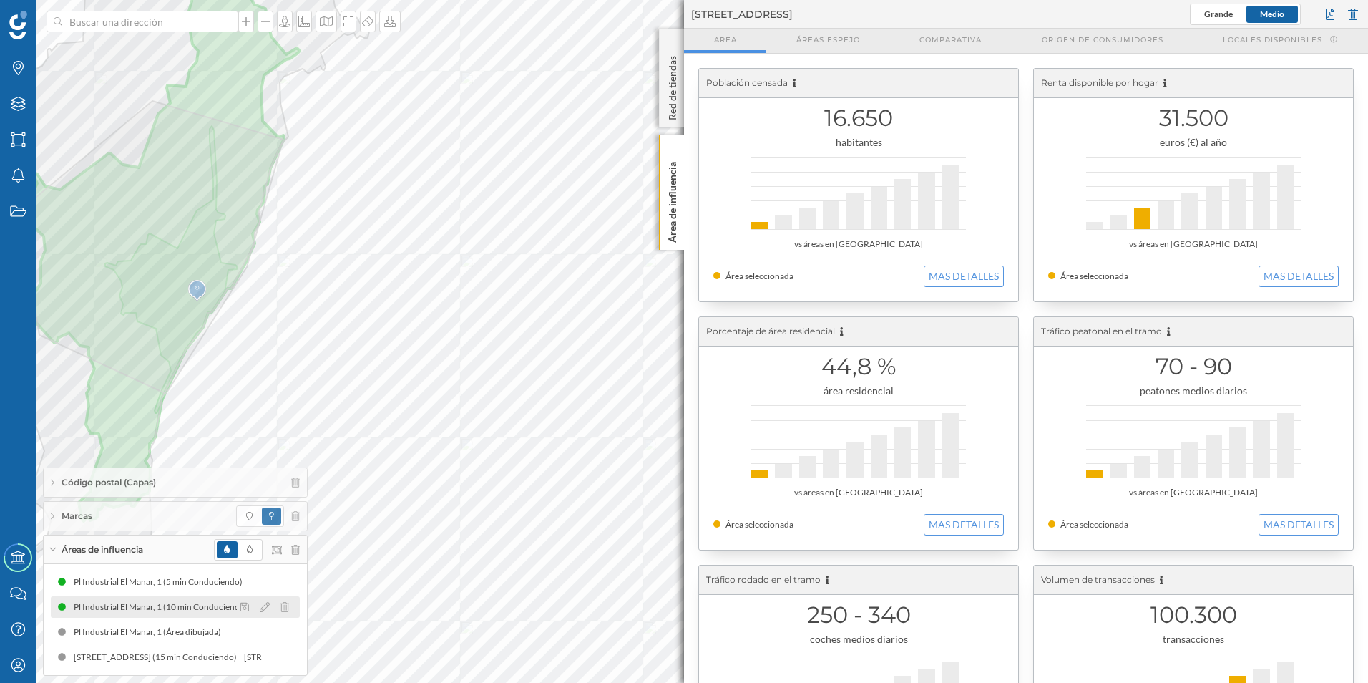
click at [172, 598] on div "Pl Industrial El Manar, 1 (10 min Conduciendo)" at bounding box center [175, 606] width 249 height 21
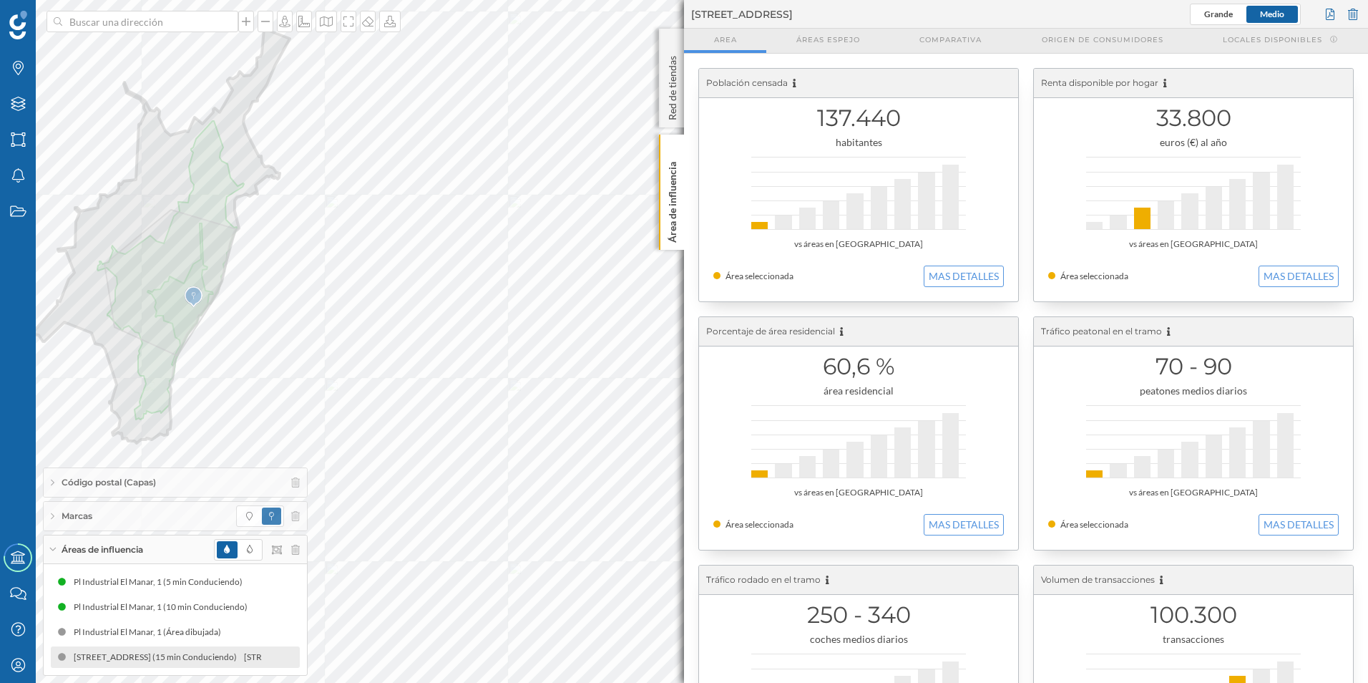
click at [175, 650] on div "[STREET_ADDRESS] (15 min Conduciendo)" at bounding box center [156, 657] width 170 height 14
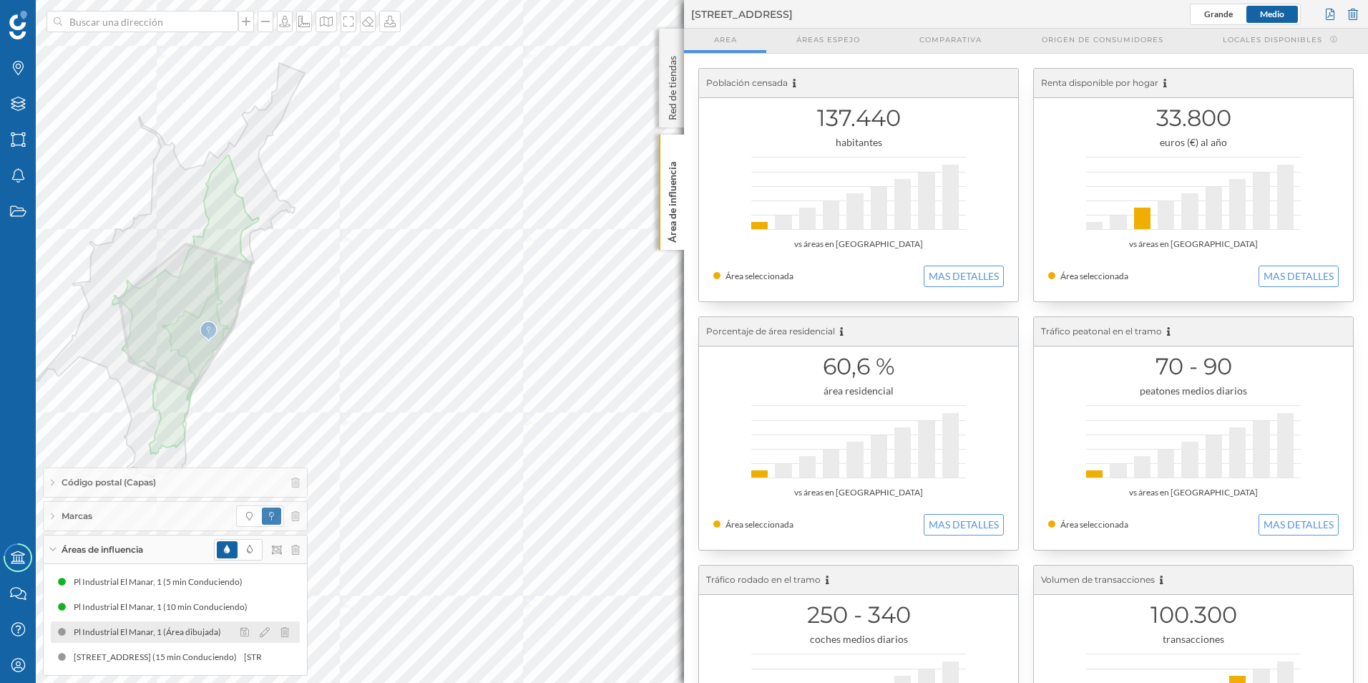
click at [173, 628] on div "Pl Industrial El Manar, 1 (Área dibujada)" at bounding box center [151, 632] width 155 height 14
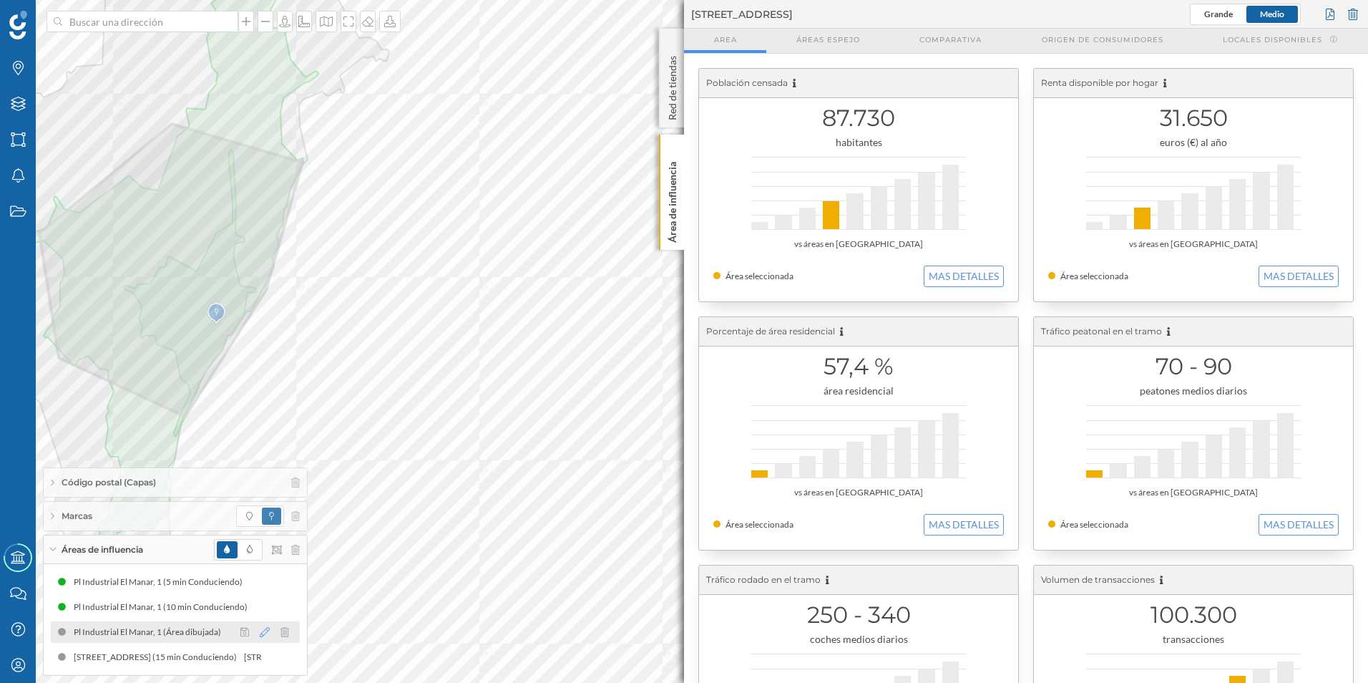
click at [264, 631] on icon at bounding box center [265, 632] width 10 height 10
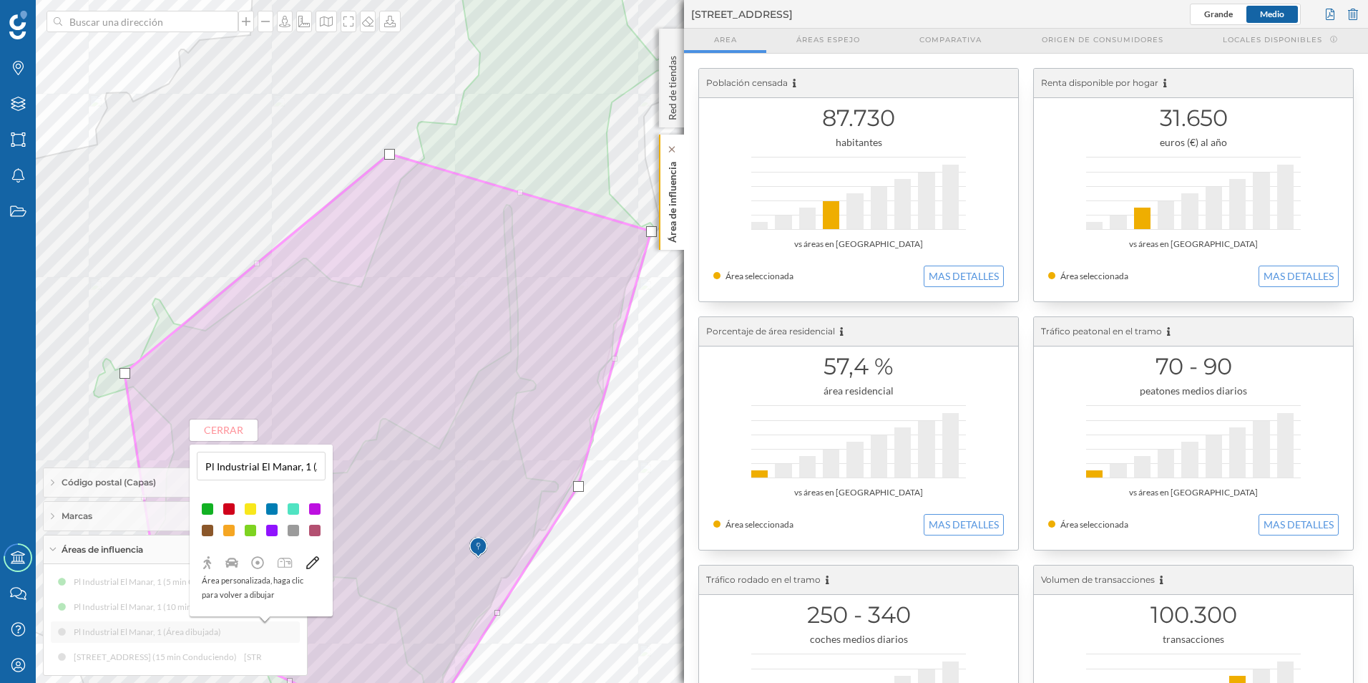
click at [671, 183] on p "Área de influencia" at bounding box center [673, 199] width 14 height 87
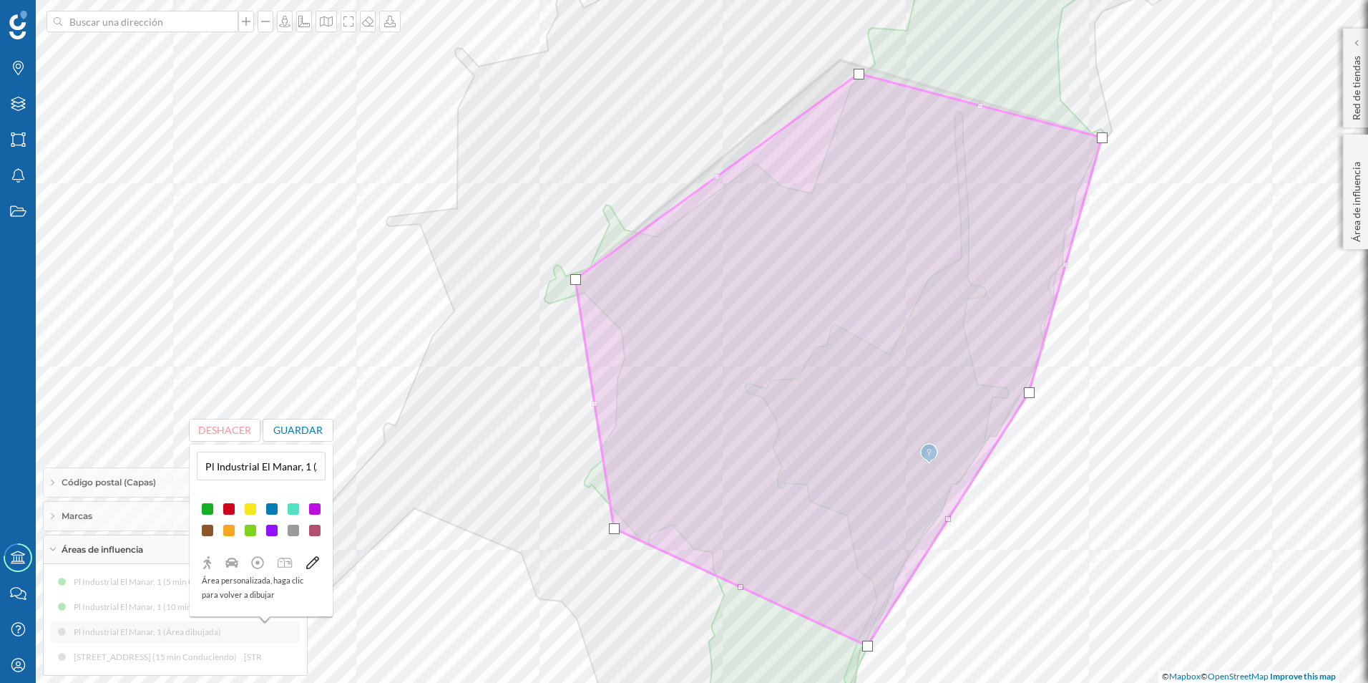
drag, startPoint x: 839, startPoint y: 57, endPoint x: 857, endPoint y: 71, distance: 23.0
click at [857, 71] on div at bounding box center [859, 74] width 11 height 11
click at [582, 283] on div at bounding box center [582, 282] width 11 height 11
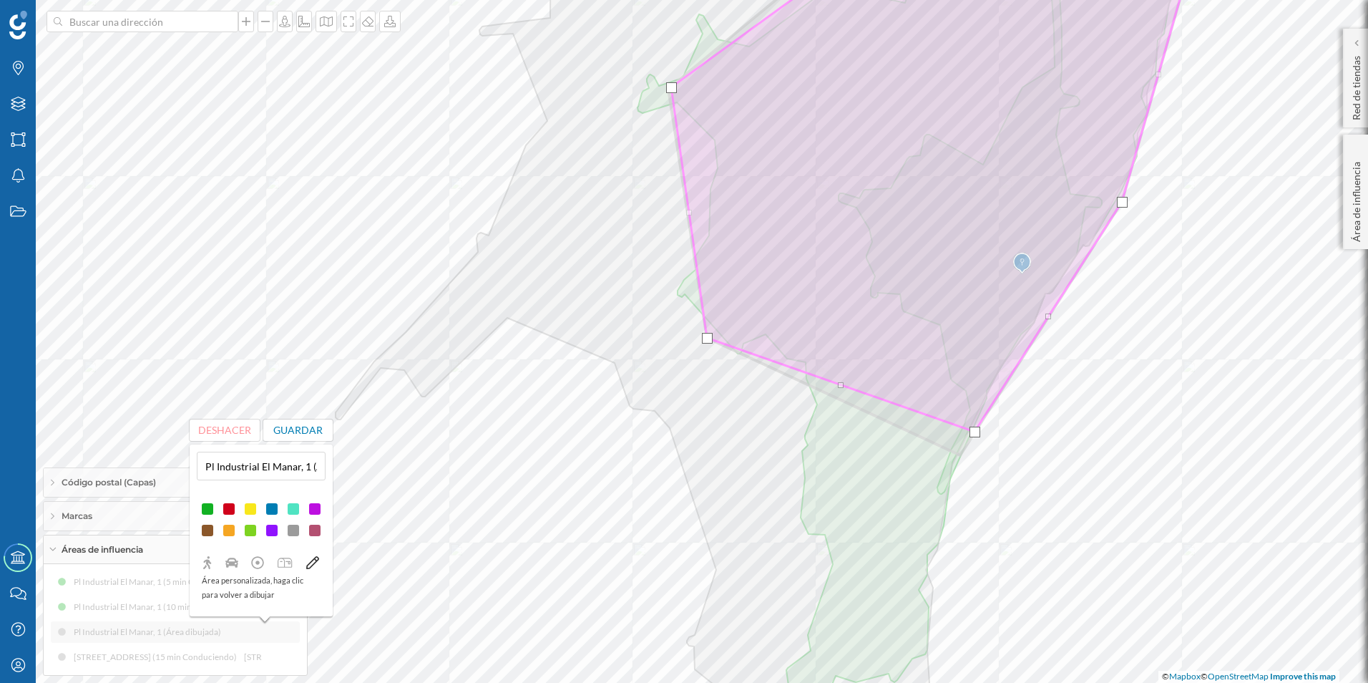
drag, startPoint x: 961, startPoint y: 458, endPoint x: 975, endPoint y: 434, distance: 27.6
click at [975, 434] on div at bounding box center [975, 432] width 11 height 11
drag, startPoint x: 840, startPoint y: 386, endPoint x: 847, endPoint y: 382, distance: 7.4
drag, startPoint x: 910, startPoint y: 405, endPoint x: 915, endPoint y: 399, distance: 8.2
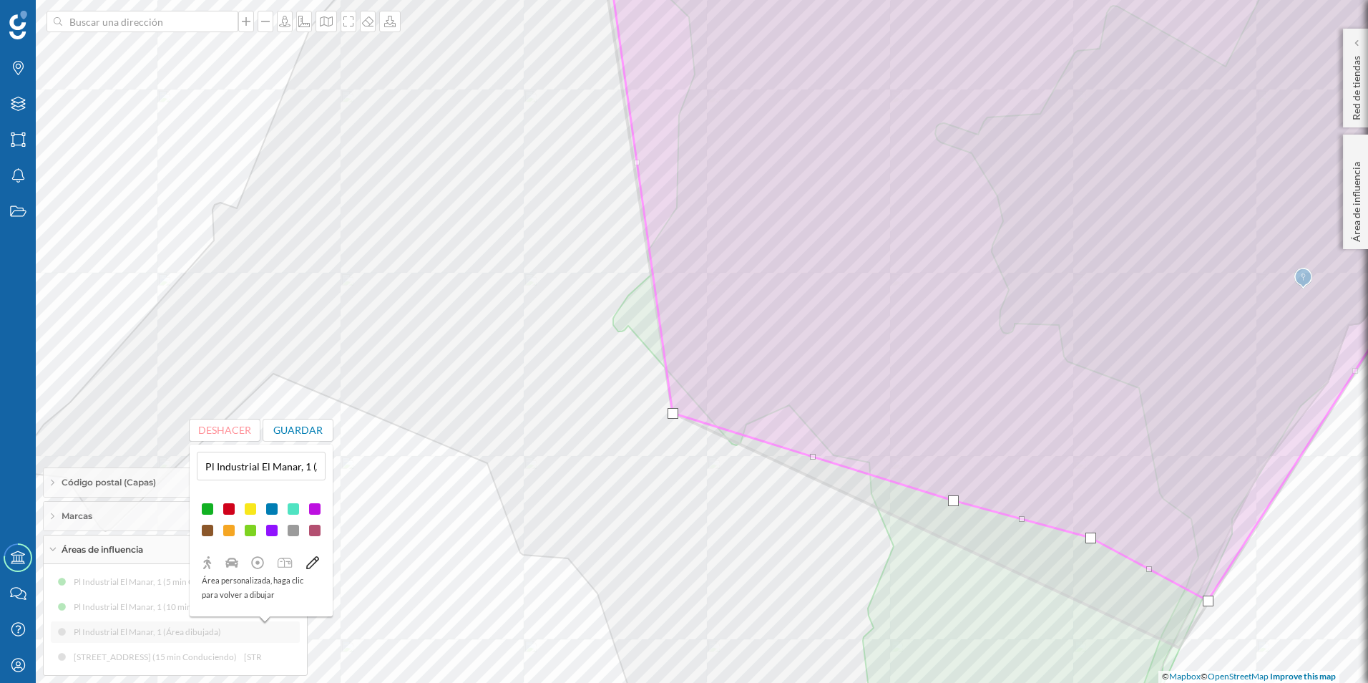
click at [101, 483] on span "Código postal (Capas)" at bounding box center [109, 482] width 94 height 13
click at [57, 478] on div at bounding box center [57, 478] width 13 height 7
click at [0, 0] on input "Mostrar valores en el mapa" at bounding box center [0, 0] width 0 height 0
drag, startPoint x: 952, startPoint y: 501, endPoint x: 959, endPoint y: 492, distance: 10.7
click at [959, 492] on div at bounding box center [960, 492] width 11 height 11
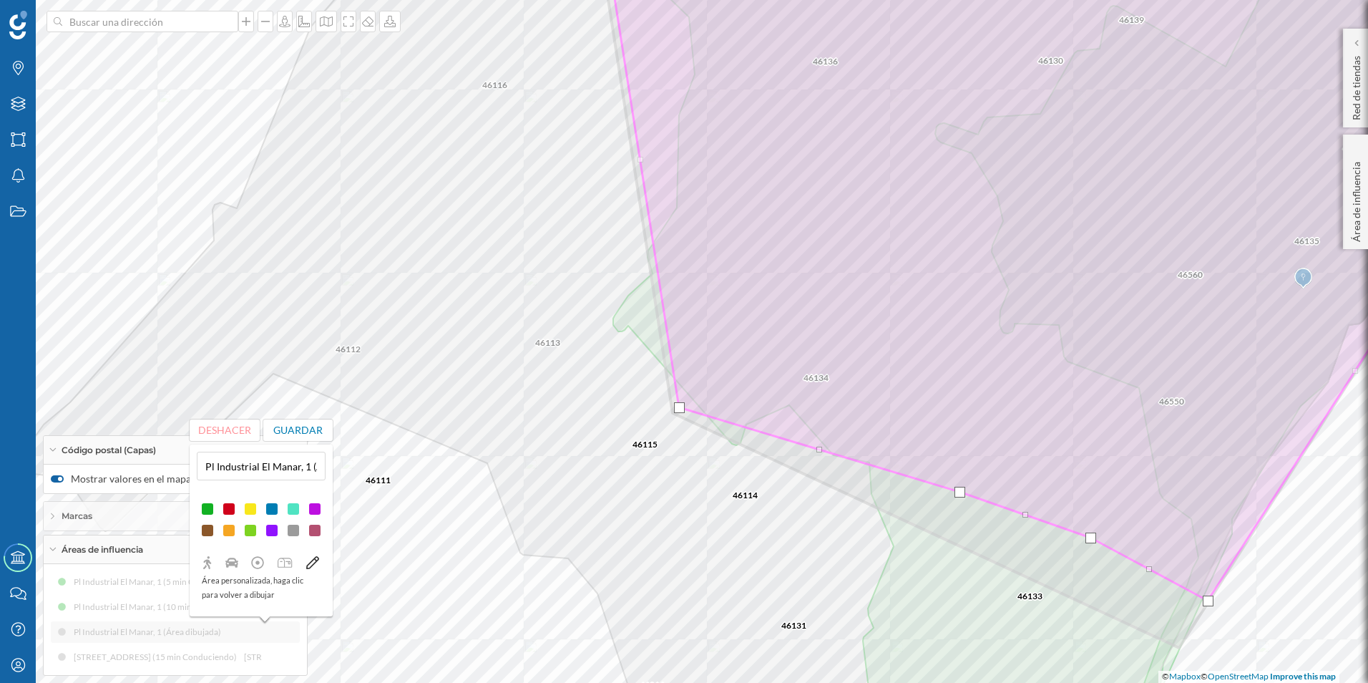
drag, startPoint x: 673, startPoint y: 416, endPoint x: 679, endPoint y: 410, distance: 8.6
click at [679, 410] on div at bounding box center [679, 407] width 11 height 11
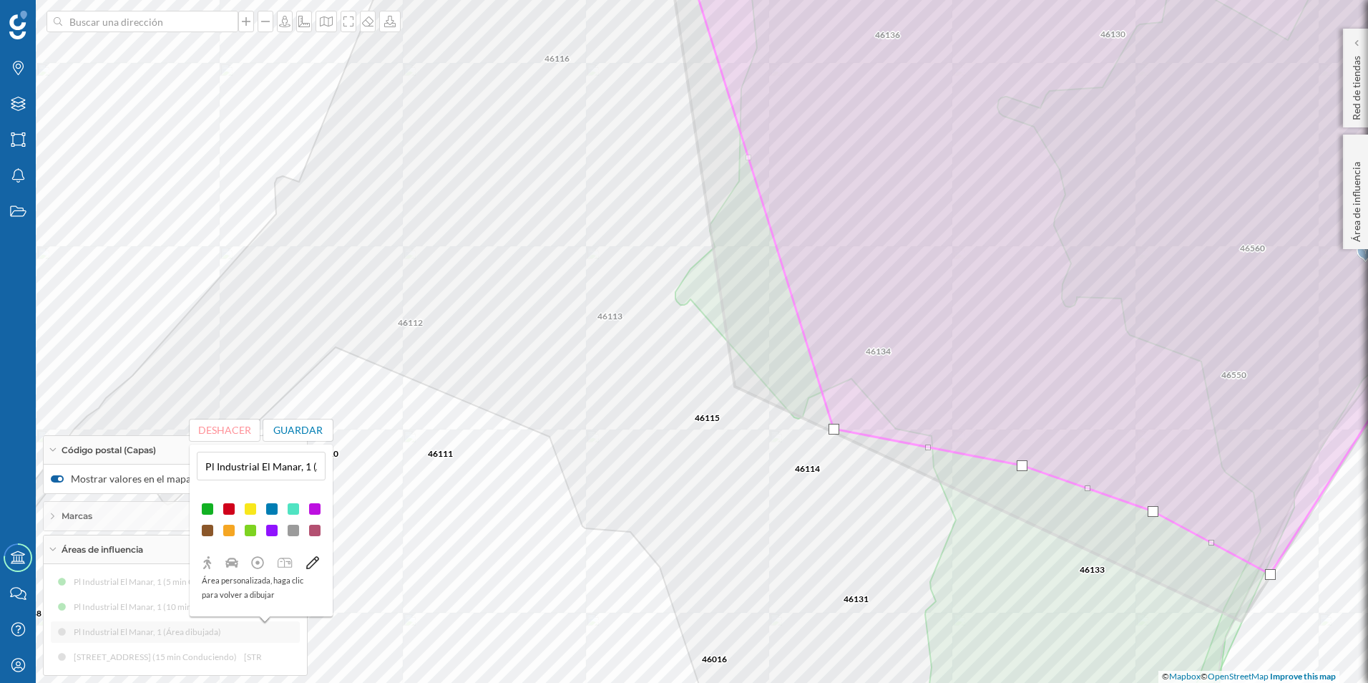
drag, startPoint x: 740, startPoint y: 383, endPoint x: 832, endPoint y: 431, distance: 104.0
click at [832, 431] on div at bounding box center [834, 429] width 11 height 11
drag, startPoint x: 1023, startPoint y: 466, endPoint x: 962, endPoint y: 464, distance: 60.1
click at [962, 464] on div at bounding box center [962, 463] width 11 height 11
drag, startPoint x: 1059, startPoint y: 489, endPoint x: 1020, endPoint y: 469, distance: 43.2
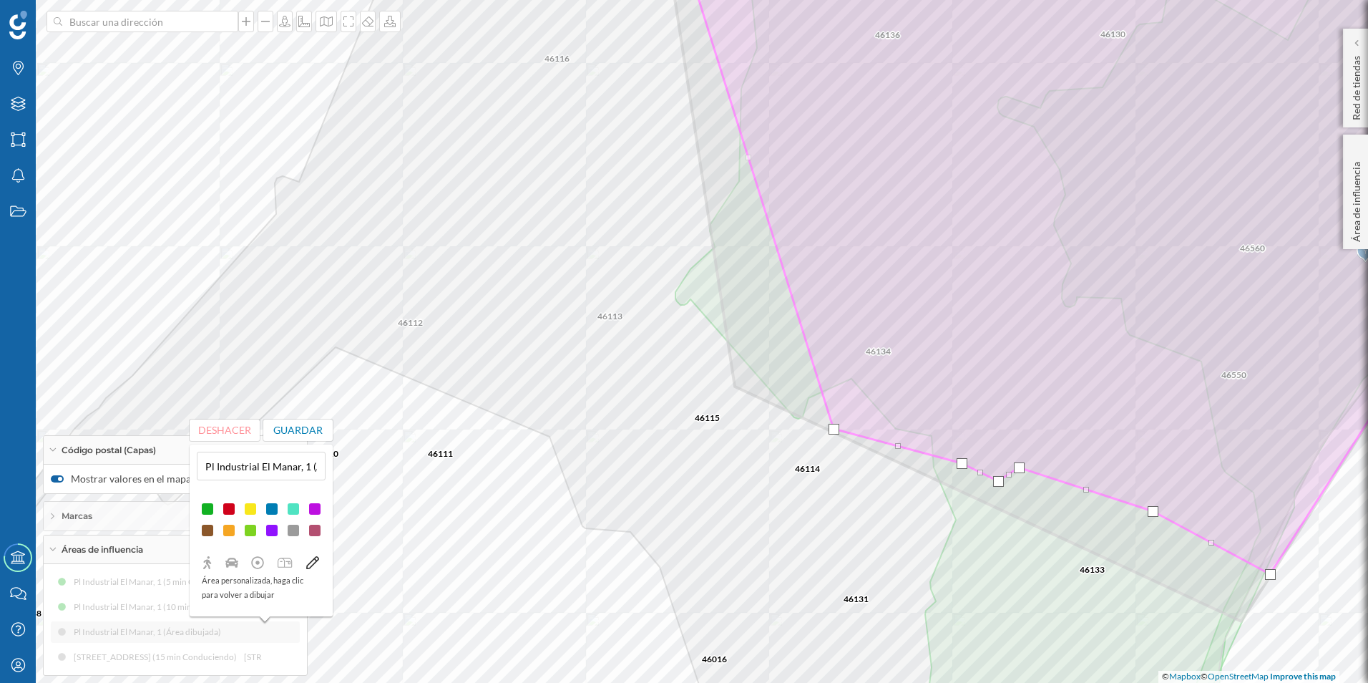
drag, startPoint x: 992, startPoint y: 467, endPoint x: 1000, endPoint y: 482, distance: 17.6
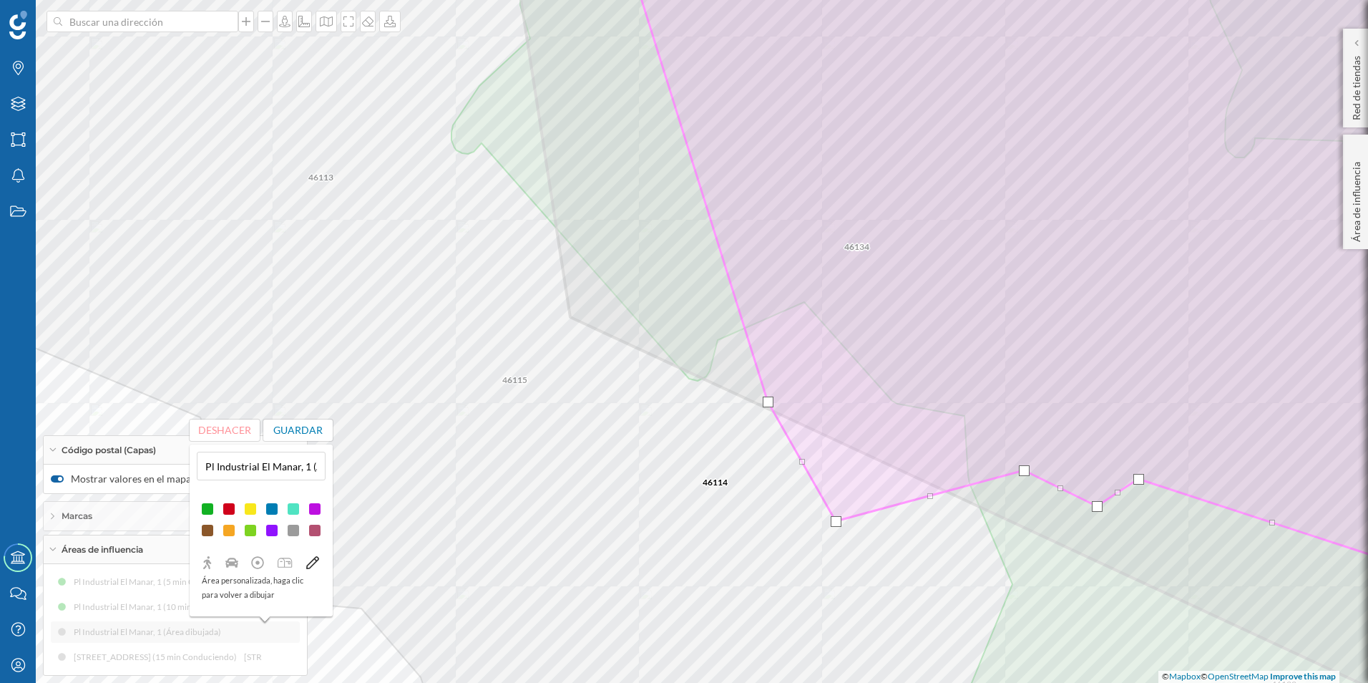
drag, startPoint x: 895, startPoint y: 437, endPoint x: 835, endPoint y: 521, distance: 103.7
drag, startPoint x: 930, startPoint y: 497, endPoint x: 973, endPoint y: 587, distance: 99.2
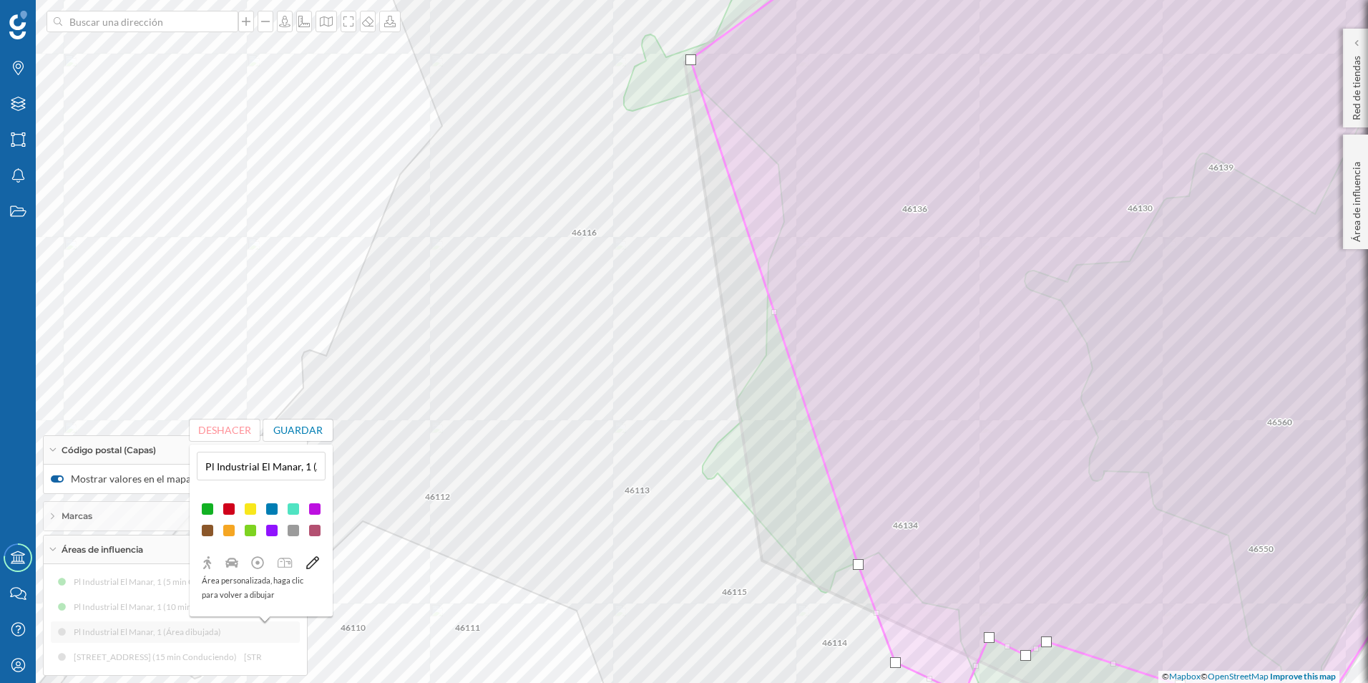
drag, startPoint x: 861, startPoint y: 603, endPoint x: 858, endPoint y: 565, distance: 38.7
click at [858, 565] on div at bounding box center [858, 564] width 11 height 11
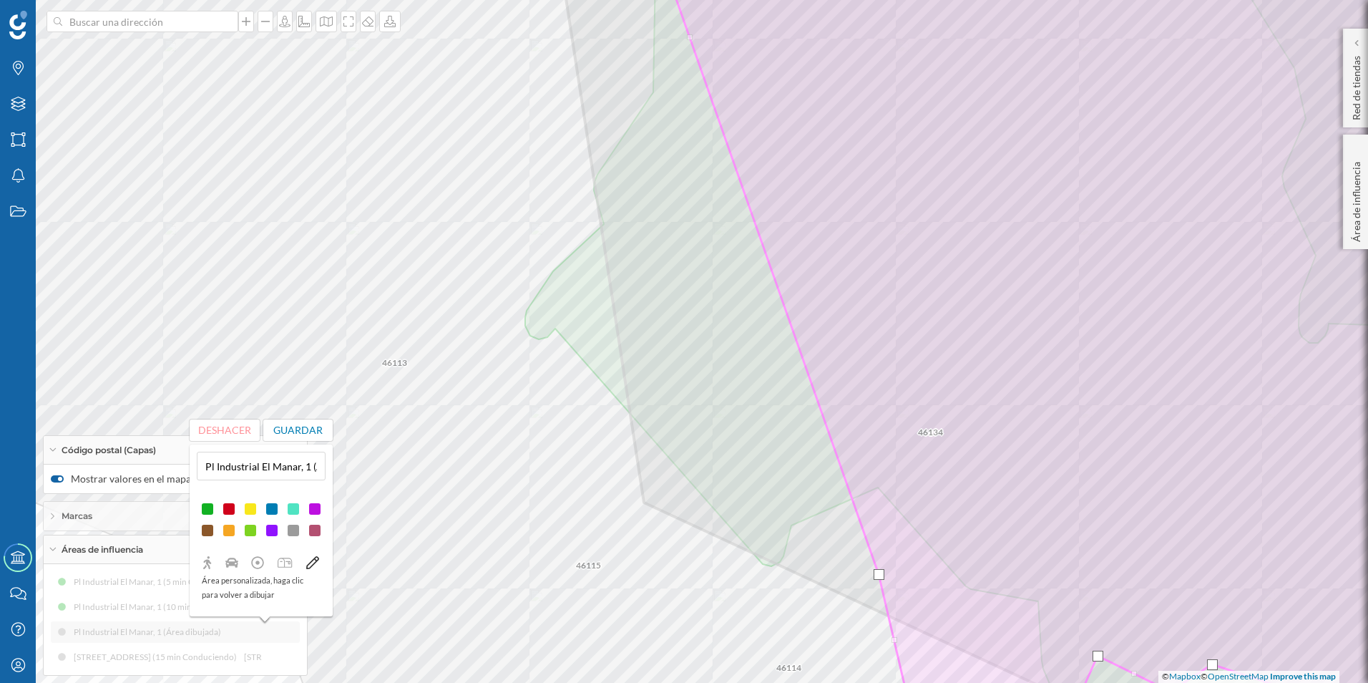
drag, startPoint x: 836, startPoint y: 513, endPoint x: 879, endPoint y: 577, distance: 77.4
click at [879, 577] on div at bounding box center [879, 574] width 11 height 11
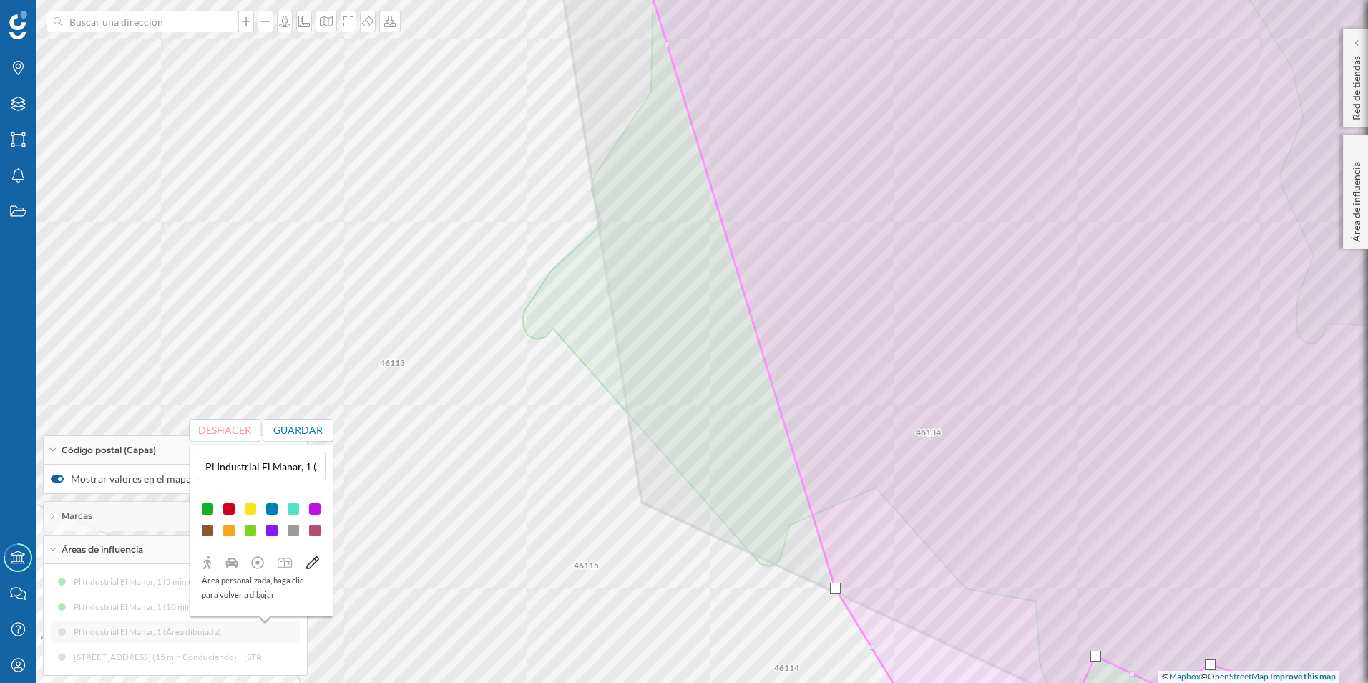
drag, startPoint x: 874, startPoint y: 572, endPoint x: 832, endPoint y: 586, distance: 44.4
click at [832, 586] on div at bounding box center [835, 588] width 11 height 11
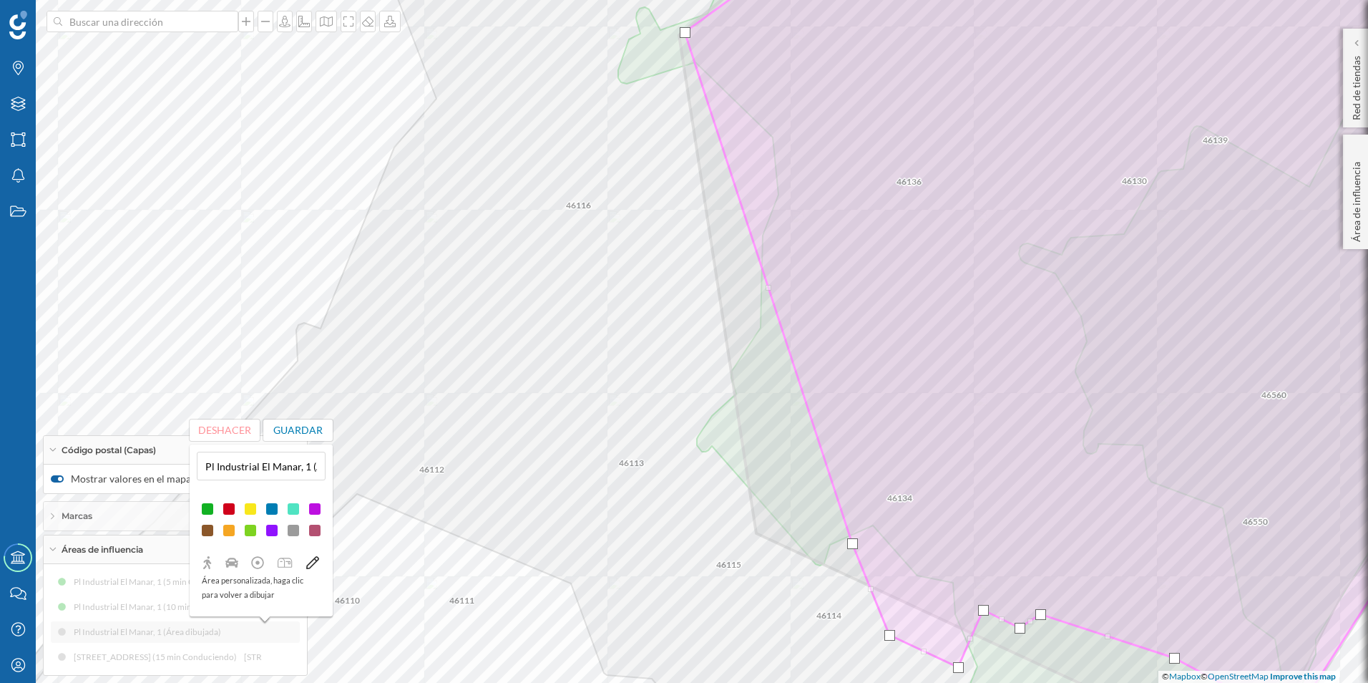
drag, startPoint x: 853, startPoint y: 577, endPoint x: 852, endPoint y: 545, distance: 32.2
click at [852, 545] on div at bounding box center [852, 543] width 11 height 11
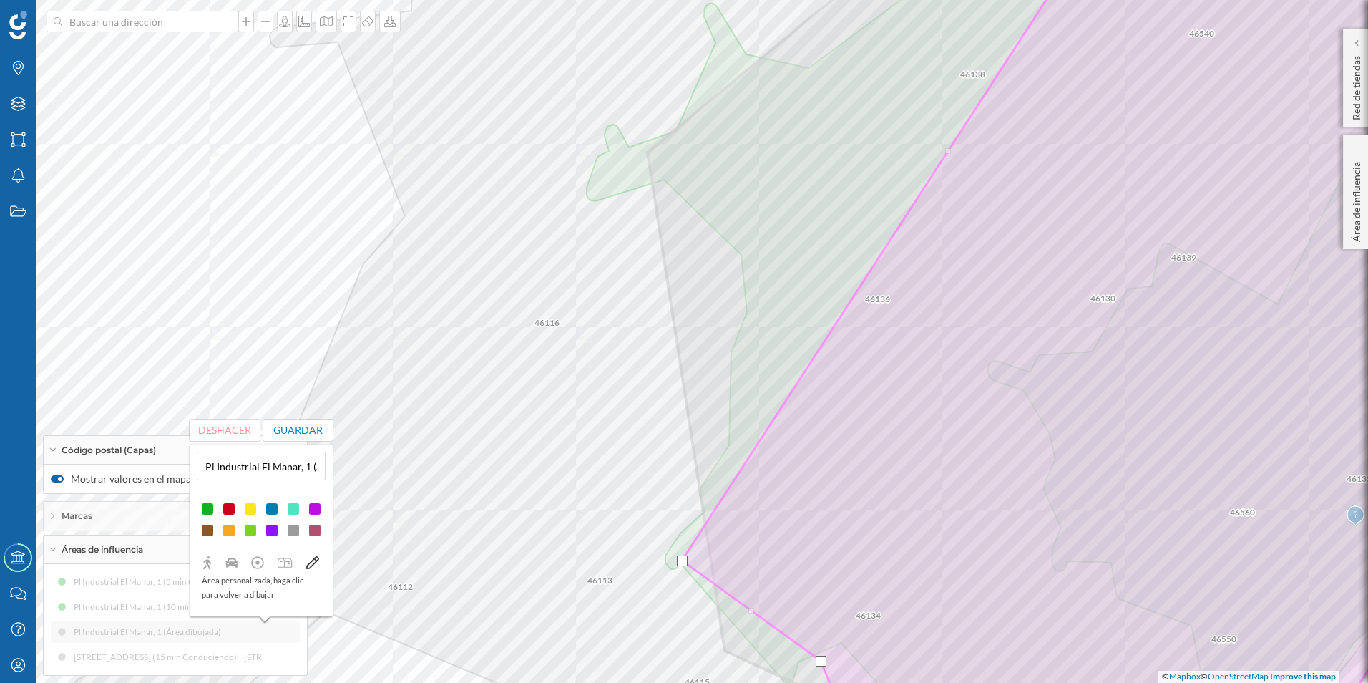
drag, startPoint x: 654, startPoint y: 152, endPoint x: 683, endPoint y: 563, distance: 411.8
click at [683, 563] on div at bounding box center [682, 560] width 11 height 11
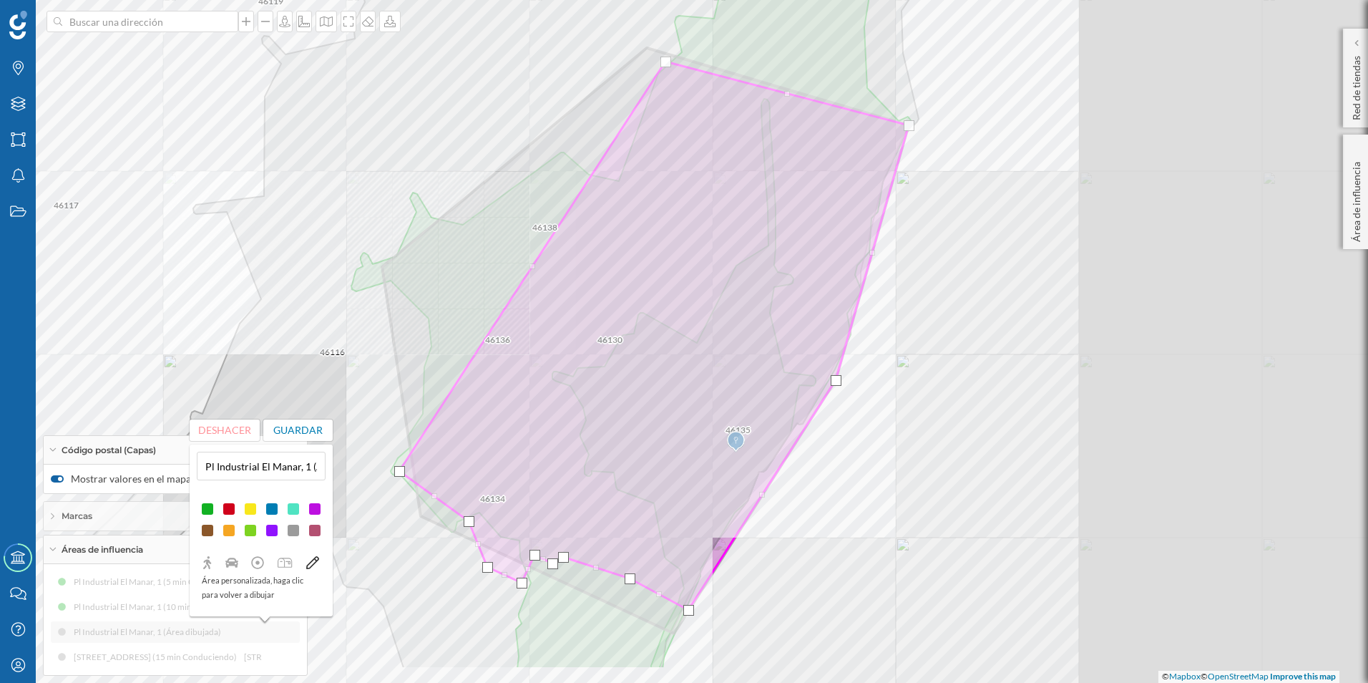
click at [900, 437] on div "46130 46138 46136 46119 46116 46135 46134 46117 © Mapbox © OpenStreetMap Improv…" at bounding box center [684, 341] width 1368 height 683
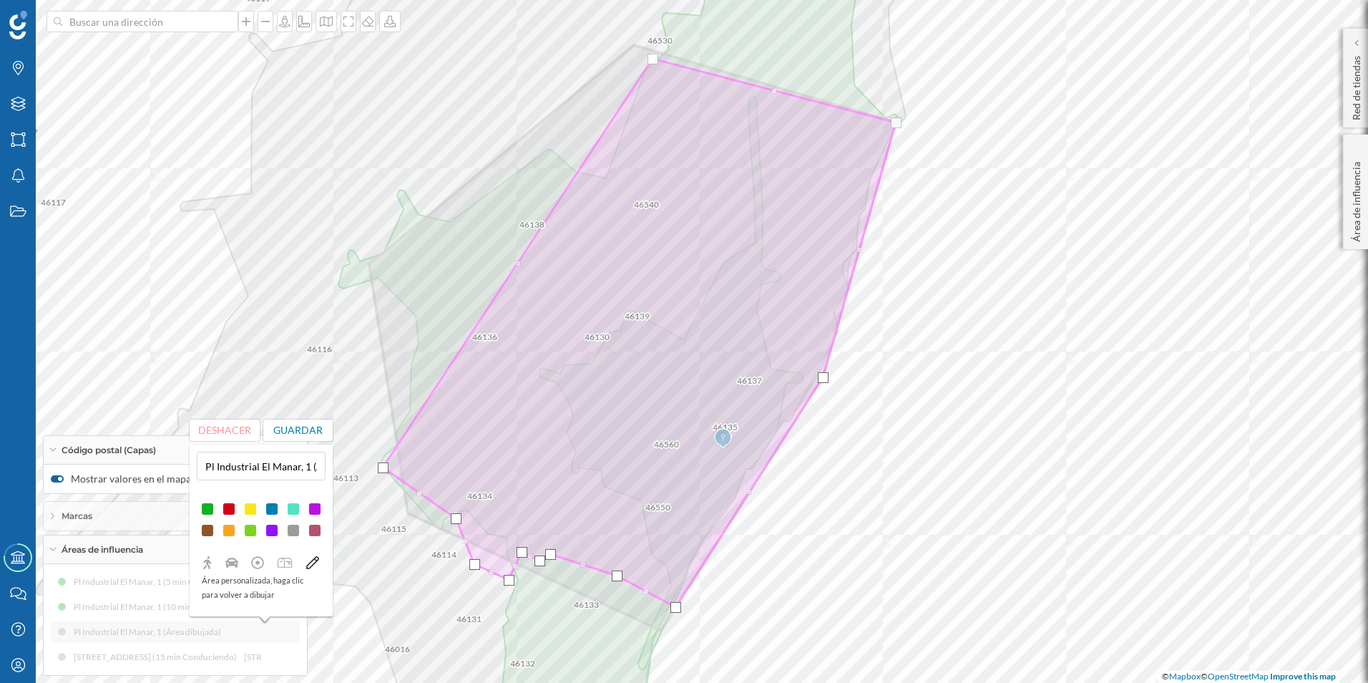
click at [383, 467] on div at bounding box center [383, 467] width 11 height 11
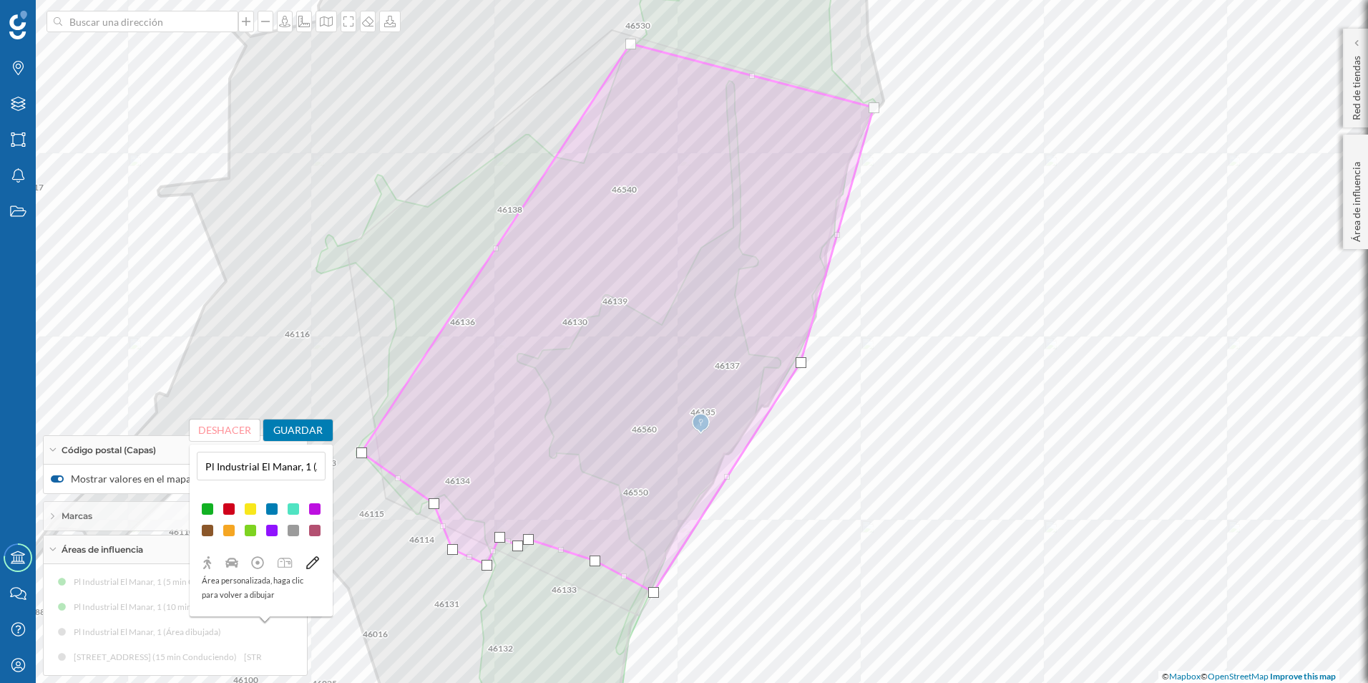
click at [297, 428] on button "Guardar" at bounding box center [298, 429] width 70 height 21
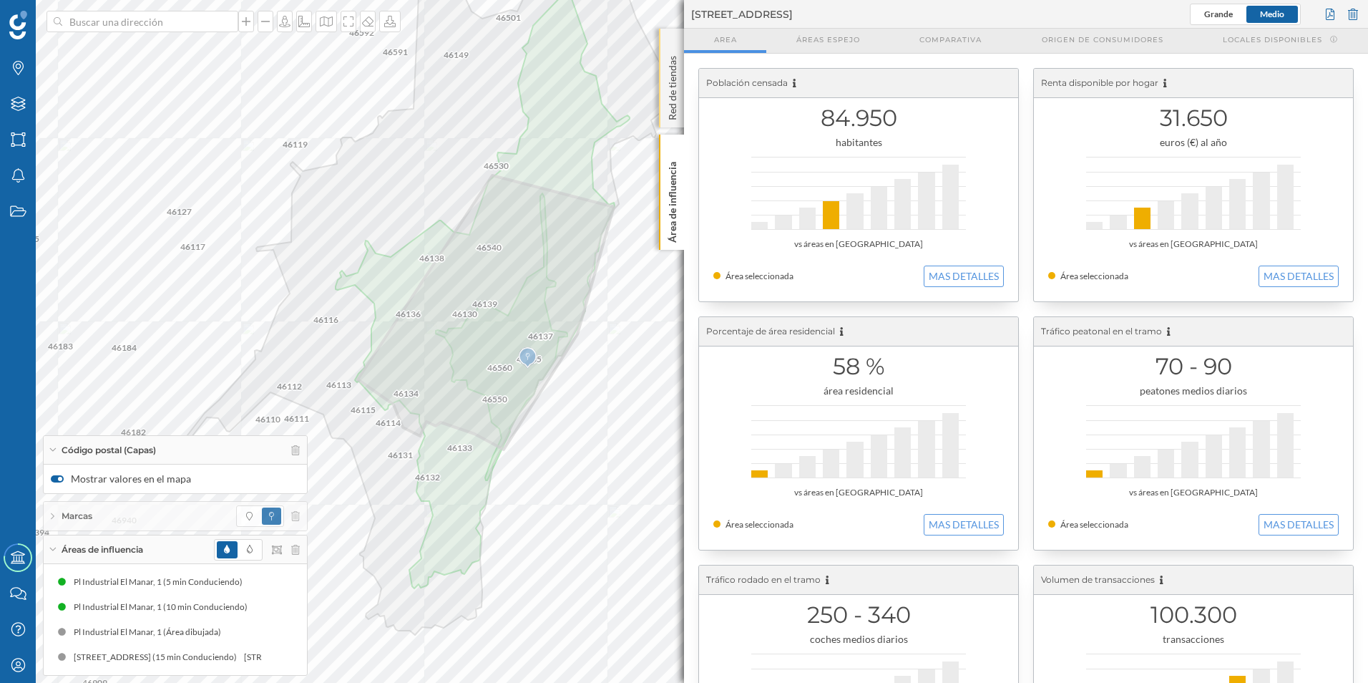
click at [673, 97] on p "Red de tiendas" at bounding box center [673, 85] width 14 height 70
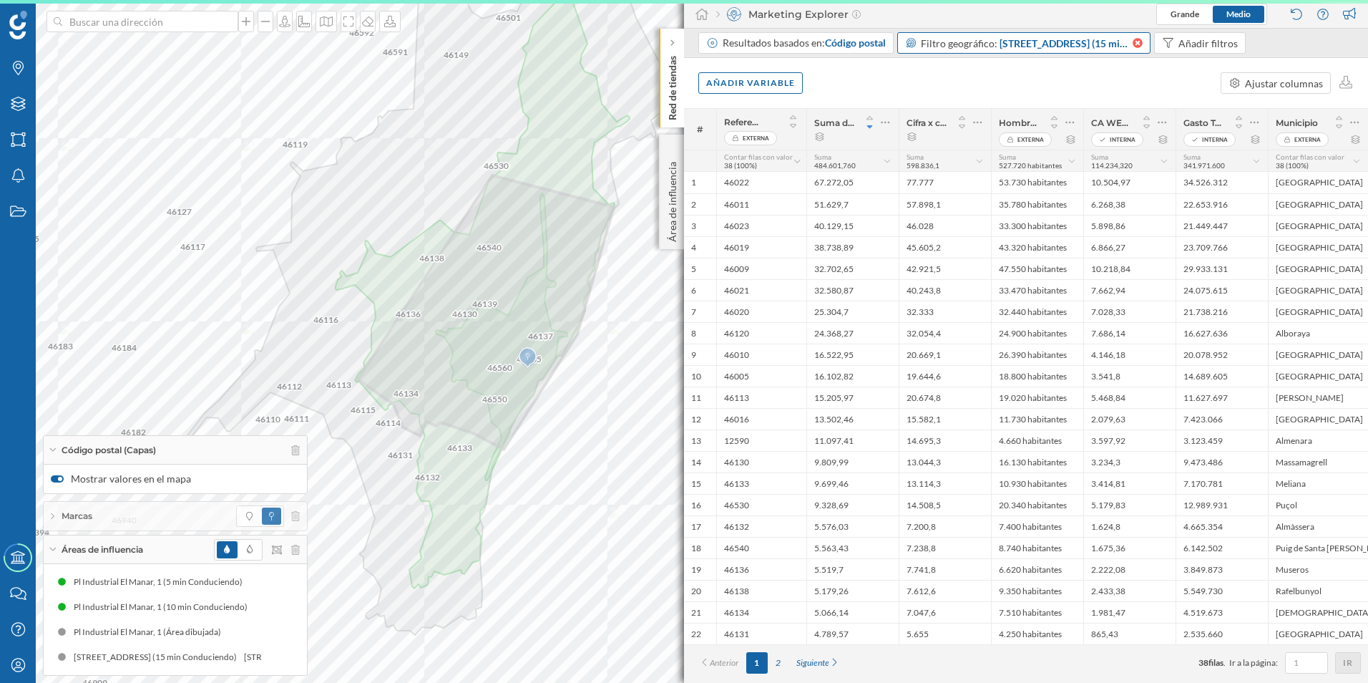
click at [1137, 41] on icon at bounding box center [1138, 43] width 10 height 10
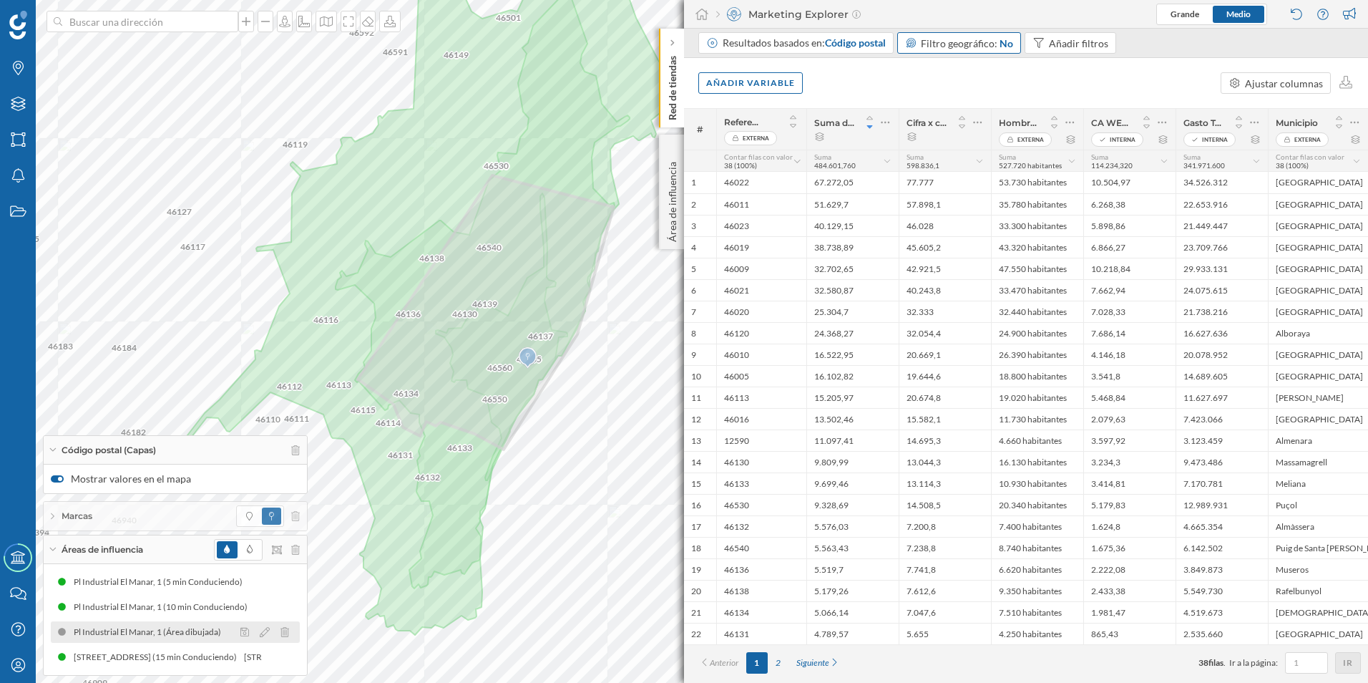
click at [133, 633] on div "Pl Industrial El Manar, 1 (Área dibujada)" at bounding box center [151, 632] width 155 height 14
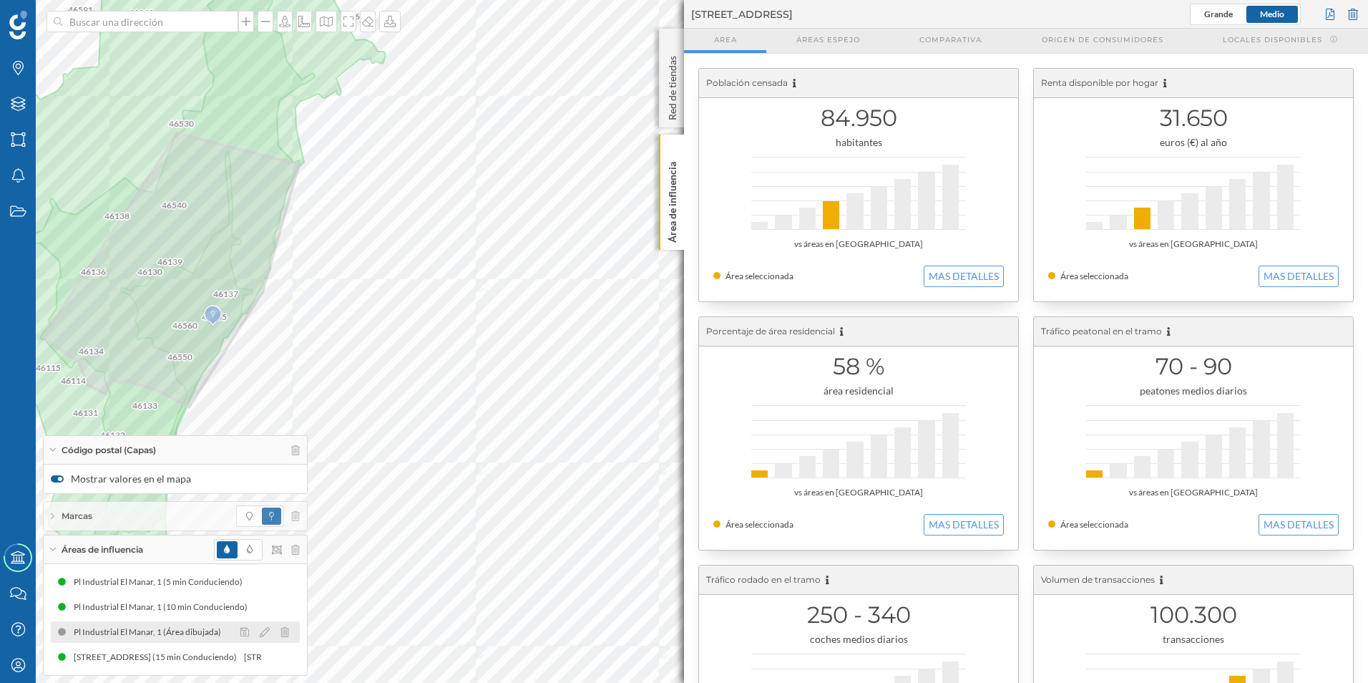
click at [150, 628] on div "Pl Industrial El Manar, 1 (Área dibujada)" at bounding box center [151, 632] width 155 height 14
click at [155, 635] on div "Pl Industrial El Manar, 1 (Área dibujada)" at bounding box center [151, 632] width 155 height 14
click at [673, 108] on p "Red de tiendas" at bounding box center [673, 85] width 14 height 70
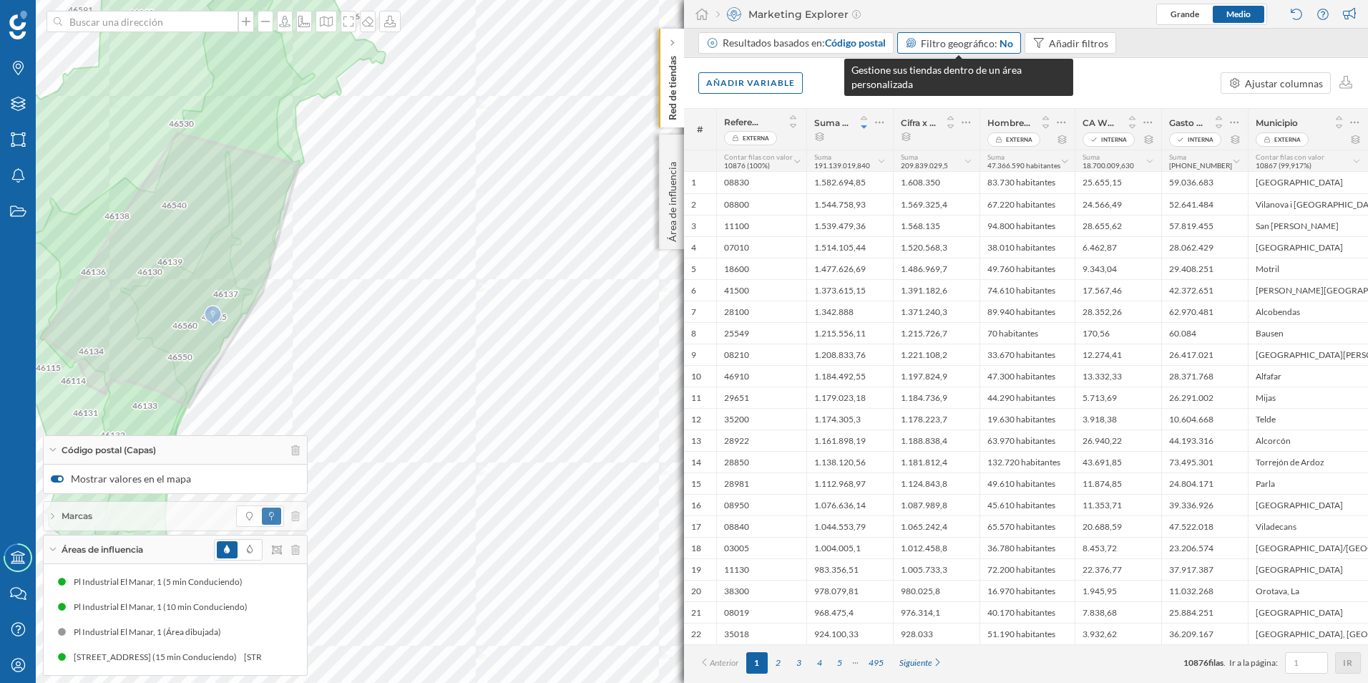
click at [973, 43] on span "Filtro geográfico:" at bounding box center [959, 43] width 77 height 12
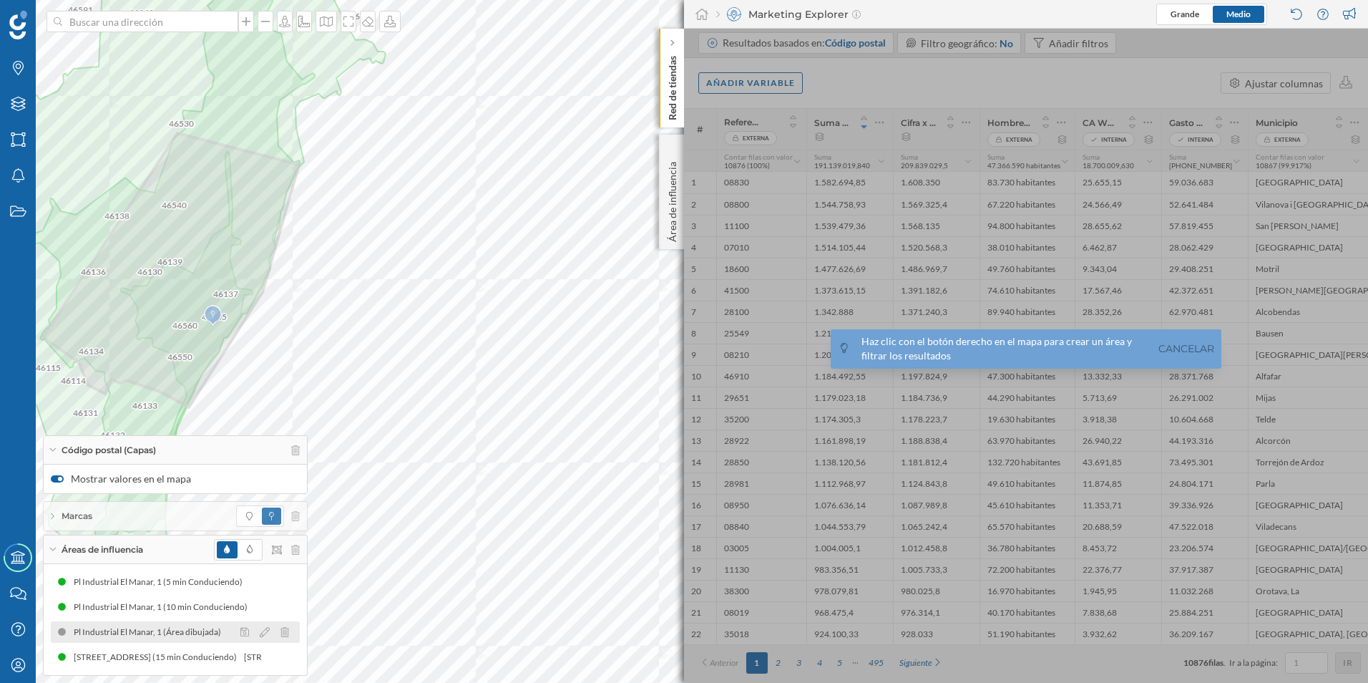
click at [162, 632] on div "Pl Industrial El Manar, 1 (Área dibujada)" at bounding box center [151, 632] width 155 height 14
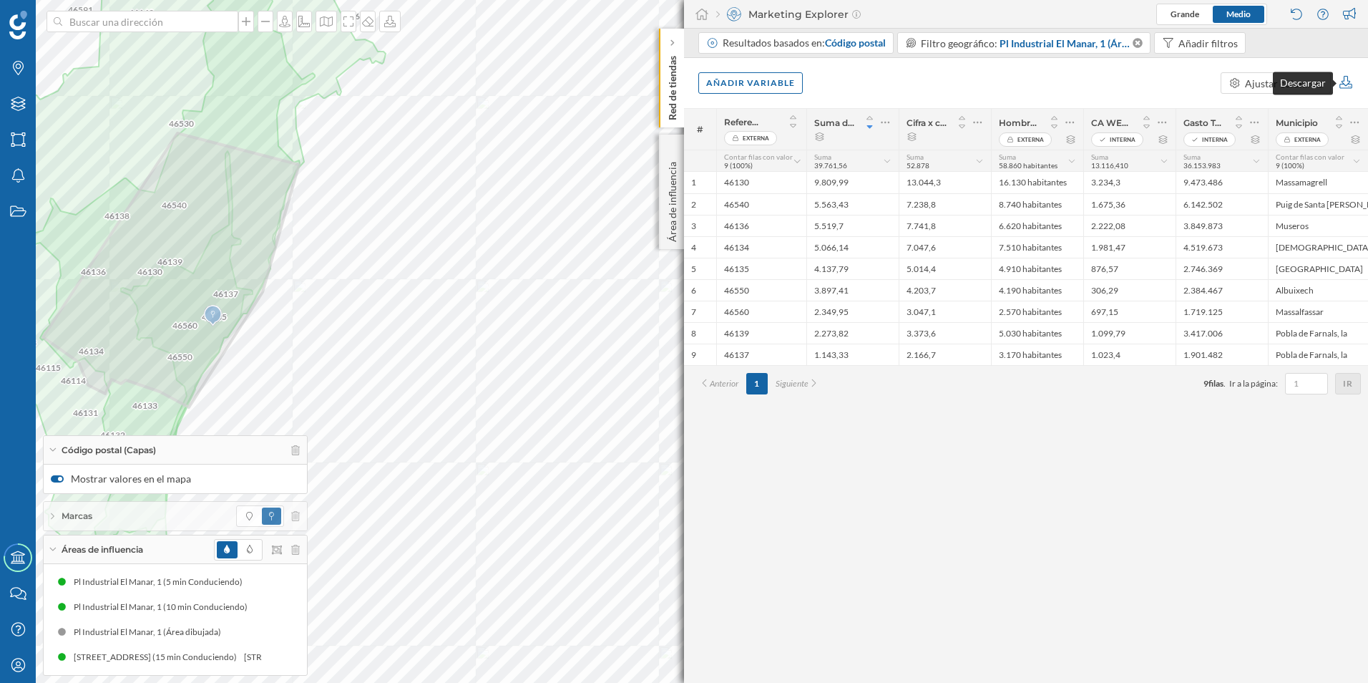
click at [1347, 84] on icon at bounding box center [1346, 82] width 13 height 13
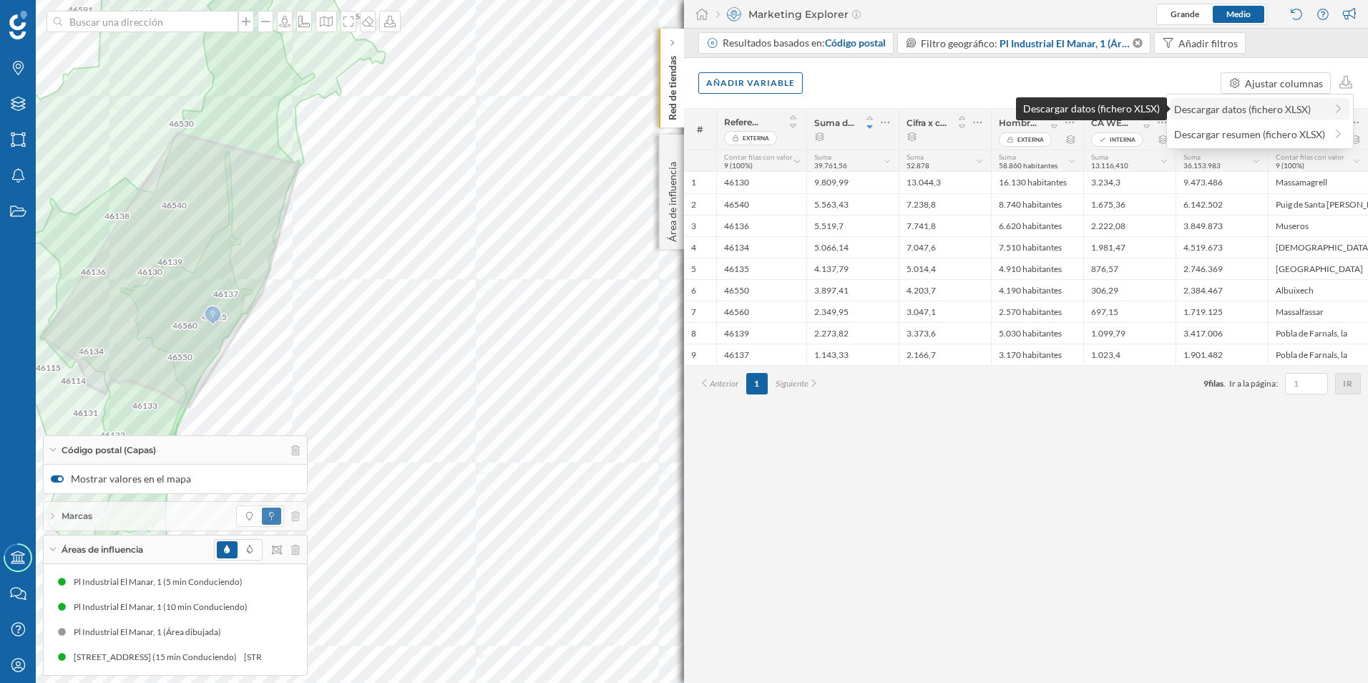
click at [1256, 109] on div "Descargar datos (fichero XLSX)" at bounding box center [1249, 109] width 151 height 15
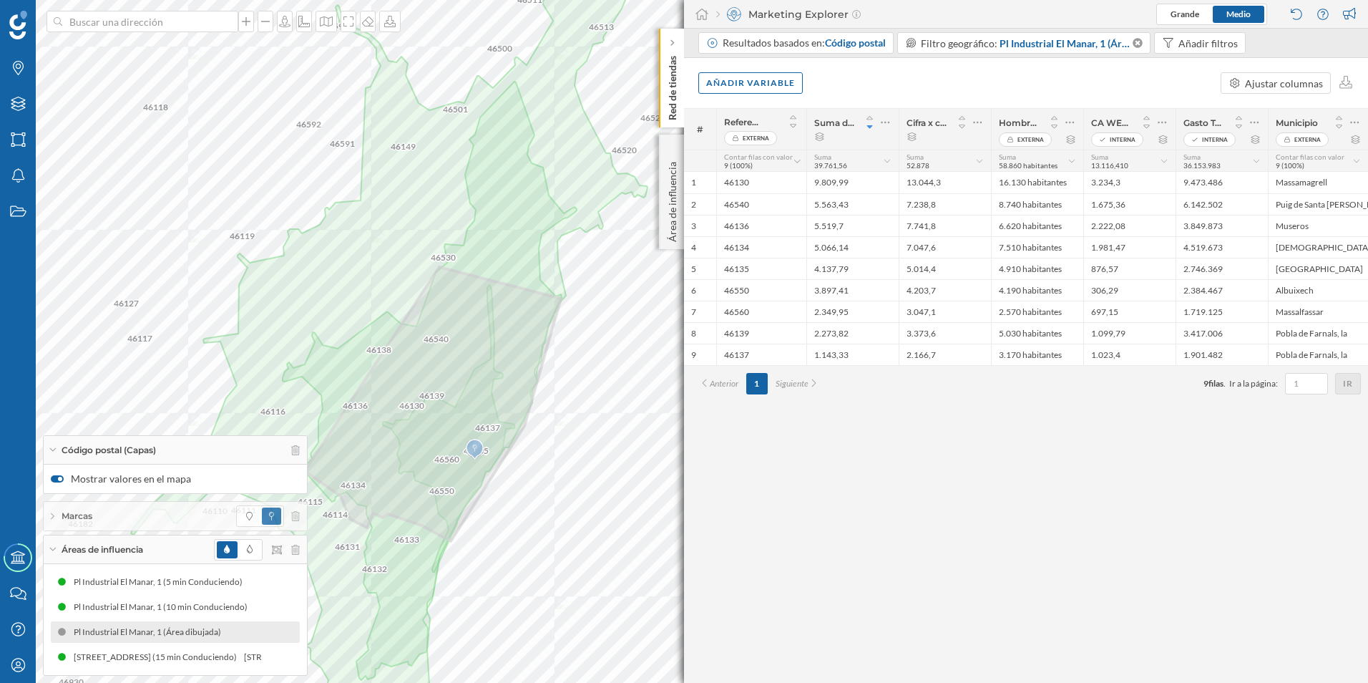
click at [228, 632] on div "Pl Industrial El Manar, 1 (Área dibujada)" at bounding box center [144, 632] width 181 height 14
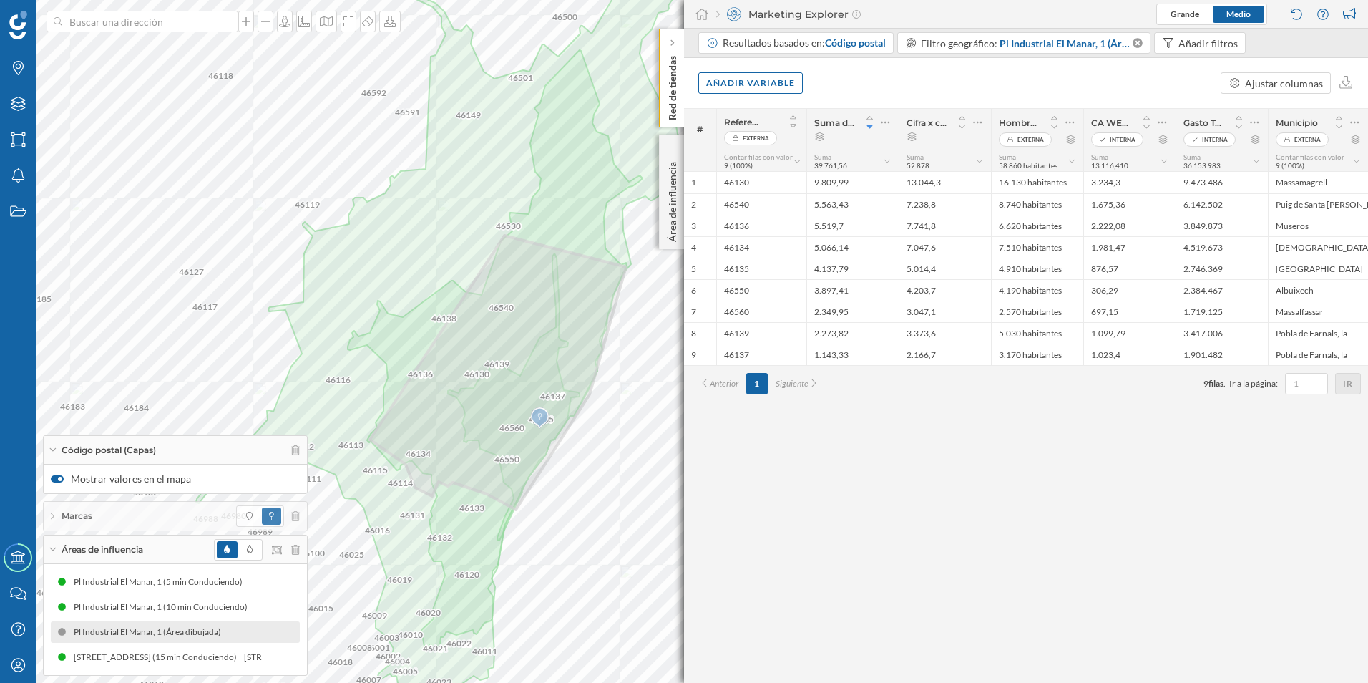
drag, startPoint x: 202, startPoint y: 629, endPoint x: 162, endPoint y: 630, distance: 39.4
click at [162, 630] on div "Pl Industrial El Manar, 1 (Área dibujada)" at bounding box center [151, 632] width 155 height 14
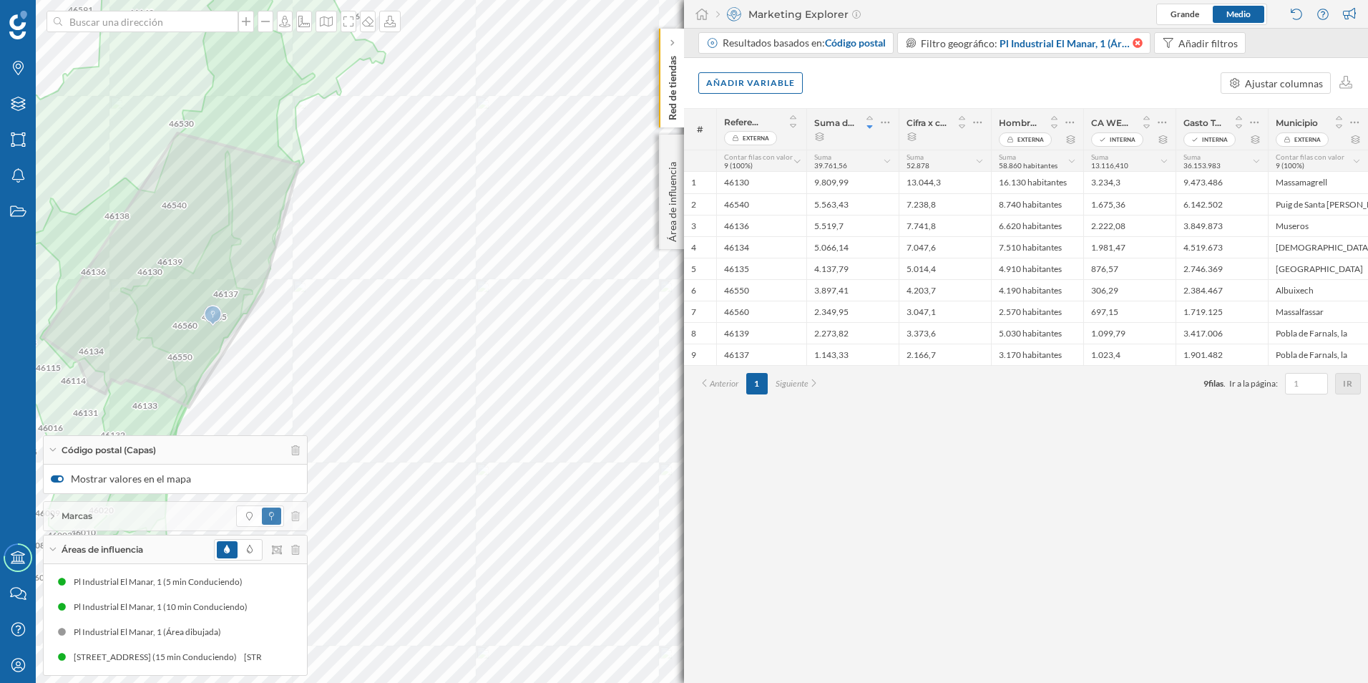
click at [1139, 42] on icon at bounding box center [1137, 43] width 12 height 10
click at [264, 631] on icon at bounding box center [265, 632] width 10 height 10
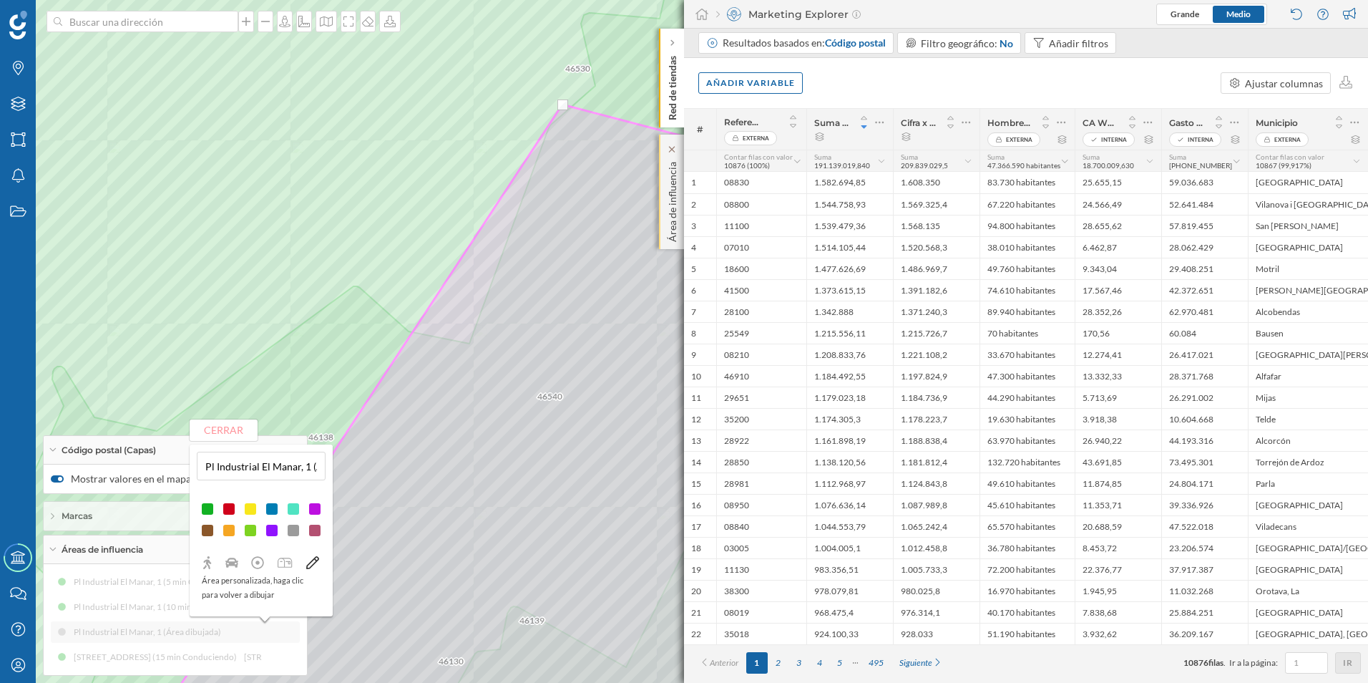
click at [666, 203] on p "Área de influencia" at bounding box center [673, 199] width 14 height 86
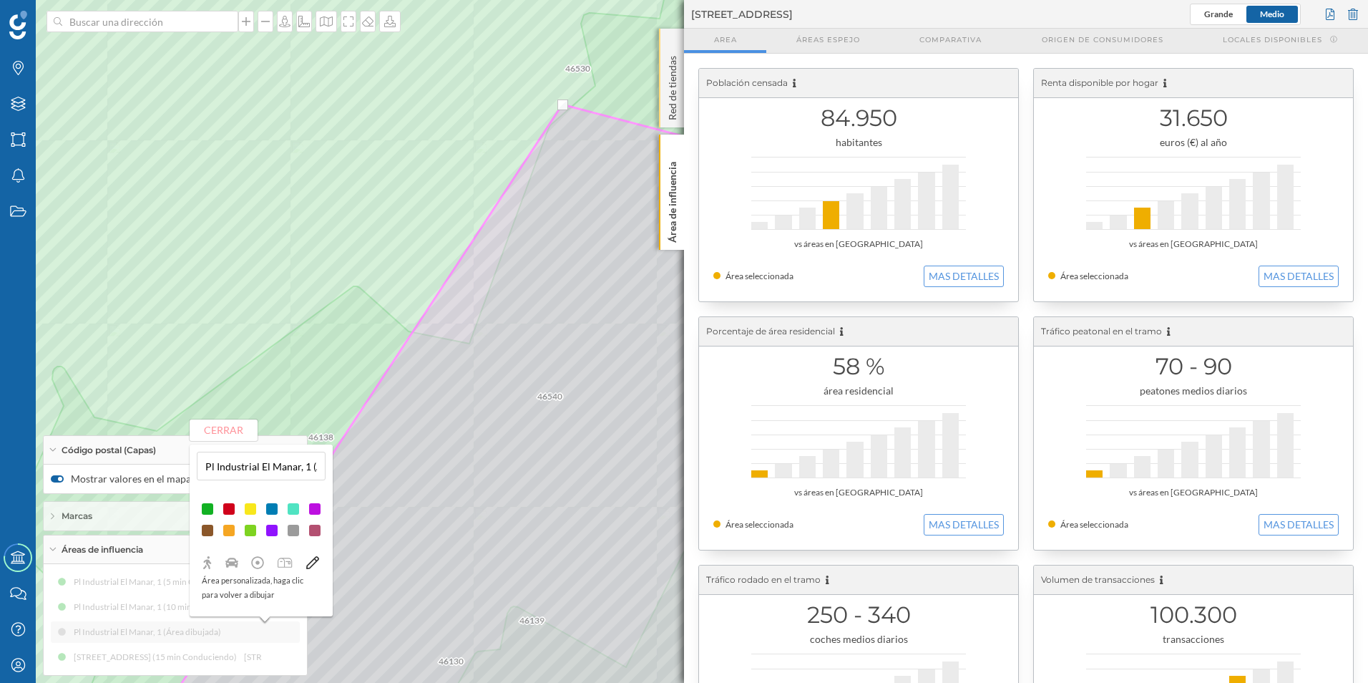
click at [669, 109] on p "Red de tiendas" at bounding box center [673, 85] width 14 height 70
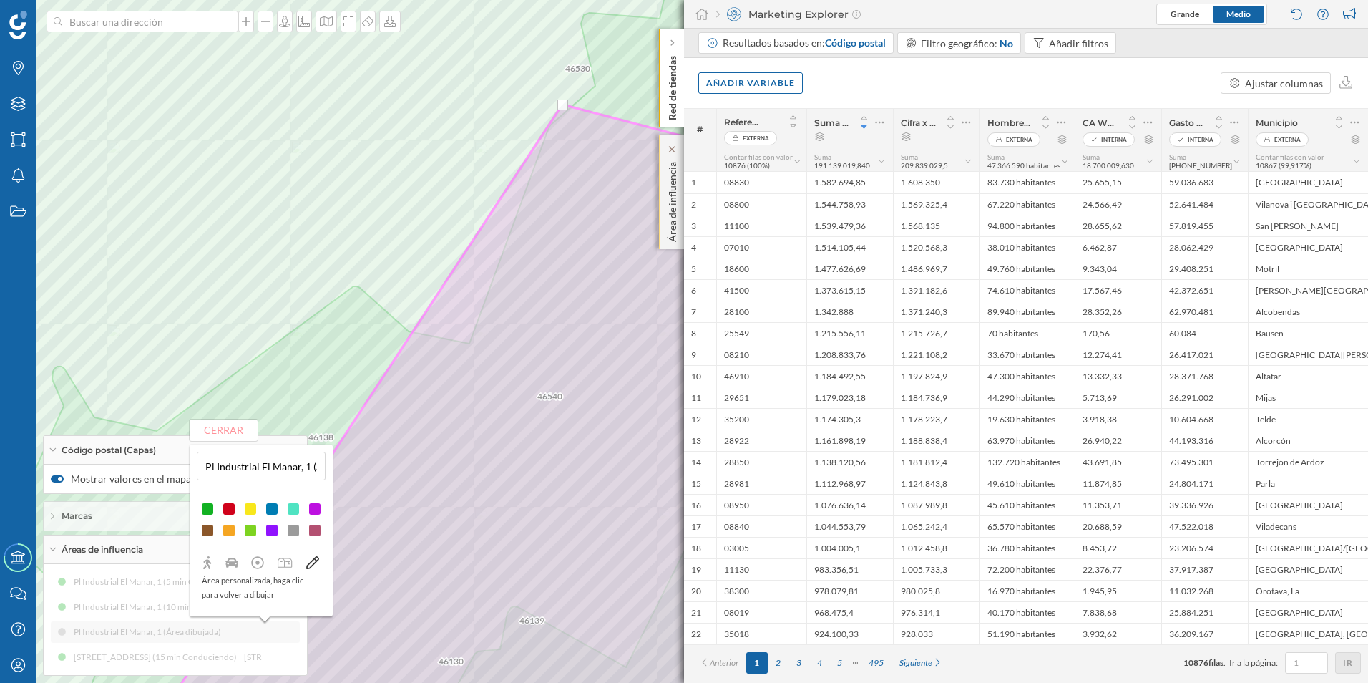
click at [673, 203] on p "Área de influencia" at bounding box center [673, 199] width 14 height 86
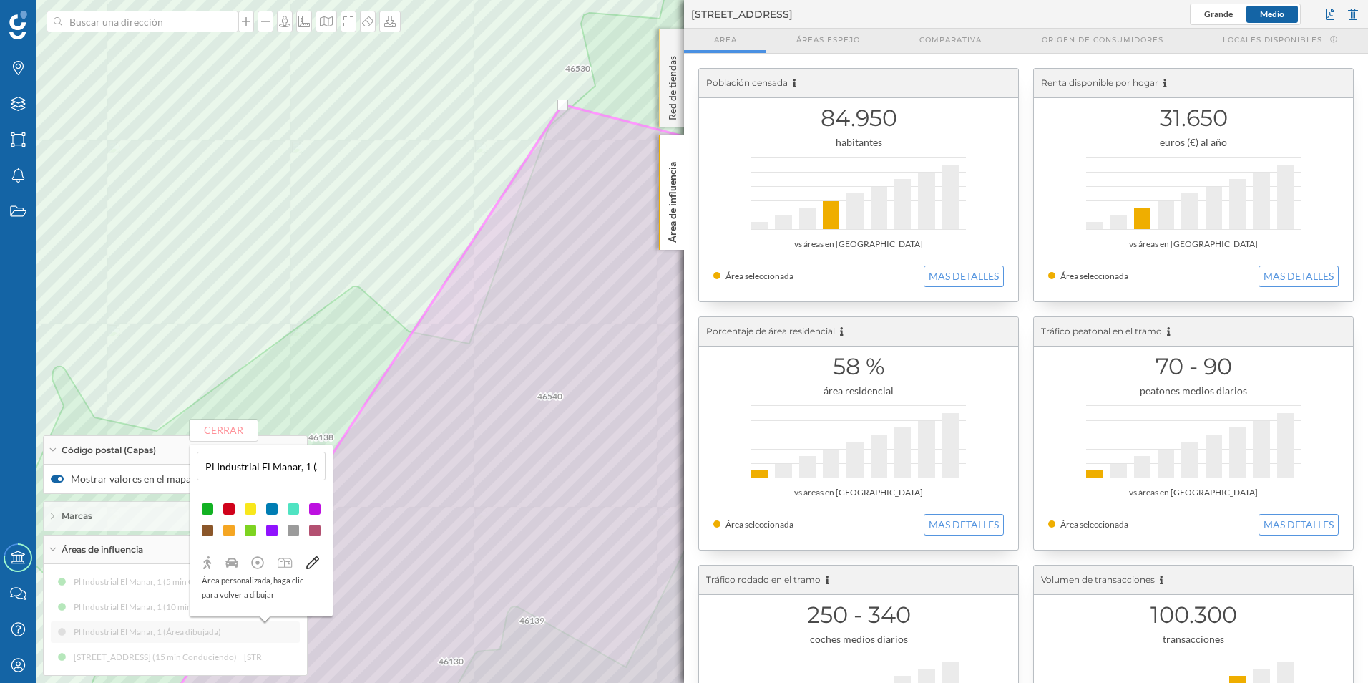
click at [666, 106] on p "Red de tiendas" at bounding box center [673, 85] width 14 height 70
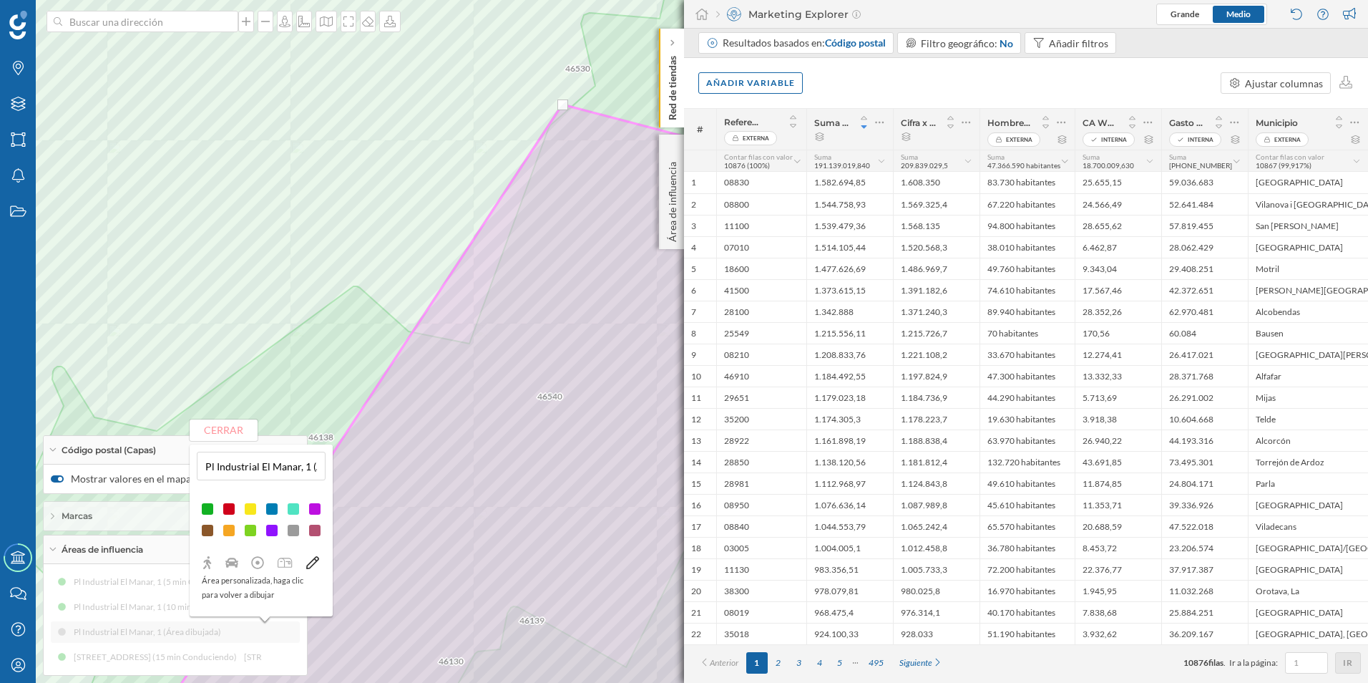
click at [666, 106] on p "Red de tiendas" at bounding box center [673, 85] width 14 height 70
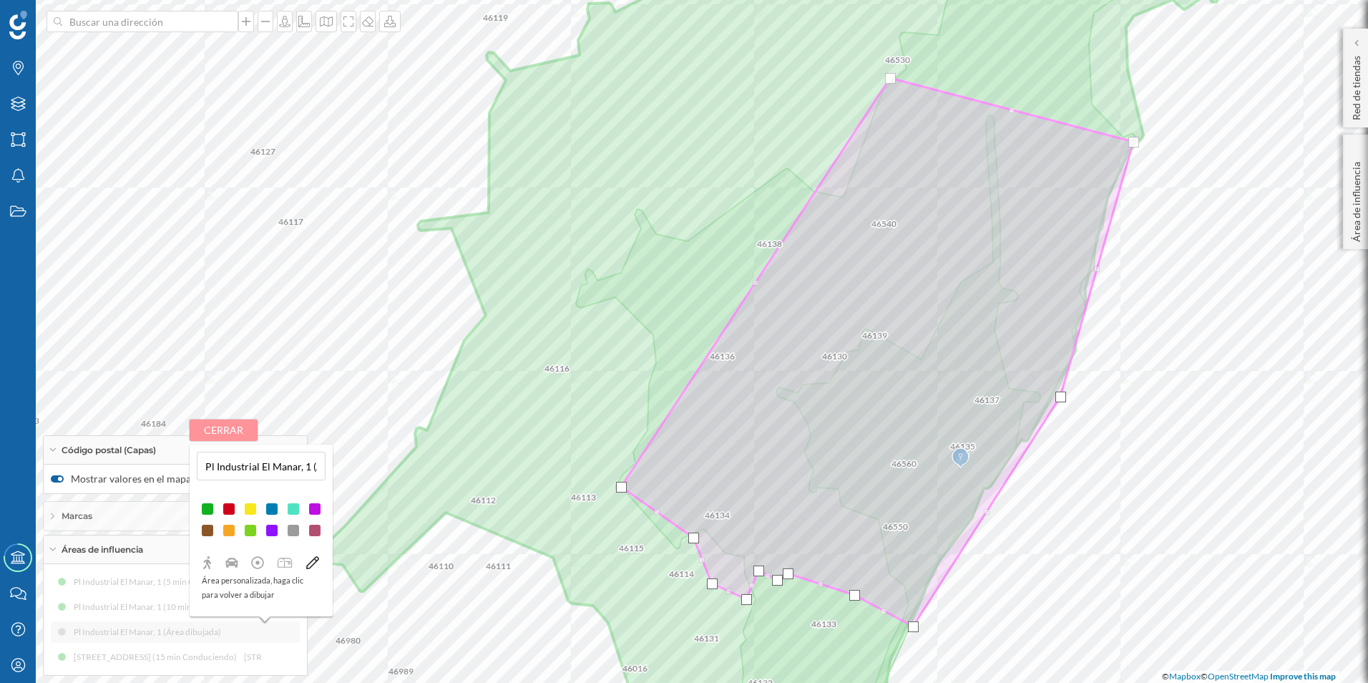
click at [241, 427] on button "Cerrar" at bounding box center [224, 429] width 68 height 21
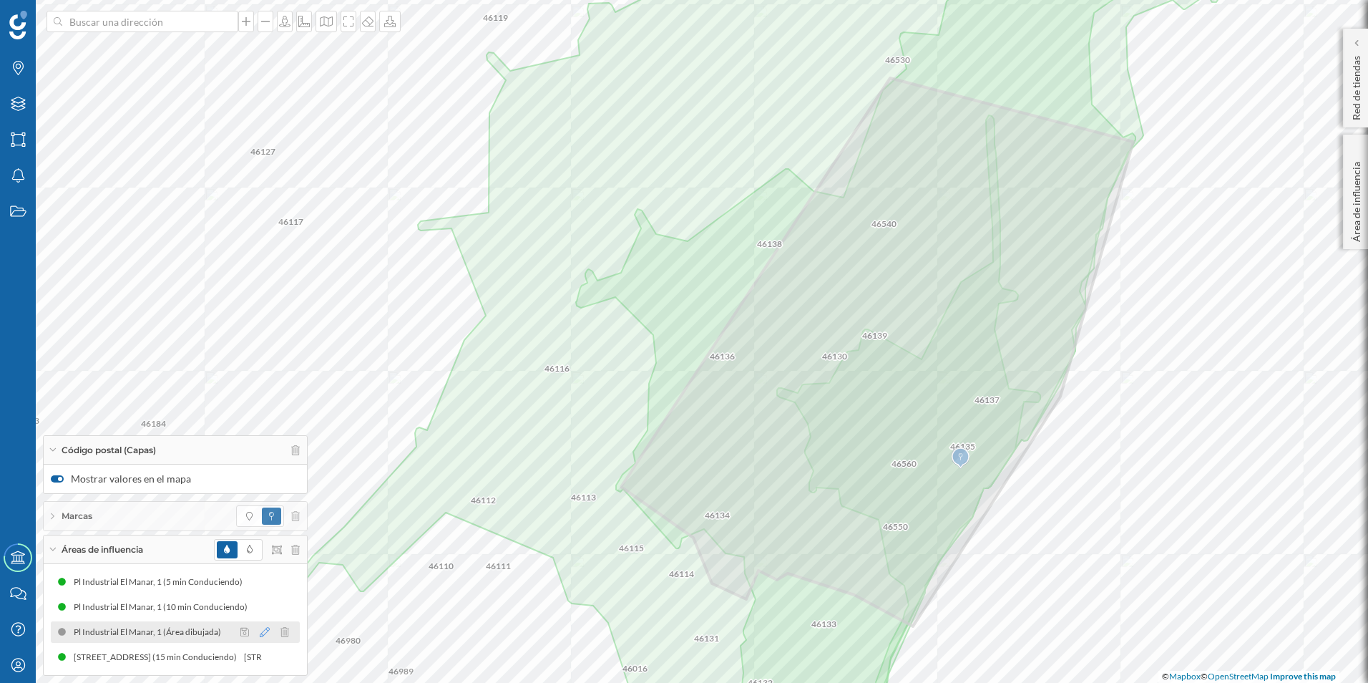
click at [263, 630] on icon at bounding box center [265, 632] width 10 height 10
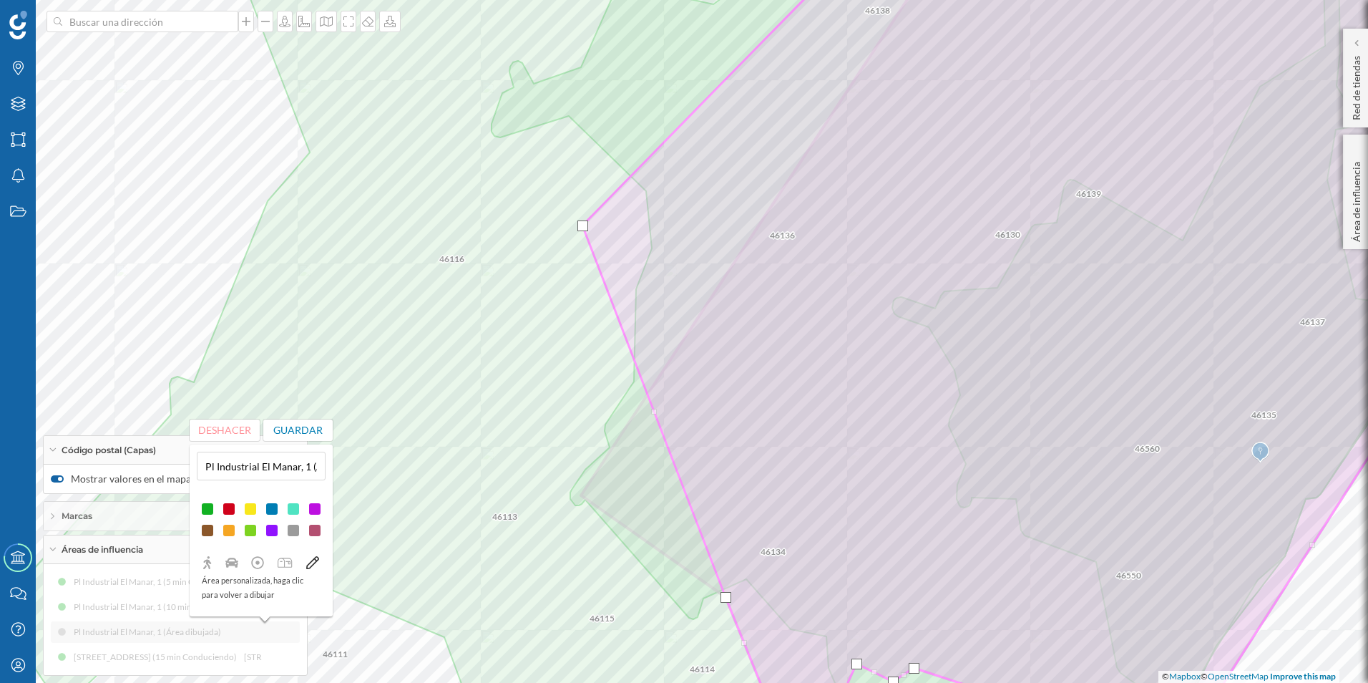
drag, startPoint x: 584, startPoint y: 499, endPoint x: 585, endPoint y: 229, distance: 269.8
click at [585, 229] on div at bounding box center [582, 225] width 11 height 11
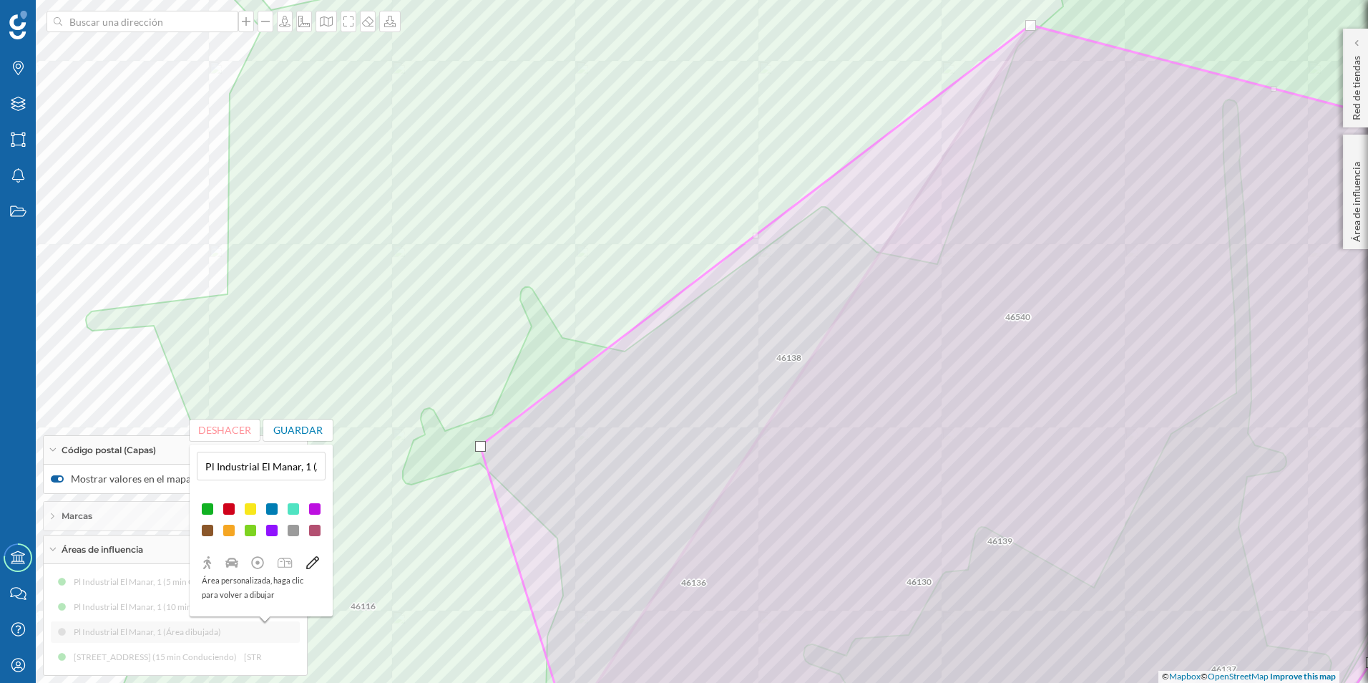
drag, startPoint x: 496, startPoint y: 573, endPoint x: 482, endPoint y: 447, distance: 127.4
click at [482, 447] on div at bounding box center [480, 446] width 11 height 11
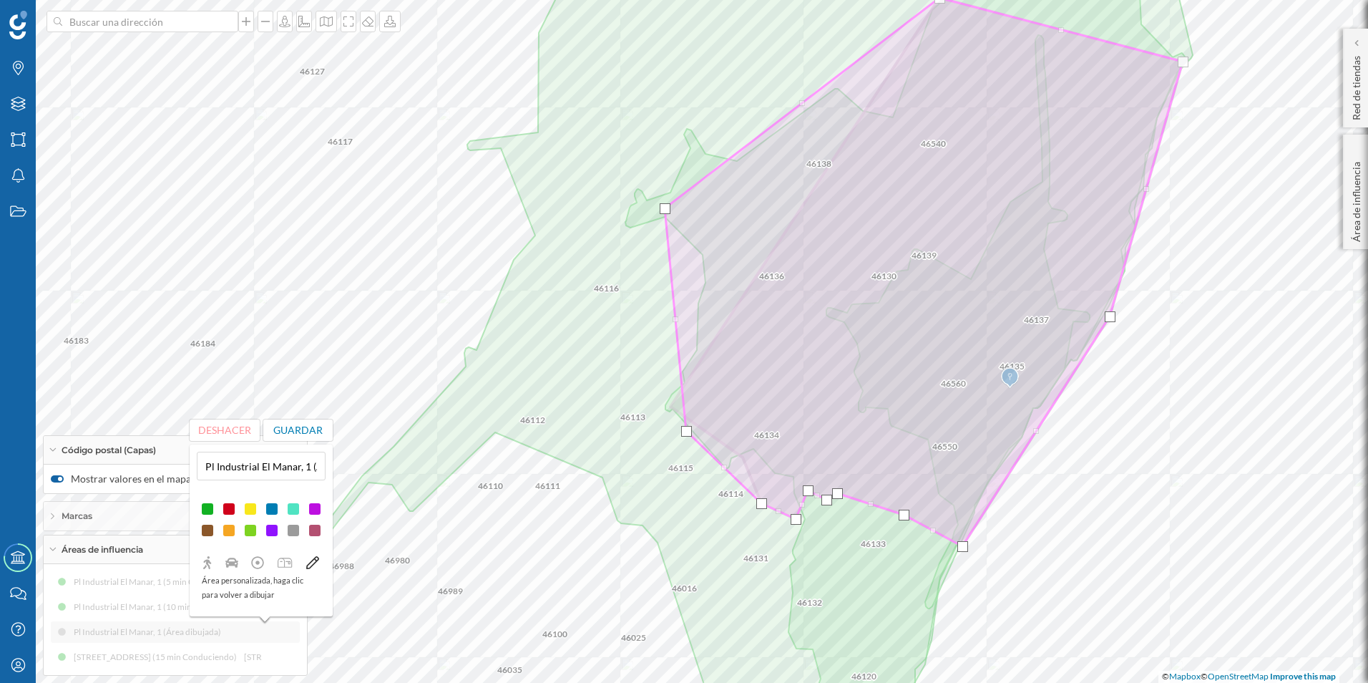
drag, startPoint x: 742, startPoint y: 456, endPoint x: 686, endPoint y: 429, distance: 62.4
click at [686, 429] on div at bounding box center [686, 431] width 11 height 11
click at [291, 430] on button "Guardar" at bounding box center [298, 429] width 70 height 21
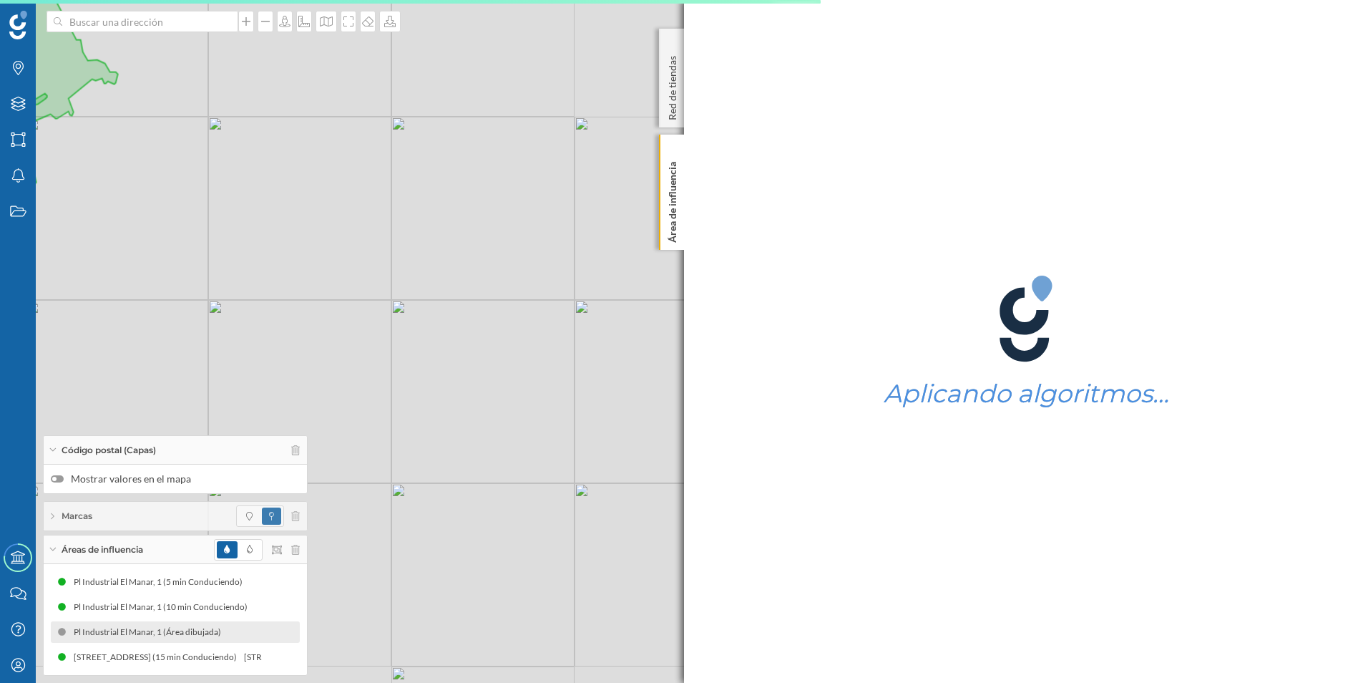
drag, startPoint x: 1118, startPoint y: 383, endPoint x: 989, endPoint y: 404, distance: 131.2
click at [1007, 411] on div "Marcas Capas Áreas Notificaciones Estados Academy Contacta con nosotros Centro …" at bounding box center [684, 341] width 1368 height 683
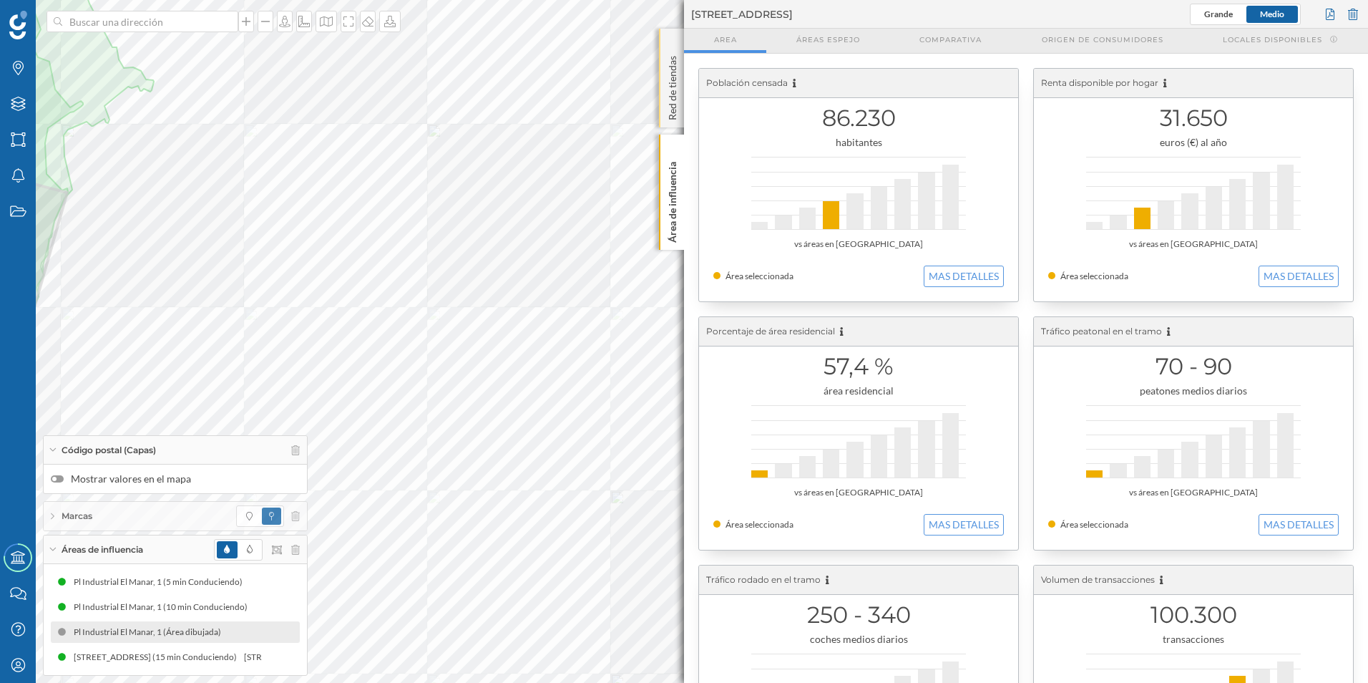
click at [668, 104] on p "Red de tiendas" at bounding box center [673, 85] width 14 height 70
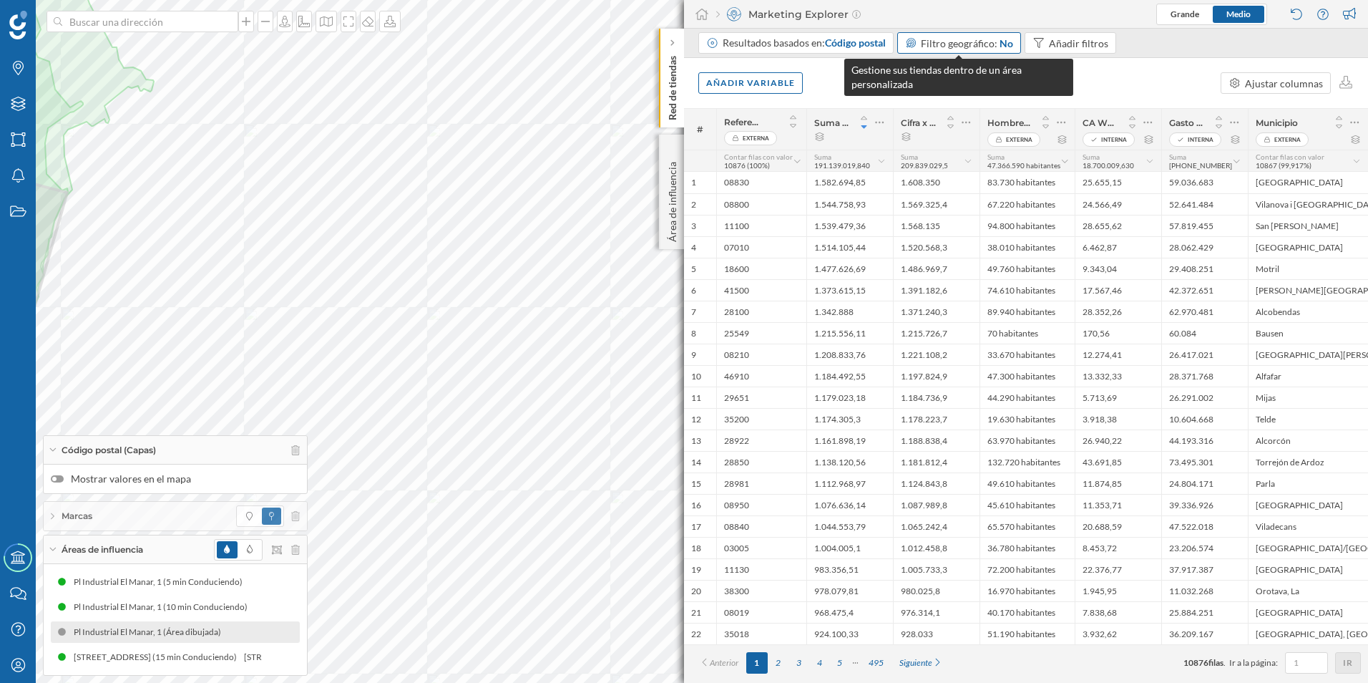
click at [974, 47] on span "Filtro geográfico:" at bounding box center [959, 43] width 77 height 12
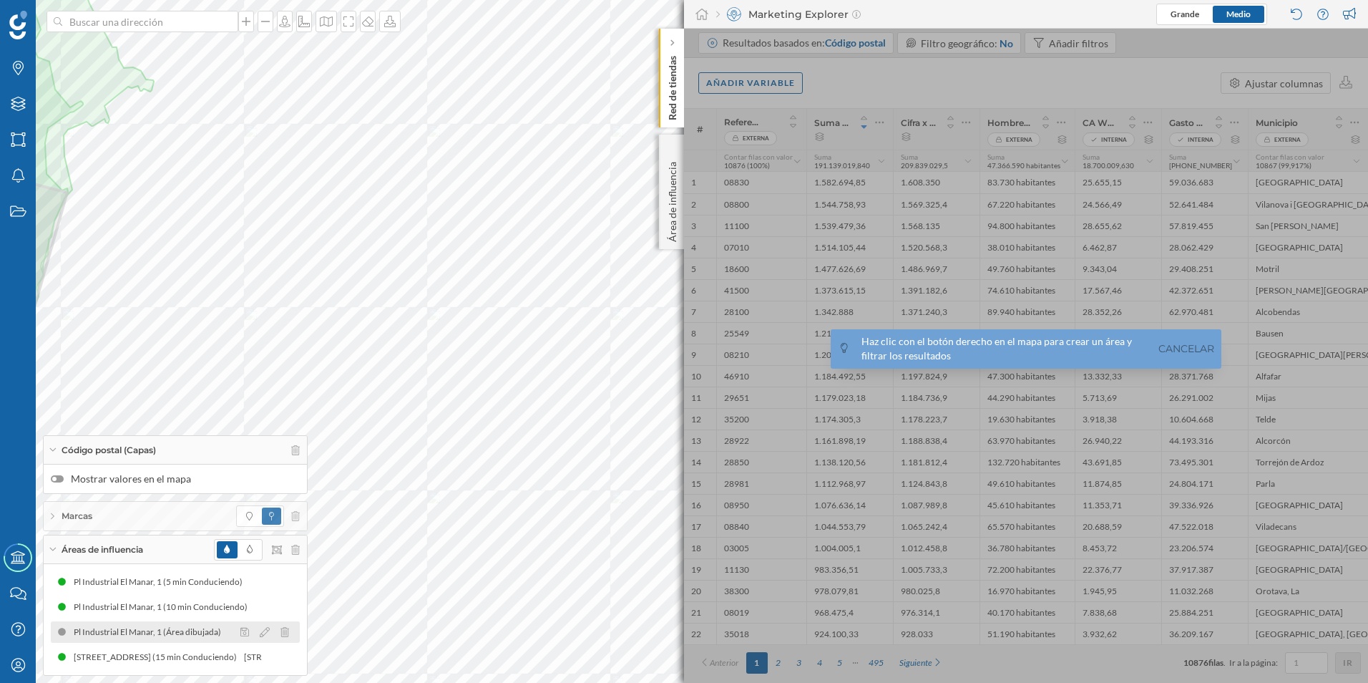
click at [155, 633] on div "Pl Industrial El Manar, 1 (Área dibujada)" at bounding box center [151, 632] width 155 height 14
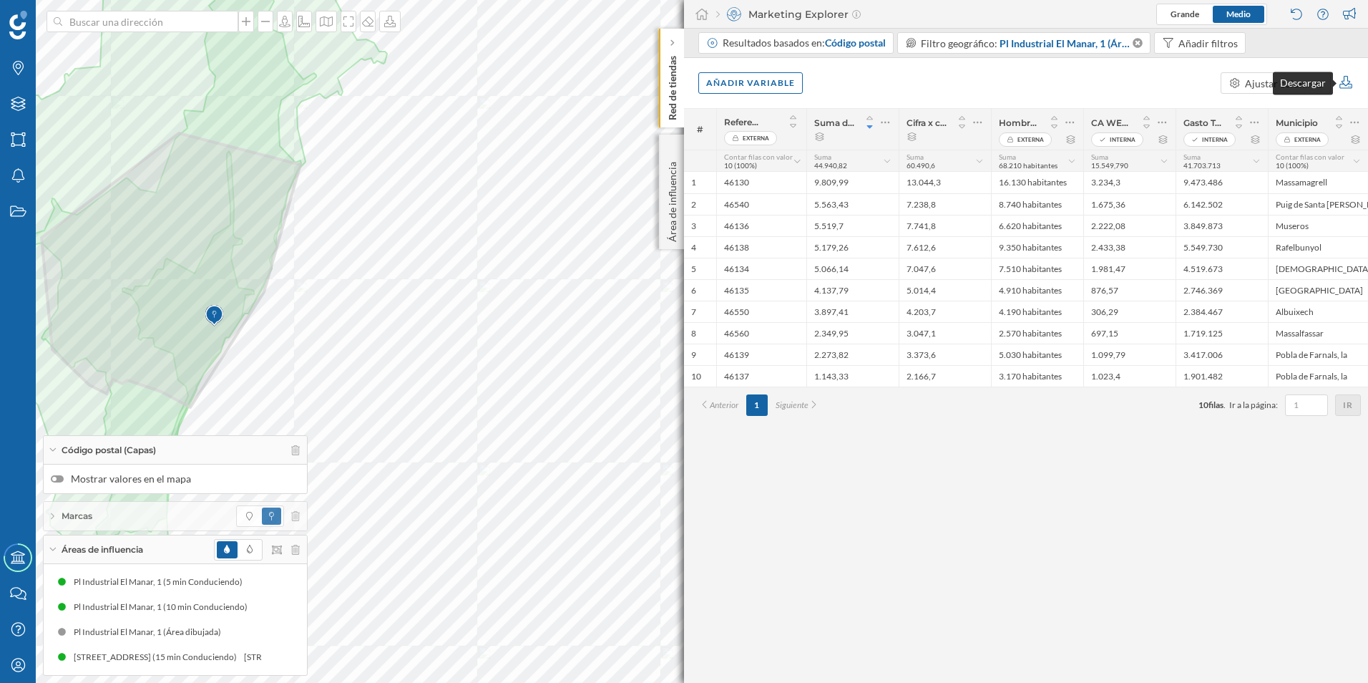
click at [1346, 82] on icon at bounding box center [1346, 82] width 16 height 13
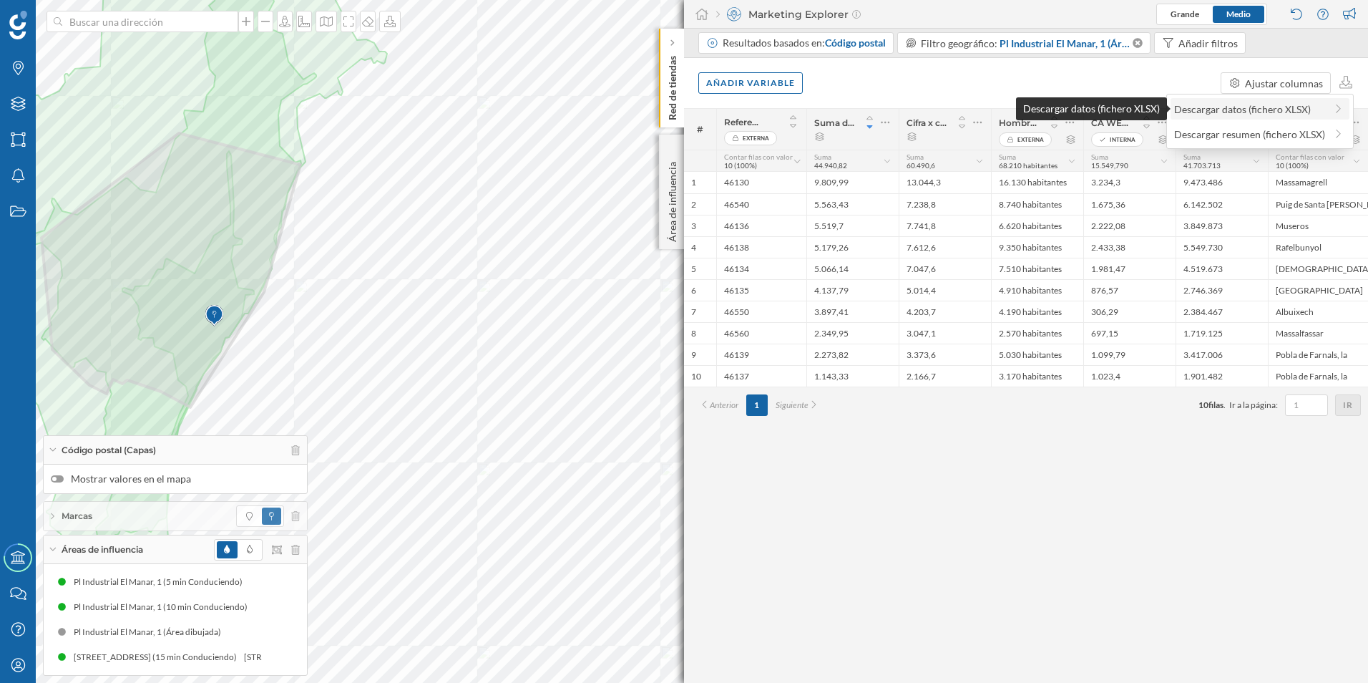
click at [1259, 113] on div "Descargar datos (fichero XLSX)" at bounding box center [1249, 109] width 151 height 15
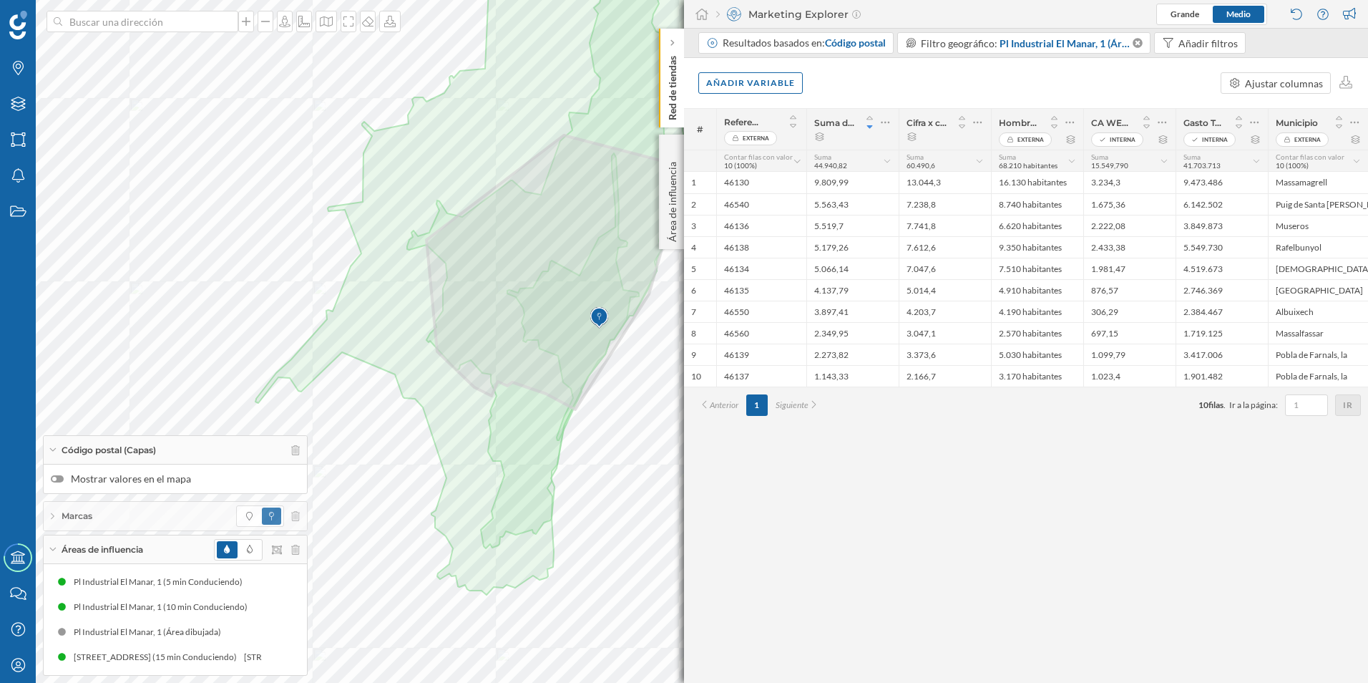
click at [597, 320] on img at bounding box center [599, 317] width 18 height 29
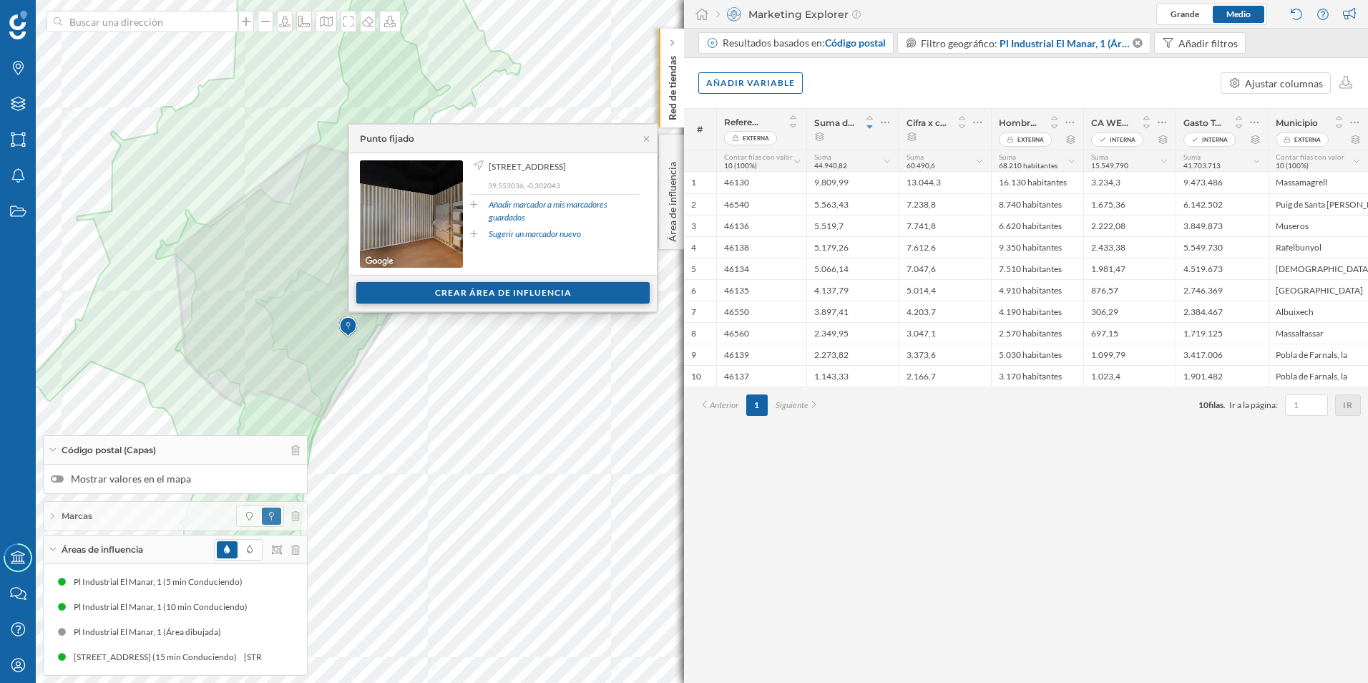
click at [432, 292] on div "Crear área de influencia" at bounding box center [502, 292] width 293 height 21
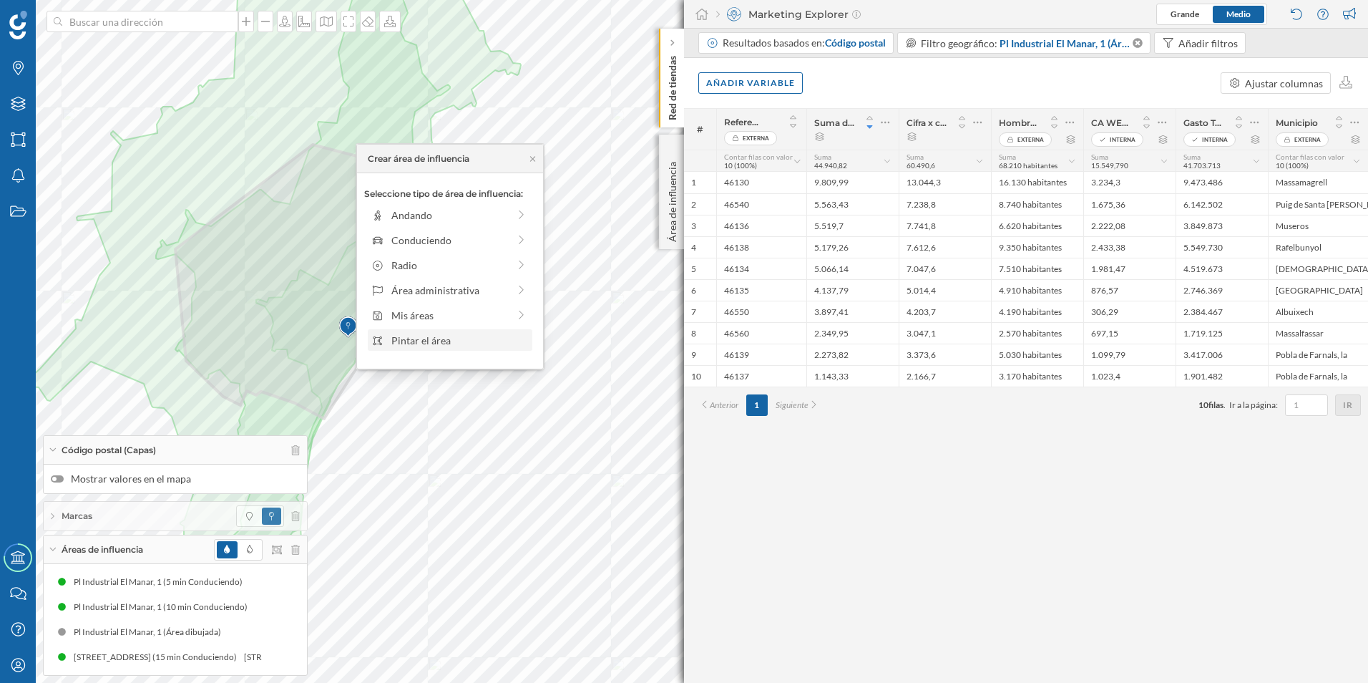
click at [442, 343] on div "Pintar el área" at bounding box center [459, 340] width 137 height 15
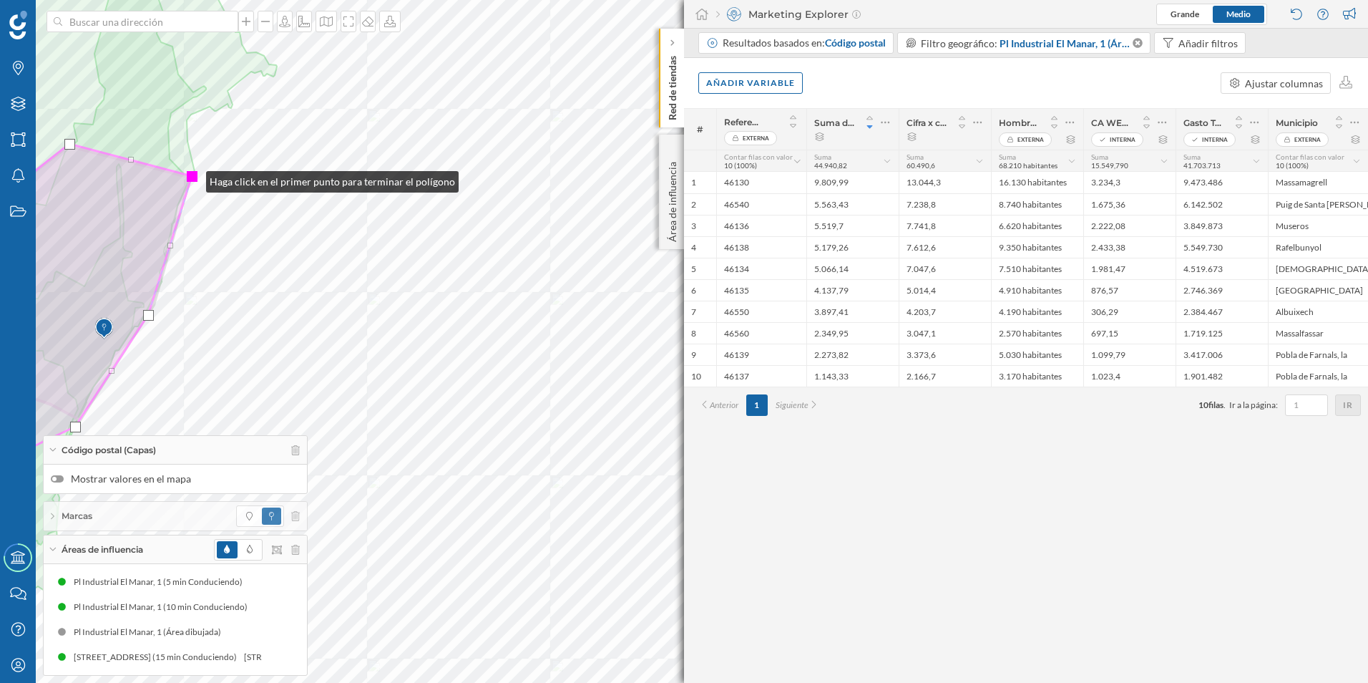
click at [192, 178] on div at bounding box center [192, 176] width 11 height 11
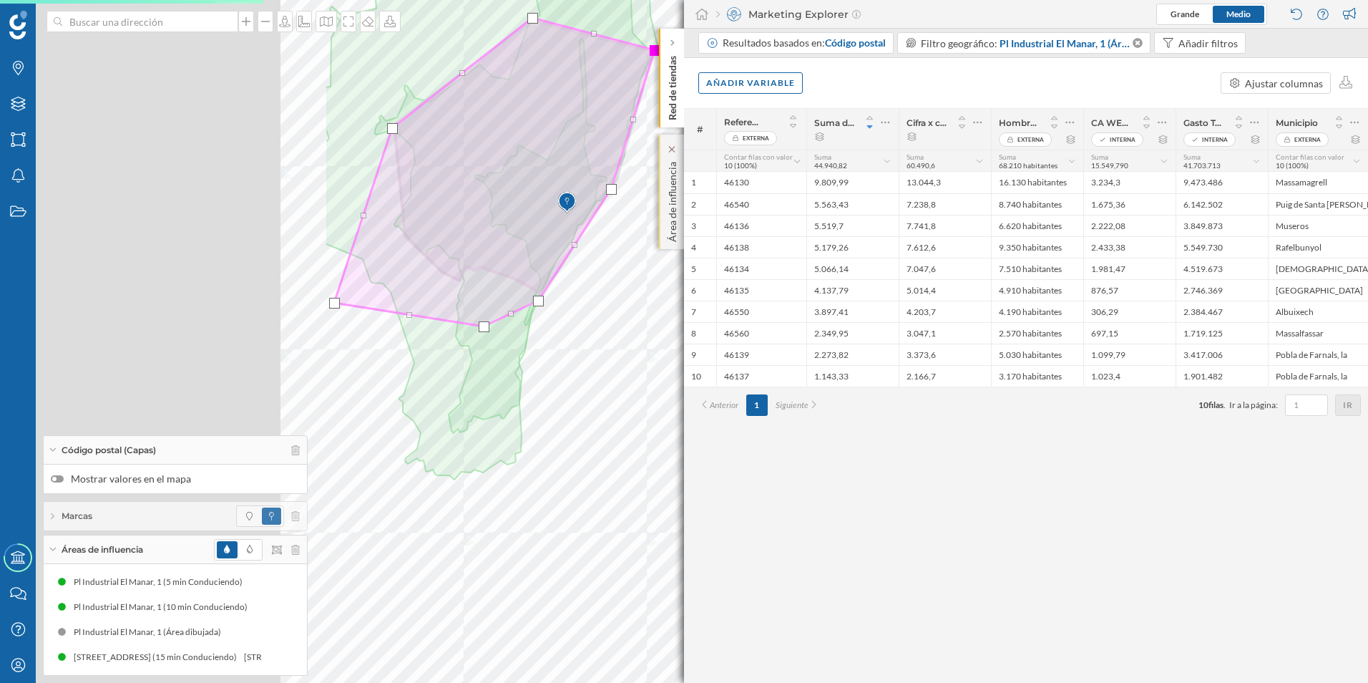
click at [681, 228] on div "Marcas Capas Áreas Notificaciones Estados Academy Contacta con nosotros Centro …" at bounding box center [684, 341] width 1368 height 683
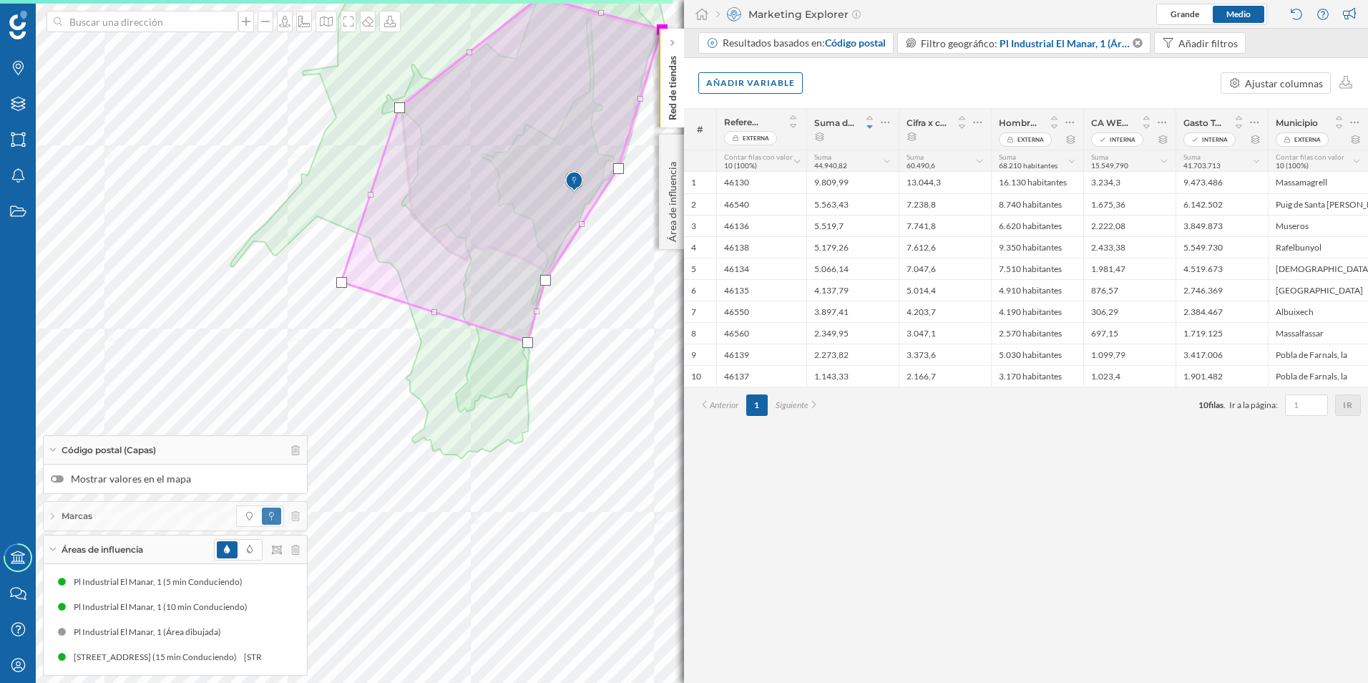
drag, startPoint x: 492, startPoint y: 306, endPoint x: 528, endPoint y: 342, distance: 51.6
click at [528, 342] on div at bounding box center [527, 342] width 11 height 11
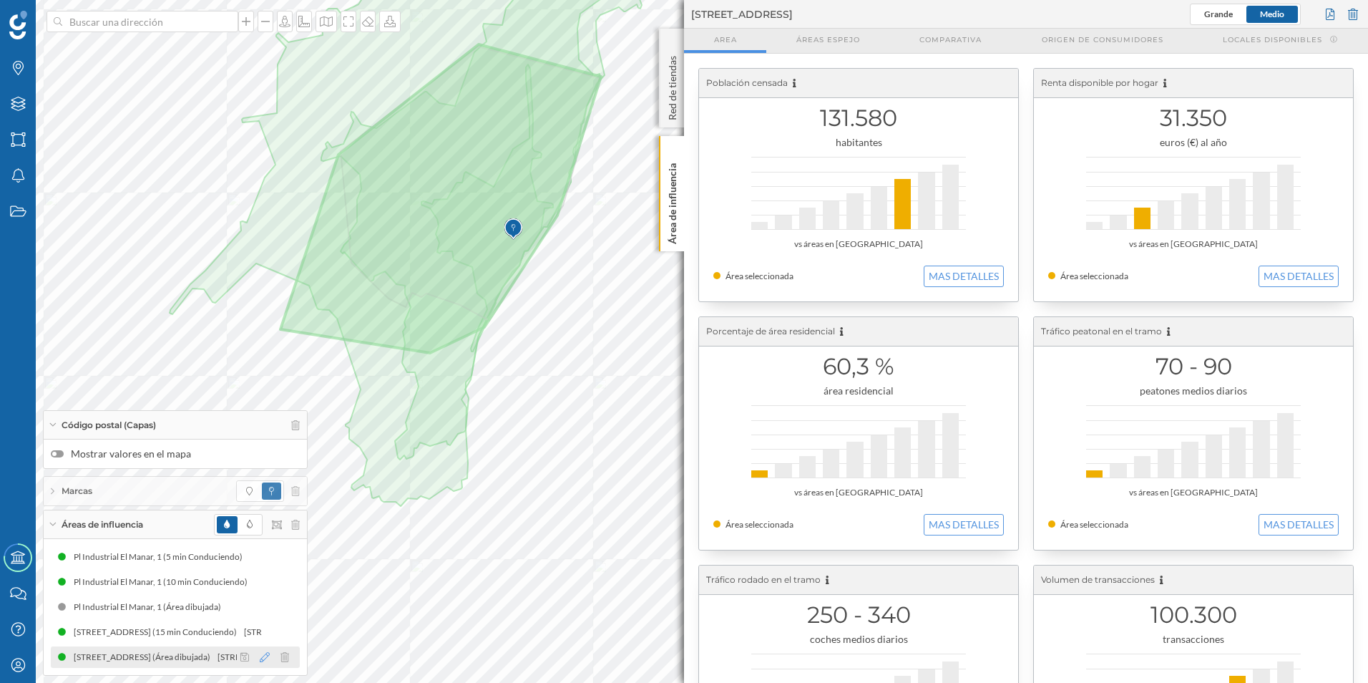
click at [265, 654] on icon at bounding box center [265, 657] width 10 height 10
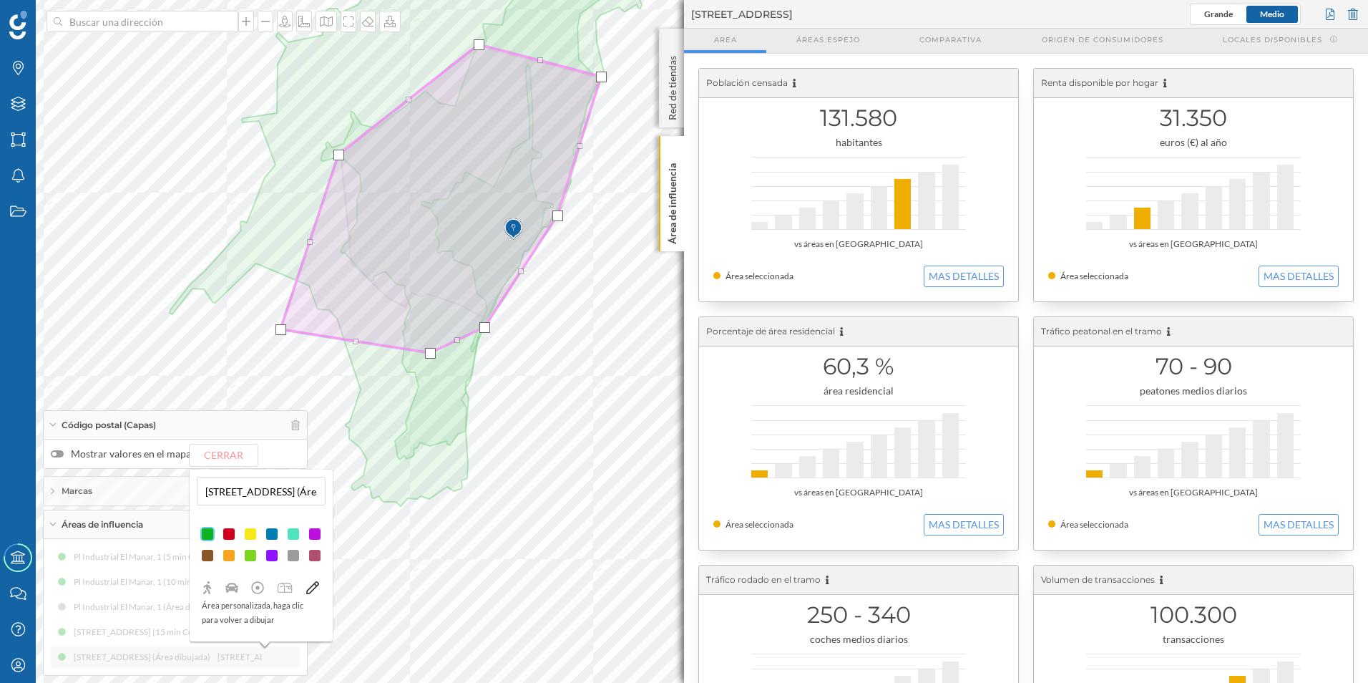
click at [292, 532] on div at bounding box center [293, 534] width 14 height 14
click at [316, 537] on div at bounding box center [315, 534] width 14 height 14
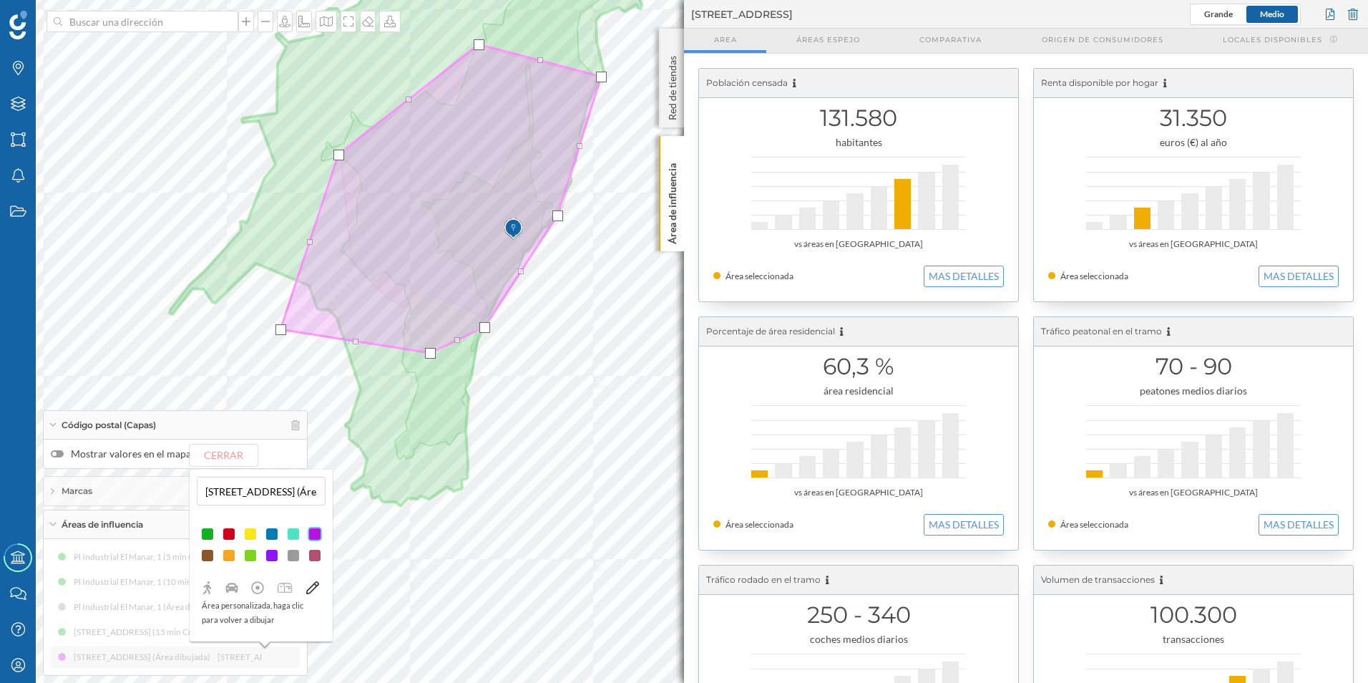
click at [294, 532] on div at bounding box center [293, 534] width 14 height 14
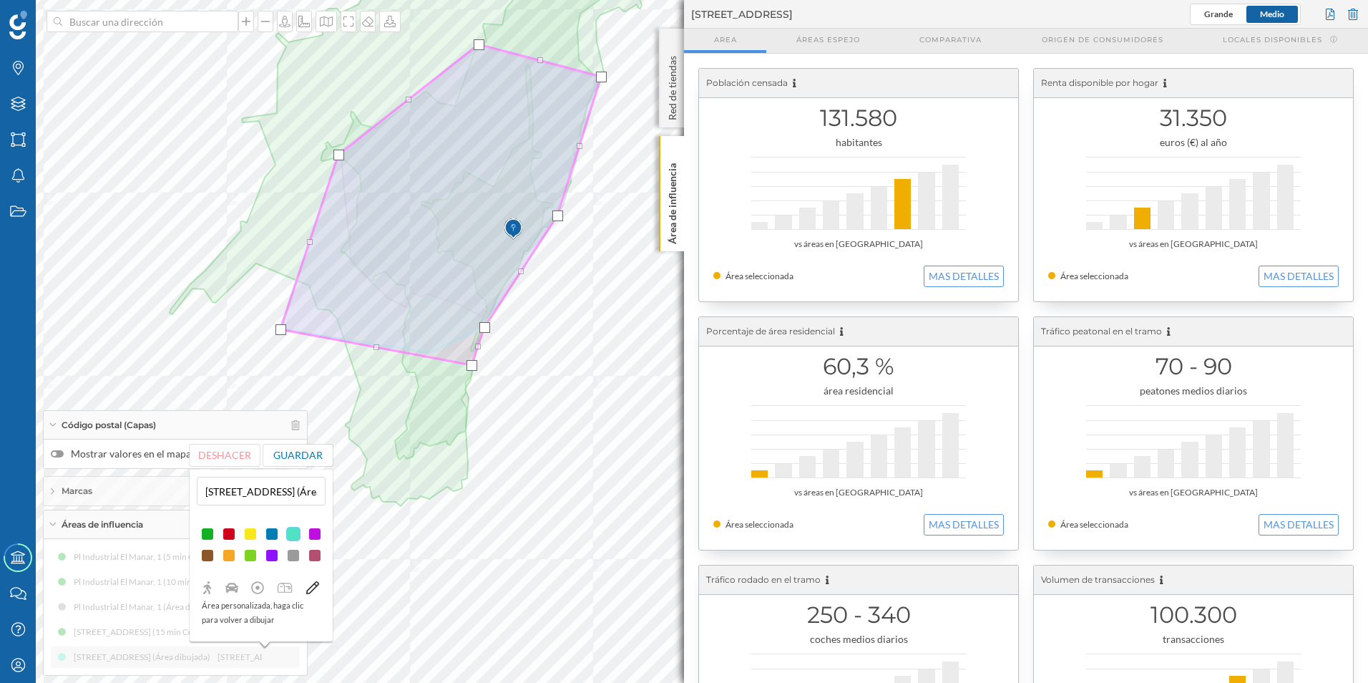
drag, startPoint x: 434, startPoint y: 351, endPoint x: 475, endPoint y: 363, distance: 43.3
click at [475, 363] on div at bounding box center [472, 365] width 11 height 11
drag, startPoint x: 282, startPoint y: 331, endPoint x: 303, endPoint y: 306, distance: 33.0
click at [303, 306] on div at bounding box center [302, 304] width 11 height 11
drag, startPoint x: 303, startPoint y: 308, endPoint x: 346, endPoint y: 359, distance: 66.5
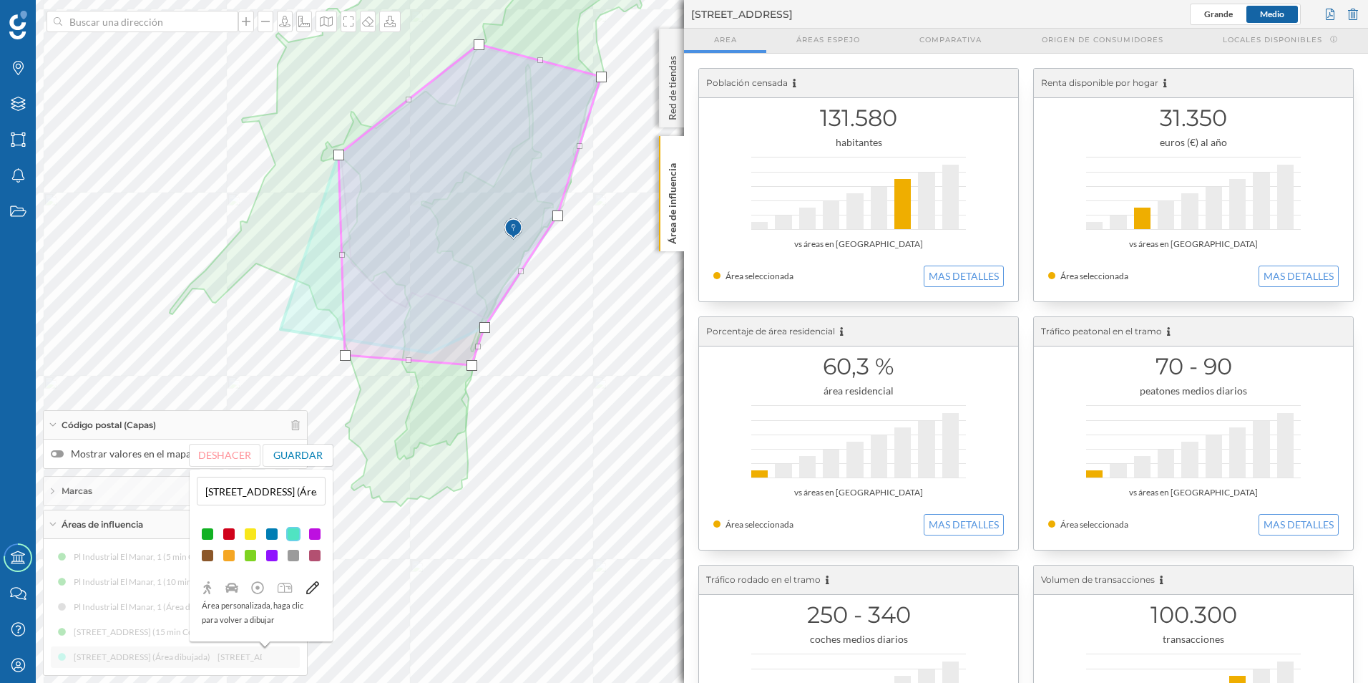
click at [346, 359] on div at bounding box center [345, 355] width 11 height 11
drag, startPoint x: 470, startPoint y: 366, endPoint x: 469, endPoint y: 380, distance: 14.4
click at [469, 380] on div at bounding box center [470, 379] width 11 height 11
click at [308, 457] on button "Guardar" at bounding box center [298, 454] width 70 height 21
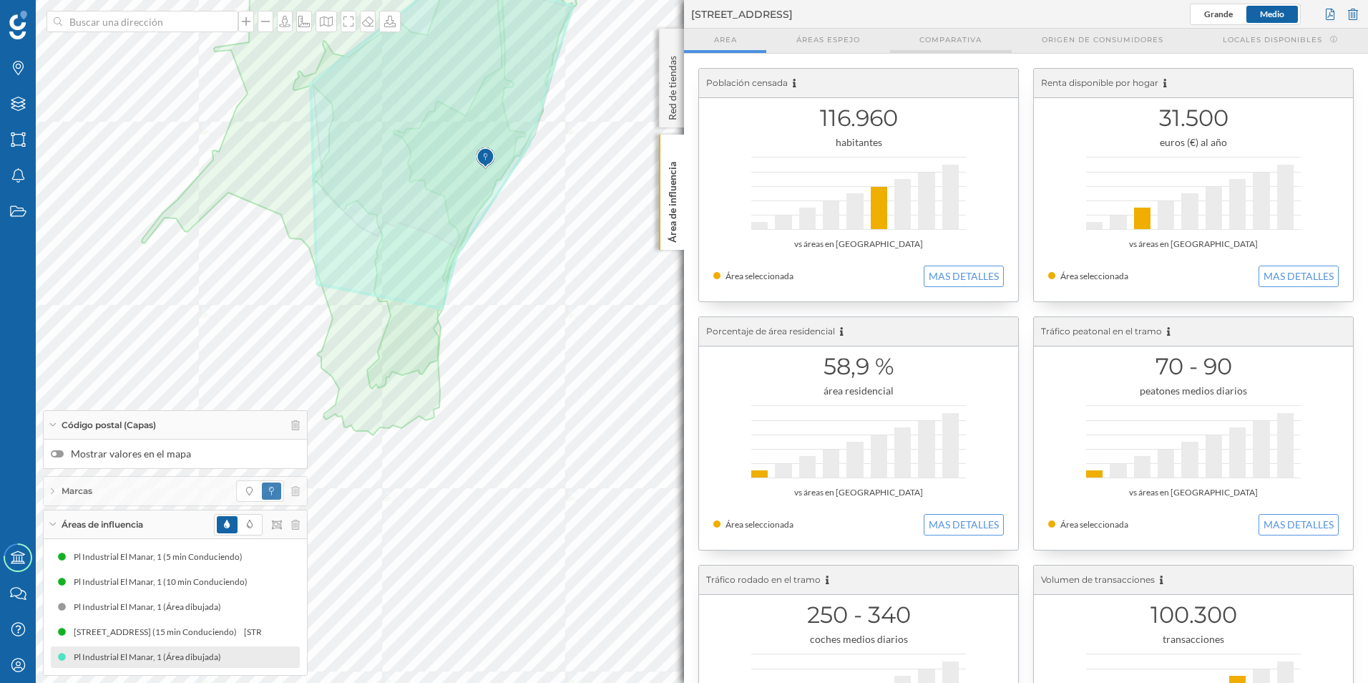
click at [961, 44] on span "Comparativa" at bounding box center [951, 39] width 62 height 11
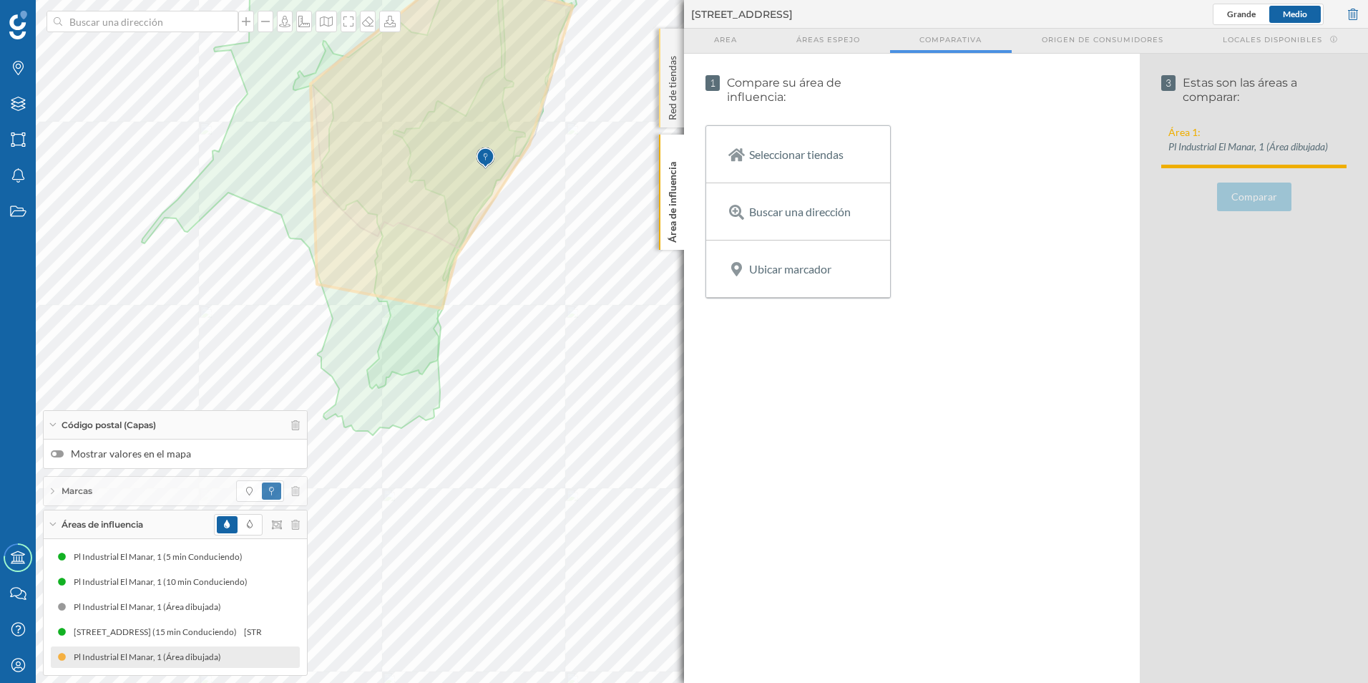
click at [666, 106] on p "Red de tiendas" at bounding box center [673, 85] width 14 height 70
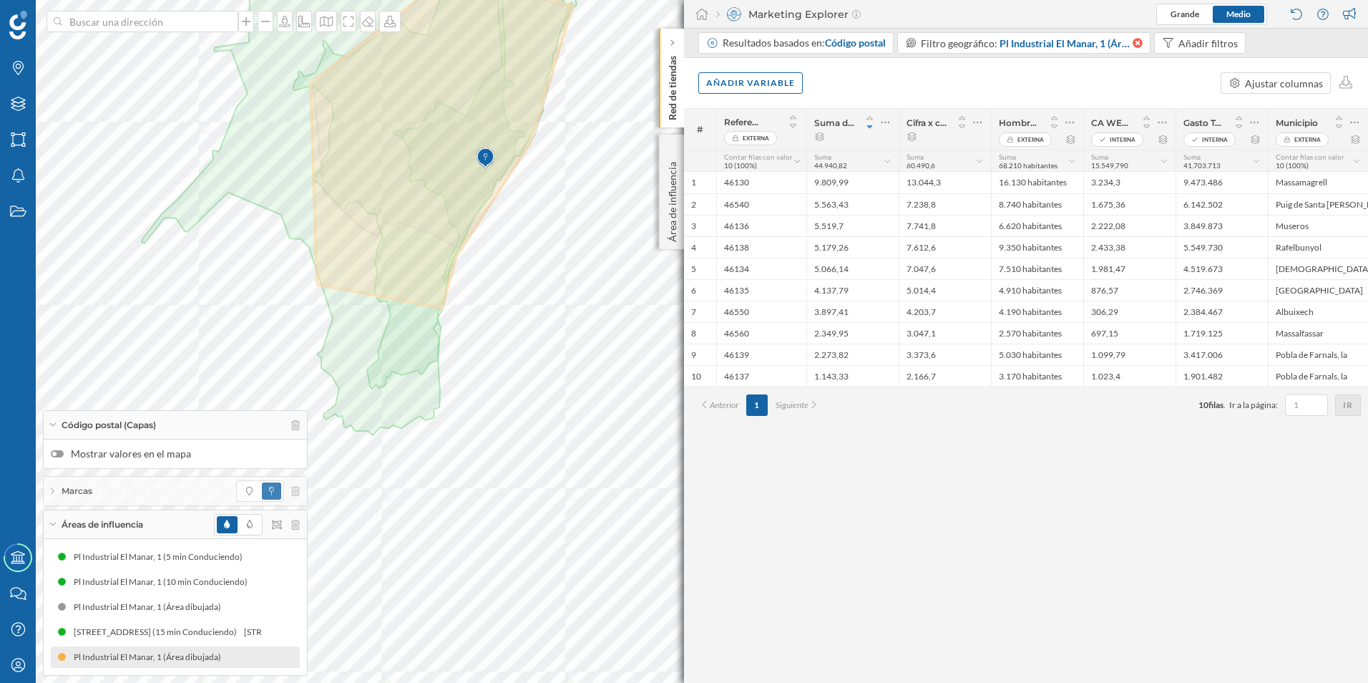
click at [1139, 43] on icon at bounding box center [1138, 43] width 10 height 10
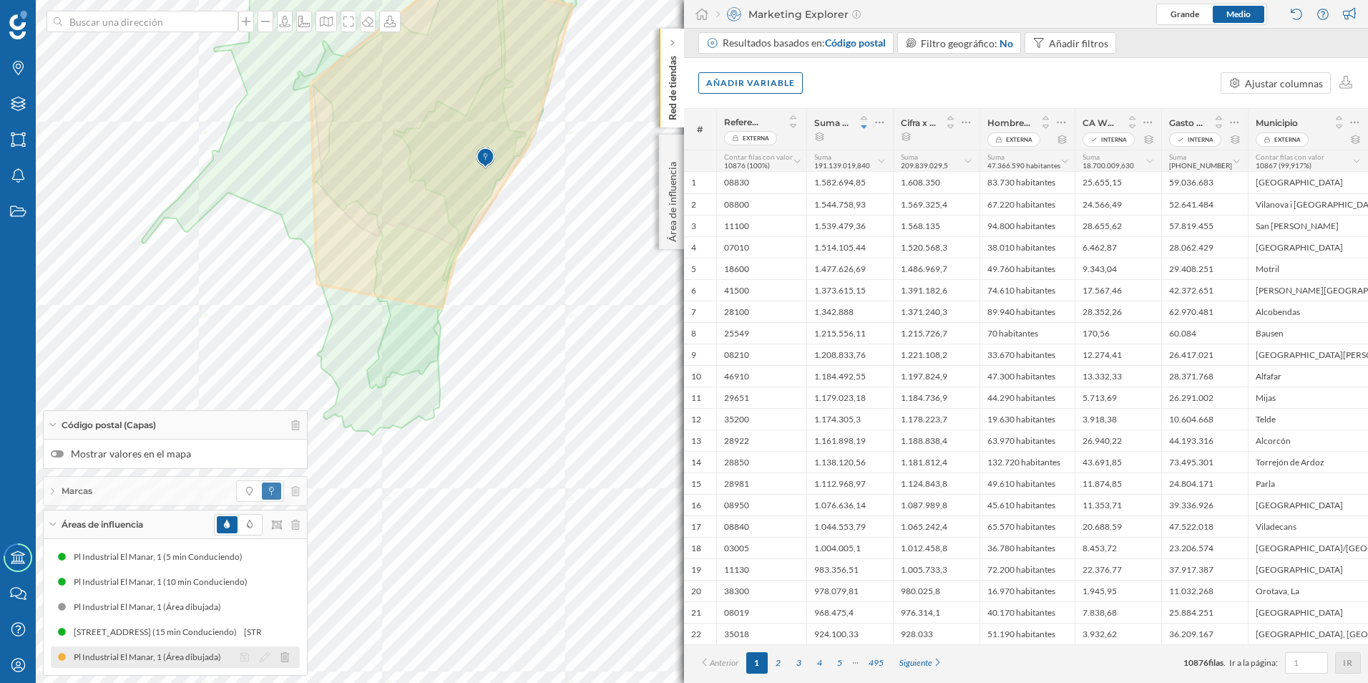
click at [150, 657] on div "Pl Industrial El Manar, 1 (Área dibujada)" at bounding box center [151, 657] width 155 height 14
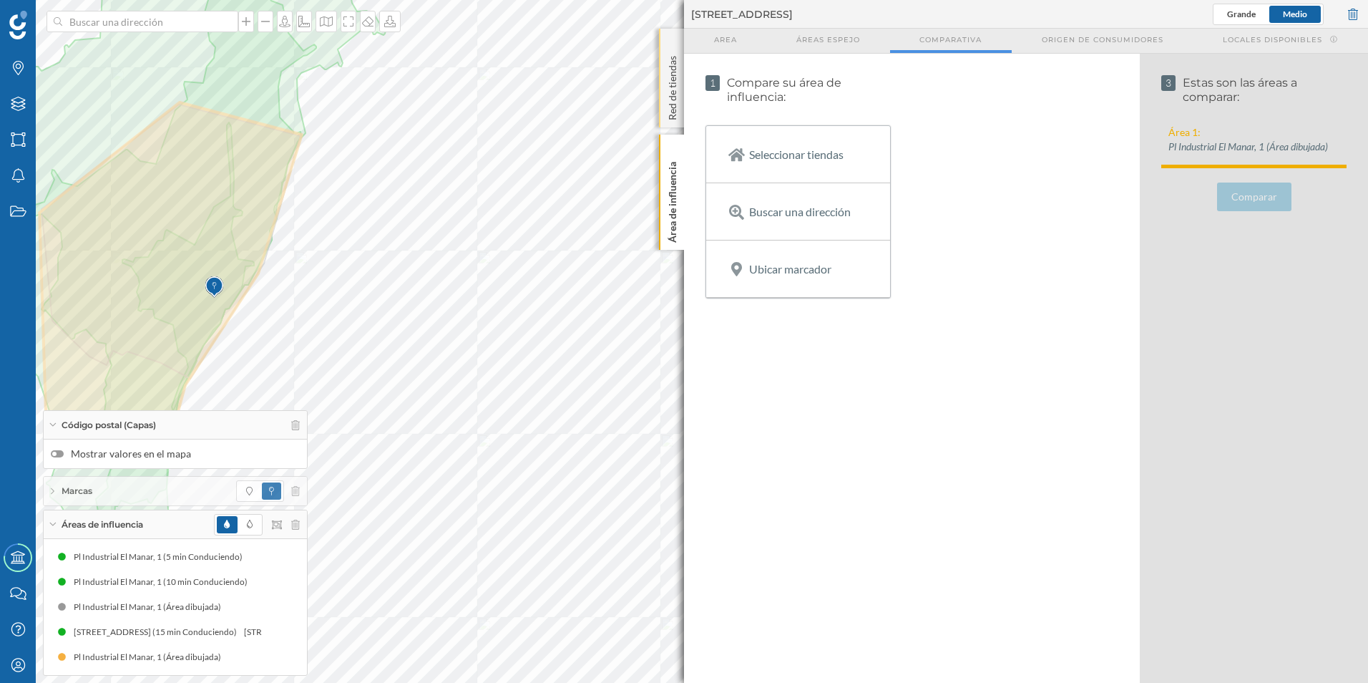
click at [679, 70] on p "Red de tiendas" at bounding box center [673, 85] width 14 height 70
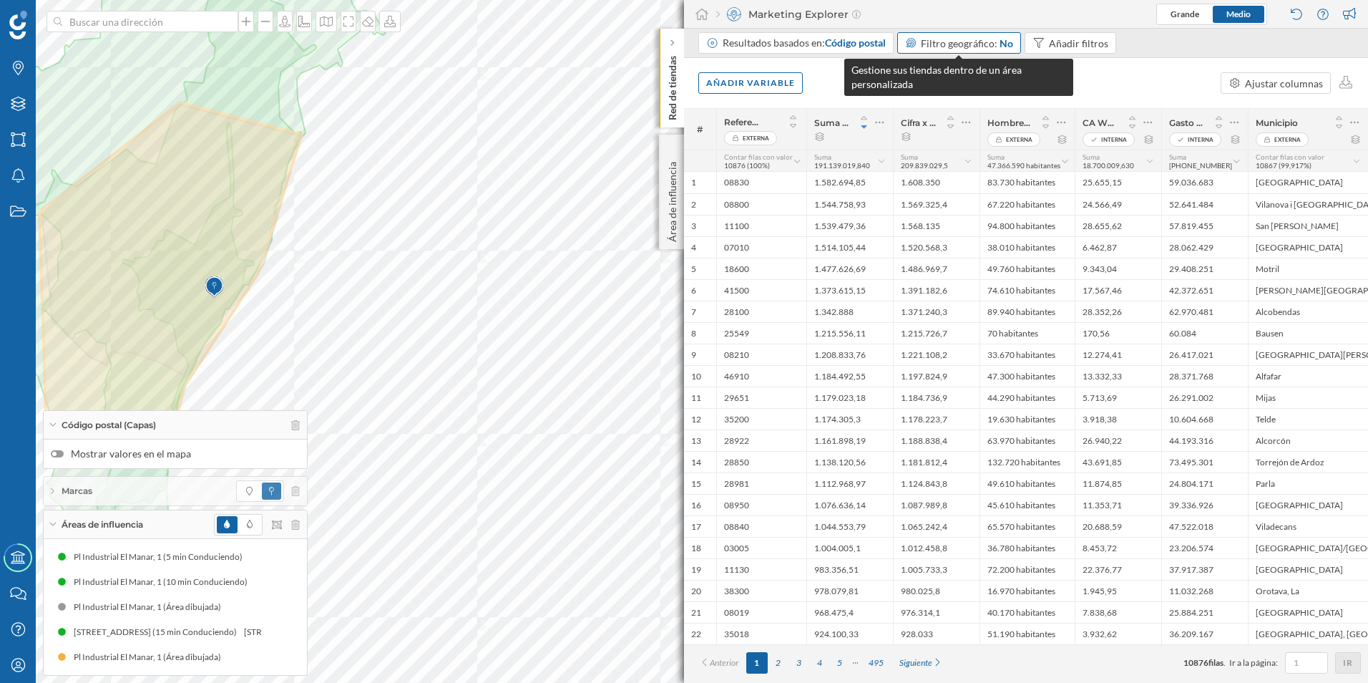
click at [935, 39] on span "Filtro geográfico:" at bounding box center [959, 43] width 77 height 12
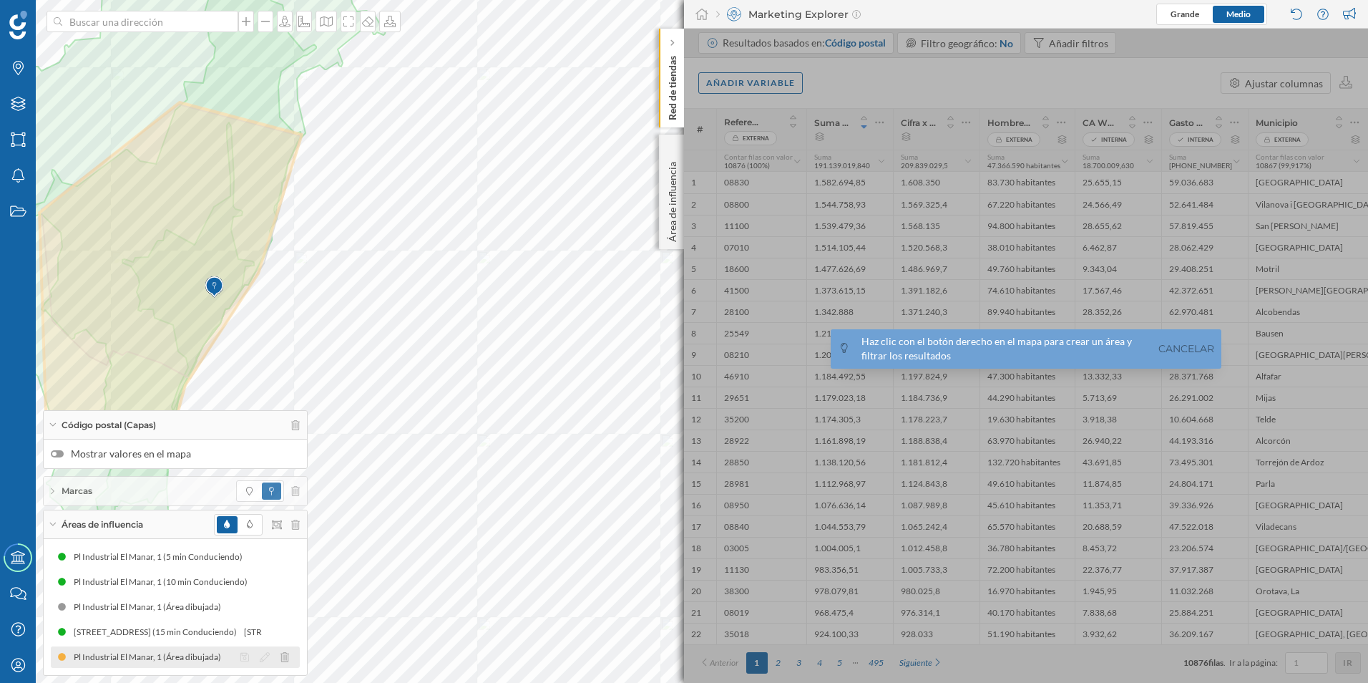
click at [100, 658] on div "Pl Industrial El Manar, 1 (Área dibujada)" at bounding box center [151, 657] width 155 height 14
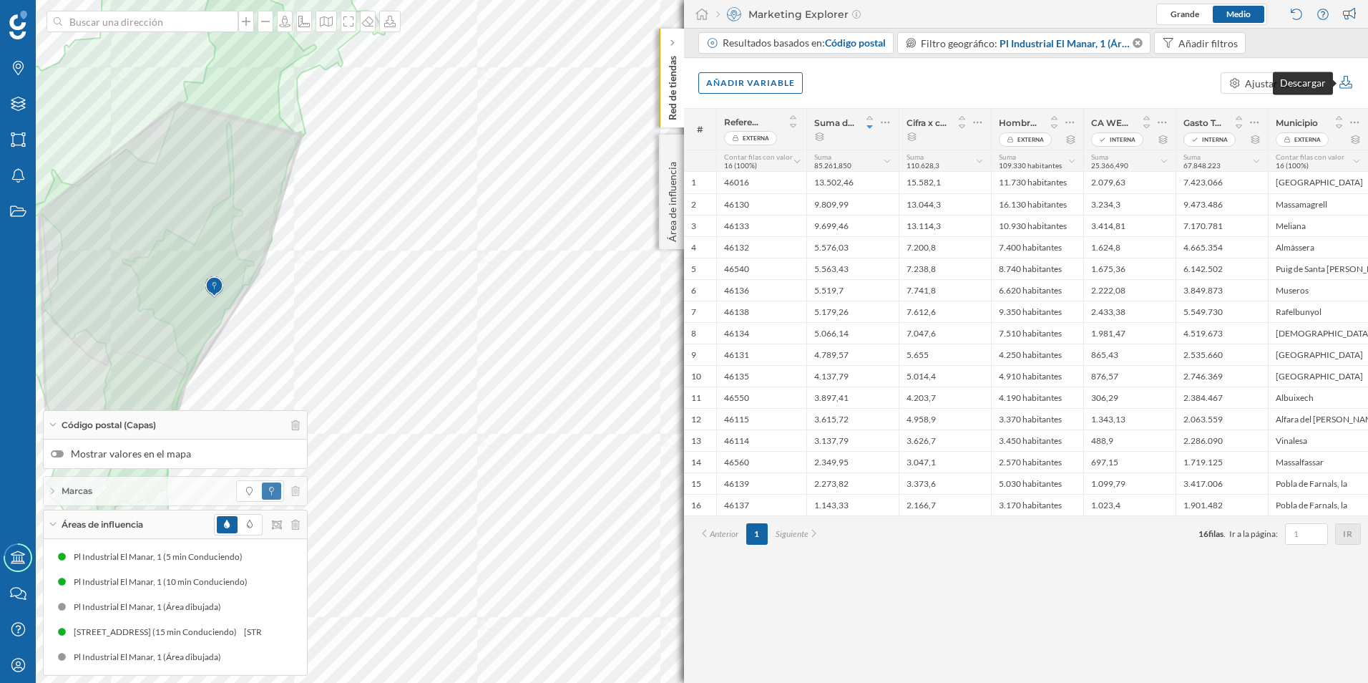
click at [1347, 83] on icon at bounding box center [1346, 82] width 16 height 13
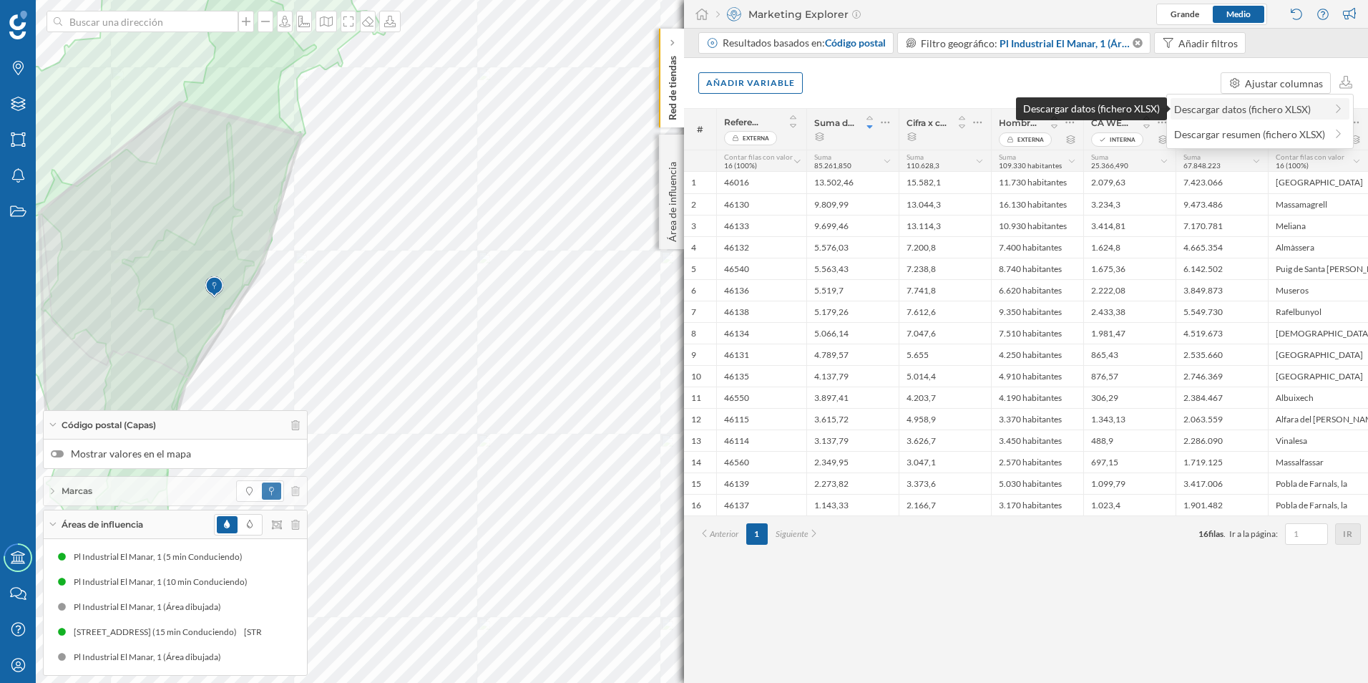
click at [1277, 110] on div "Descargar datos (fichero XLSX)" at bounding box center [1249, 109] width 151 height 15
click at [666, 111] on p "Red de tiendas" at bounding box center [673, 85] width 14 height 70
